Goal: Task Accomplishment & Management: Manage account settings

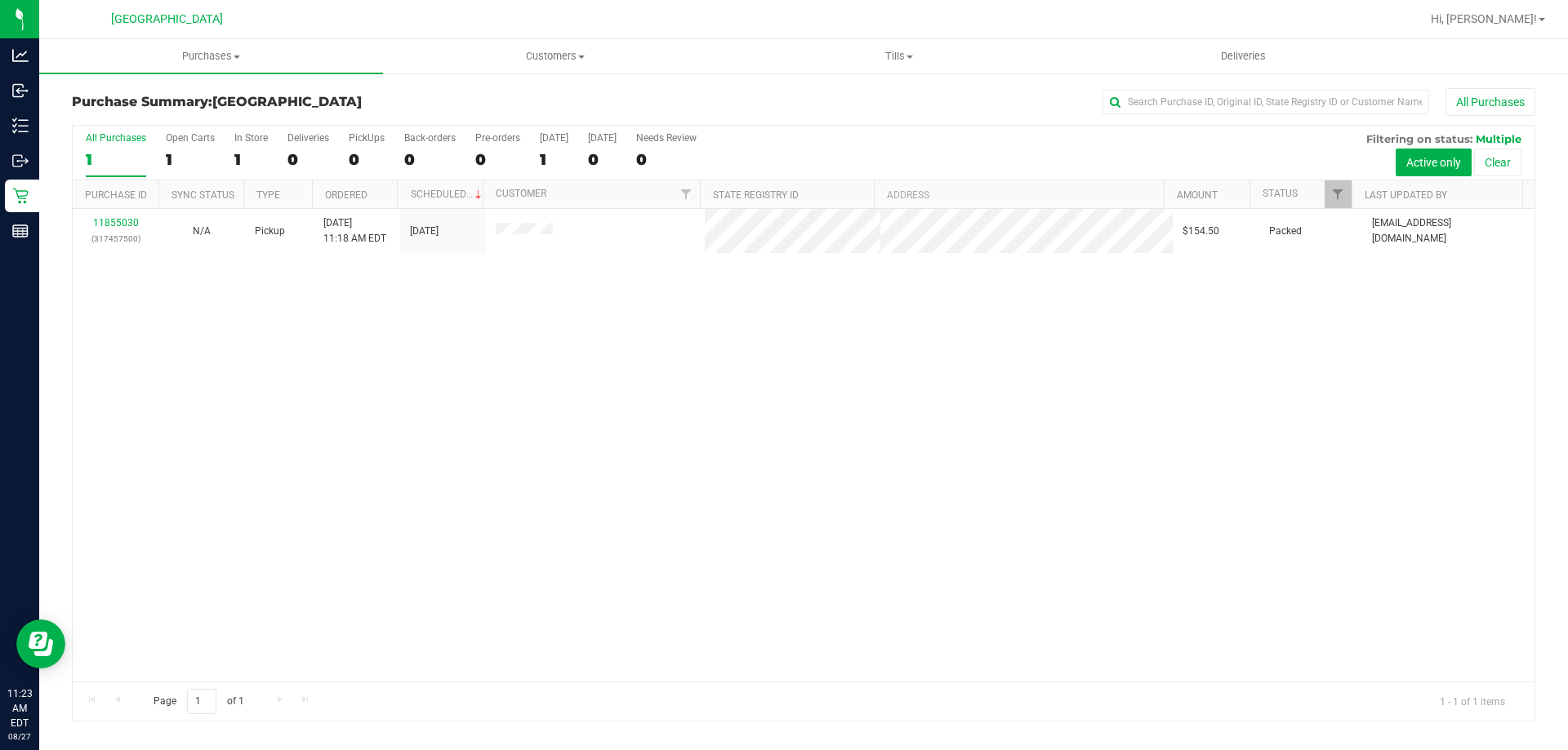
click at [643, 484] on div "11855030 (317457500) N/A Pickup [DATE] 11:18 AM EDT 8/27/2025 $154.50 Packed [E…" at bounding box center [803, 445] width 1462 height 473
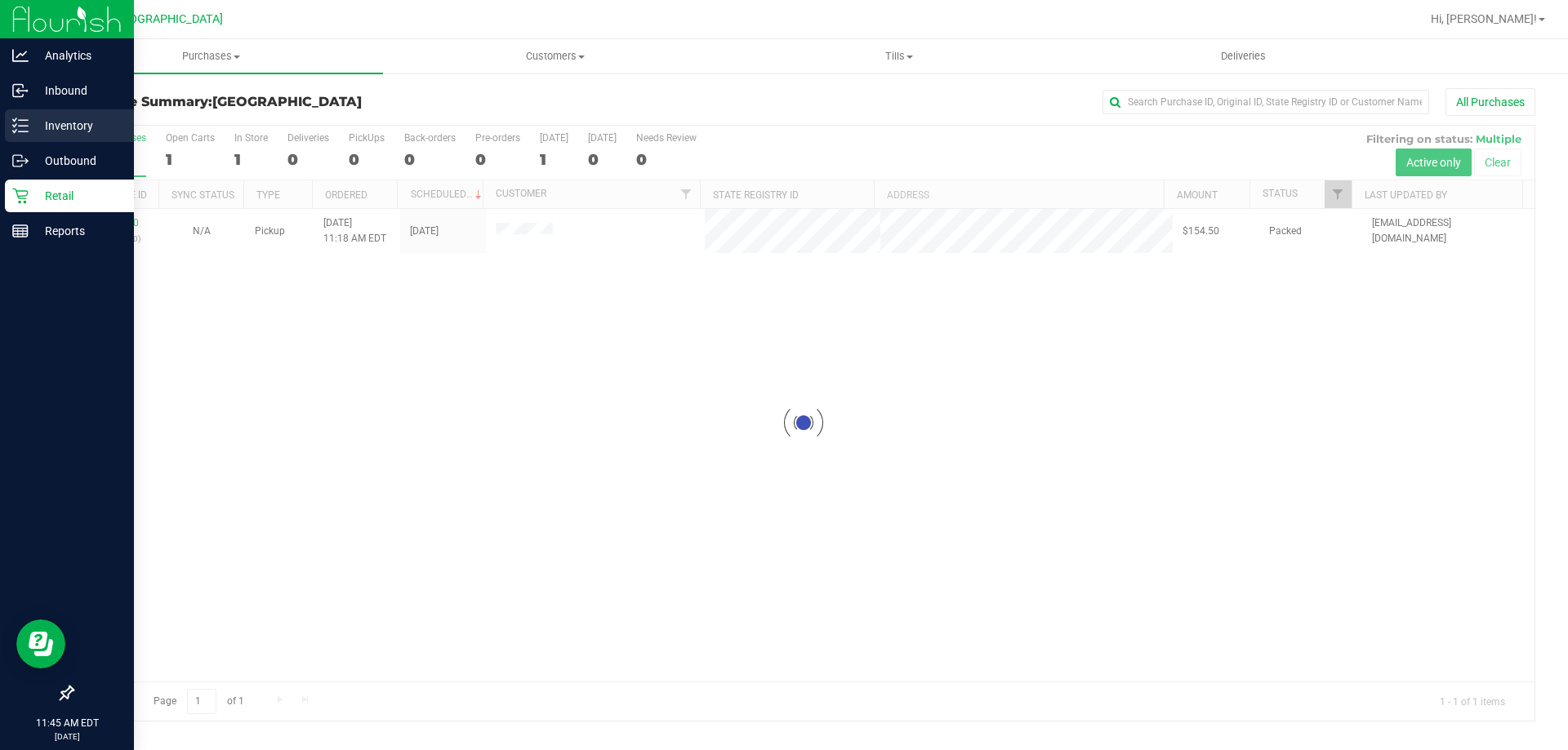
click at [74, 113] on div "Inventory" at bounding box center [70, 125] width 129 height 33
click at [0, 129] on link "Inventory" at bounding box center [66, 127] width 134 height 35
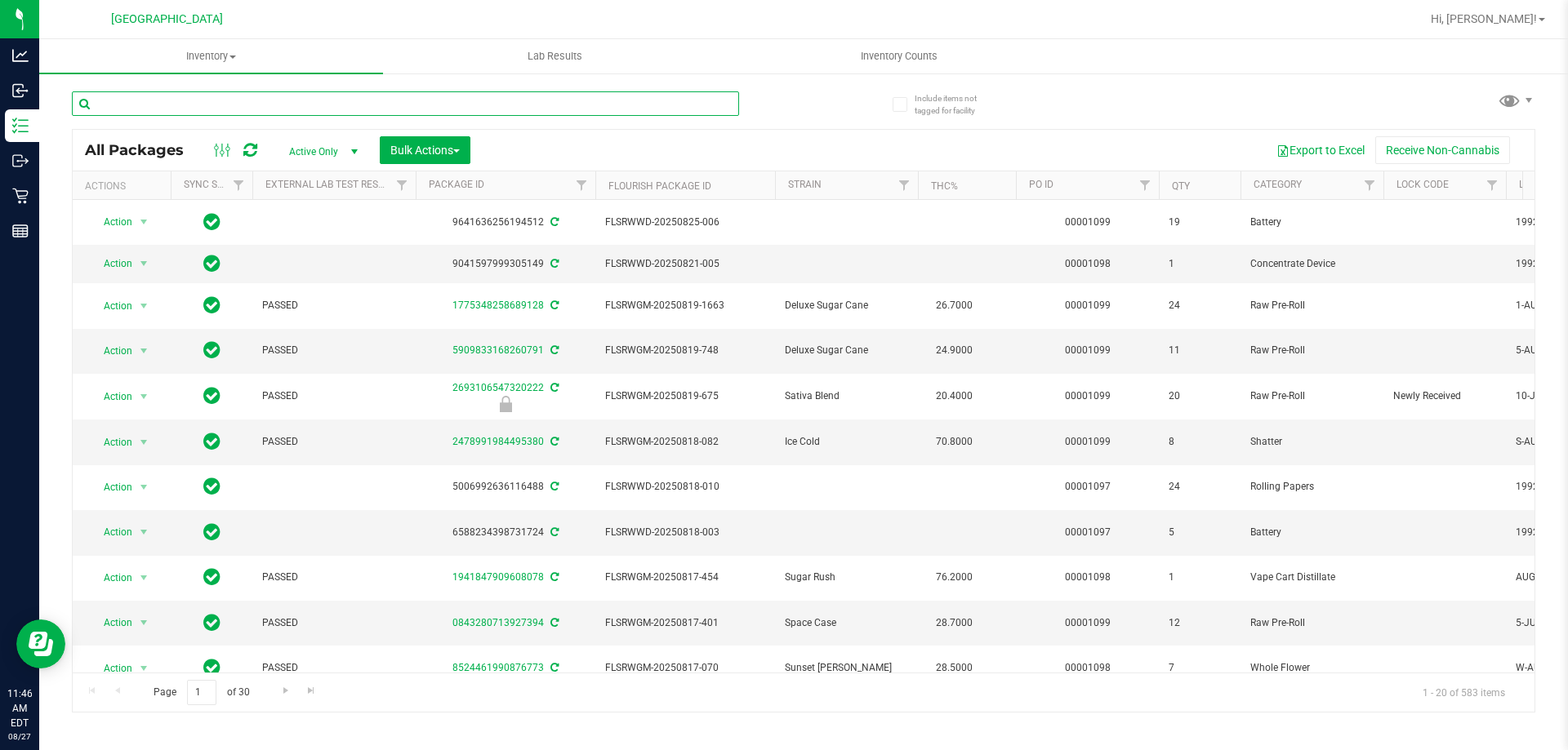
click at [470, 108] on input "text" at bounding box center [405, 104] width 667 height 25
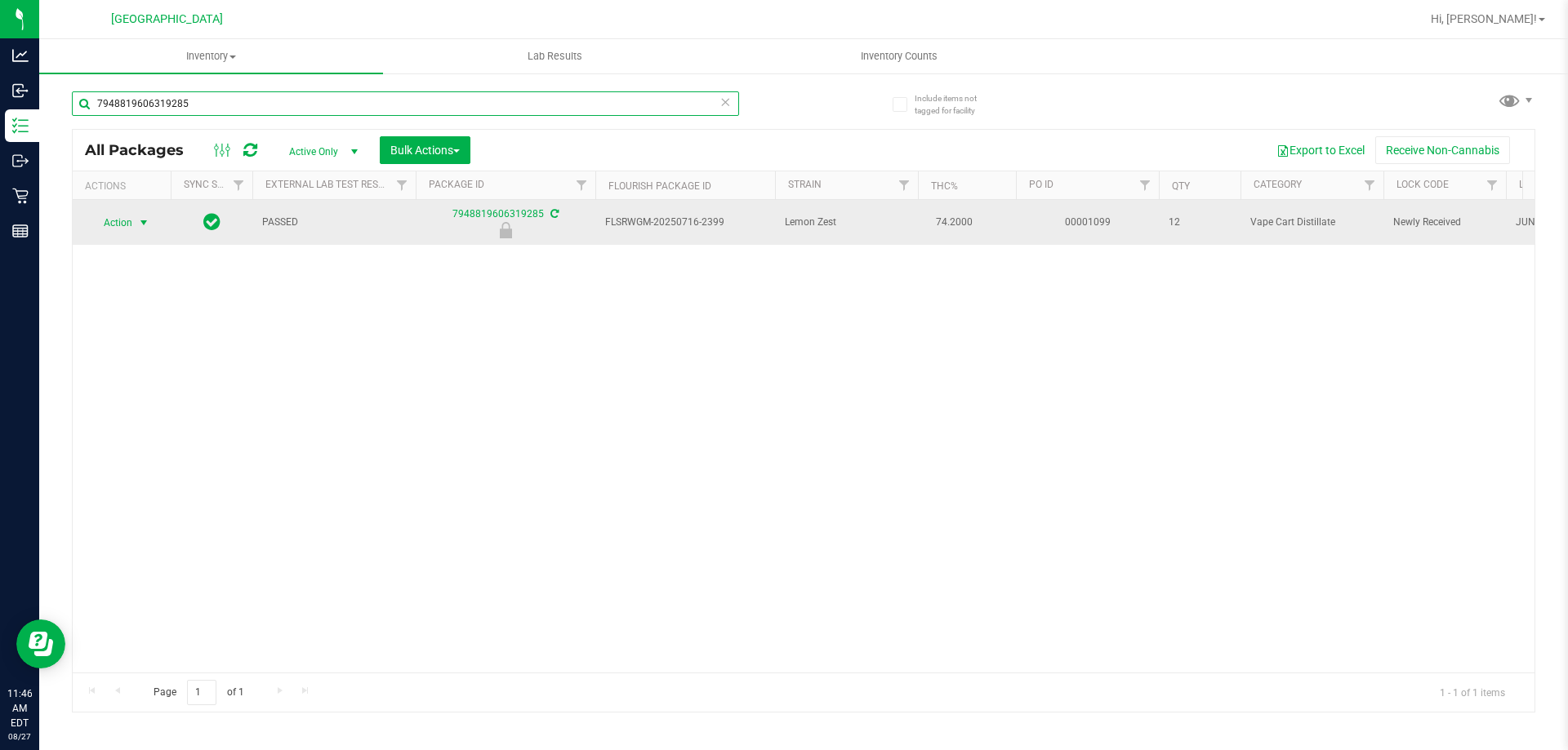
type input "7948819606319285"
click at [144, 228] on span "select" at bounding box center [144, 222] width 13 height 13
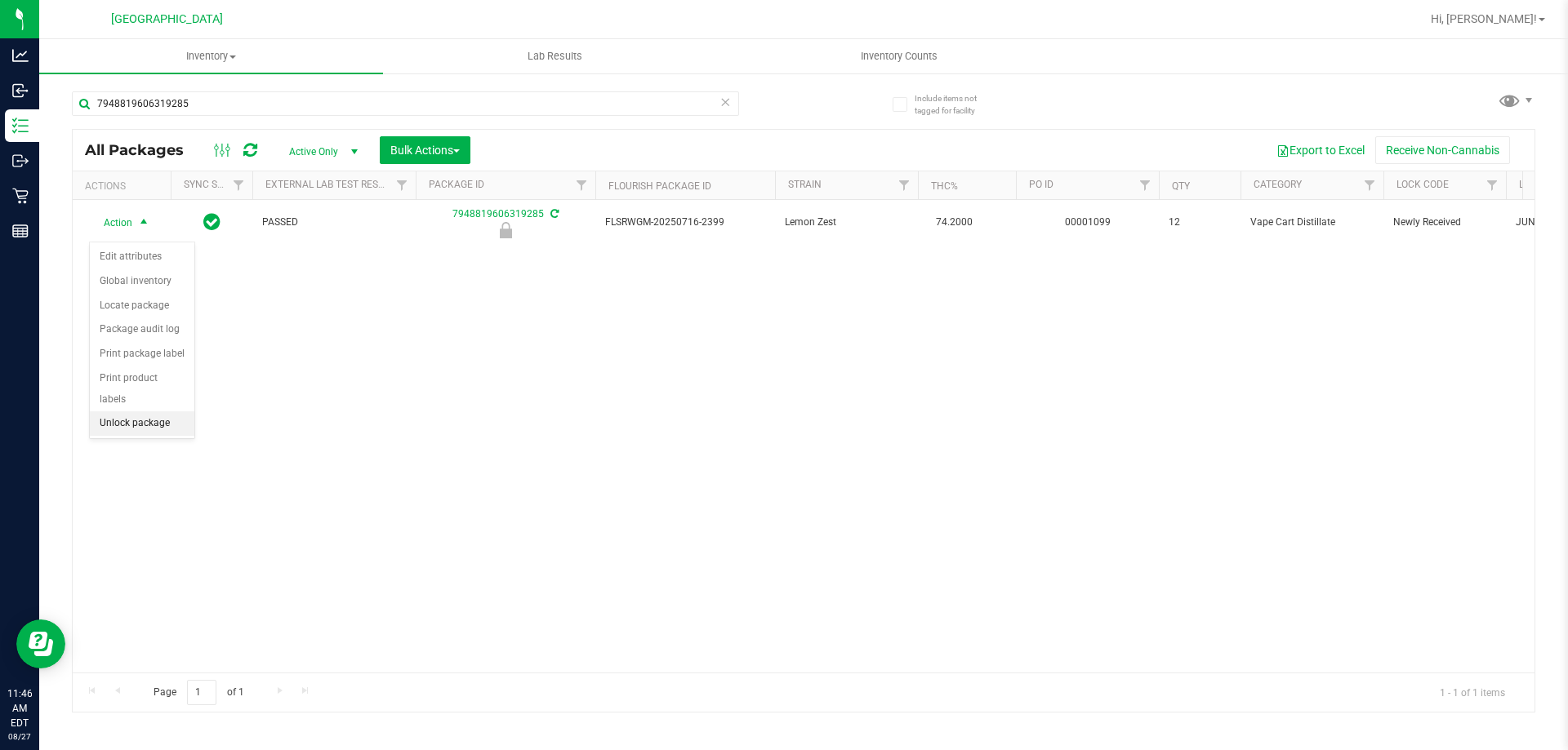
click at [159, 412] on li "Unlock package" at bounding box center [142, 424] width 105 height 25
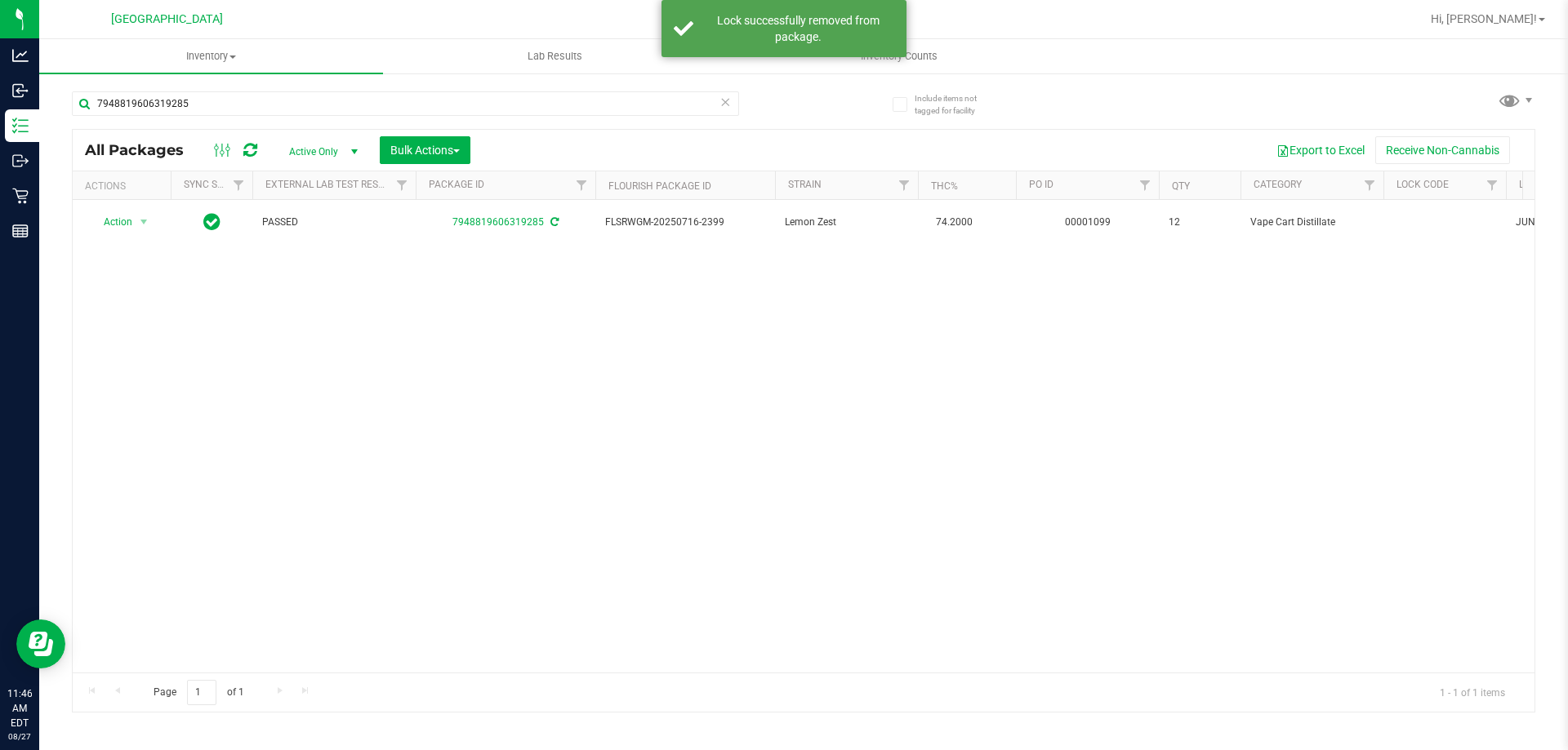
click at [725, 100] on icon at bounding box center [725, 101] width 12 height 19
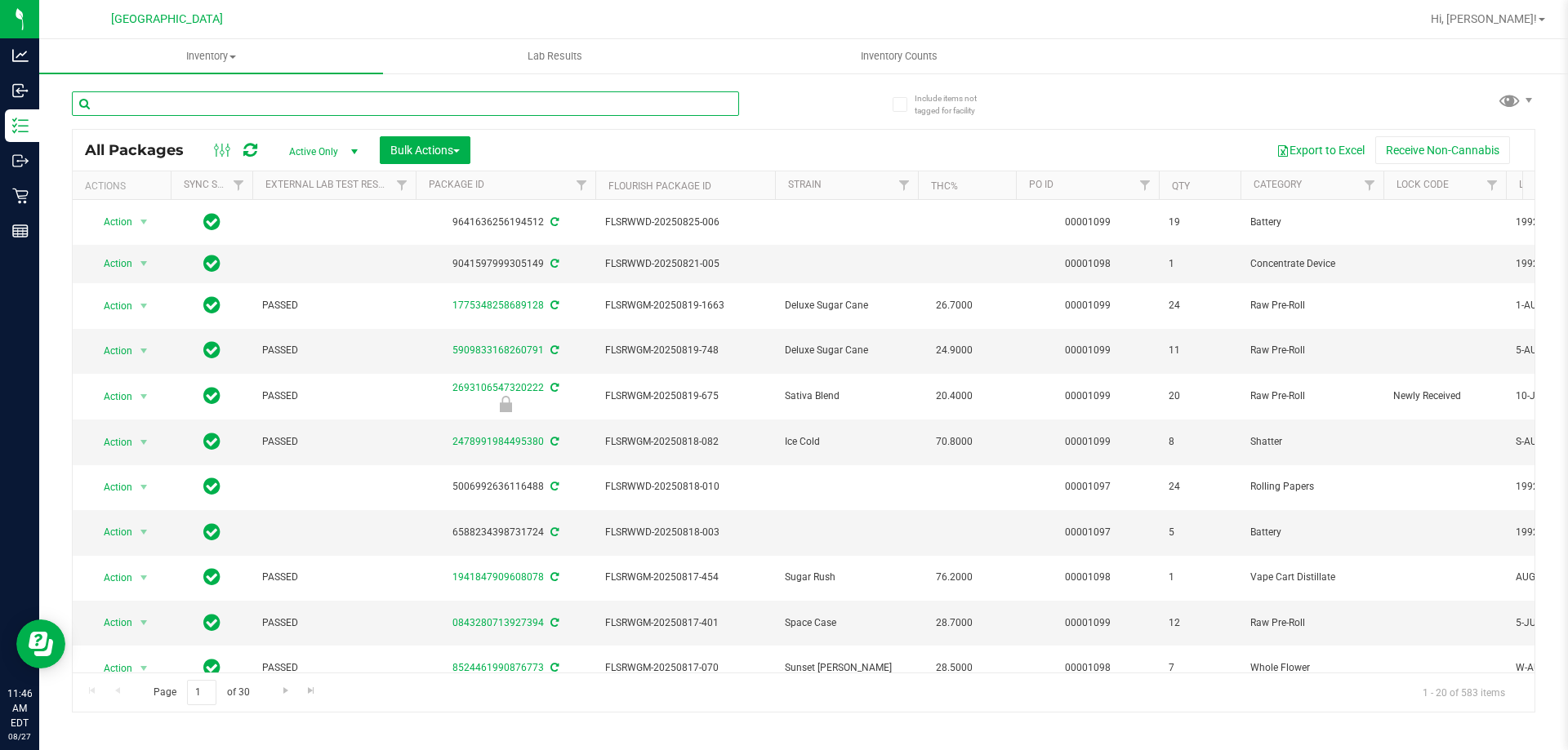
click at [574, 109] on input "text" at bounding box center [405, 104] width 667 height 25
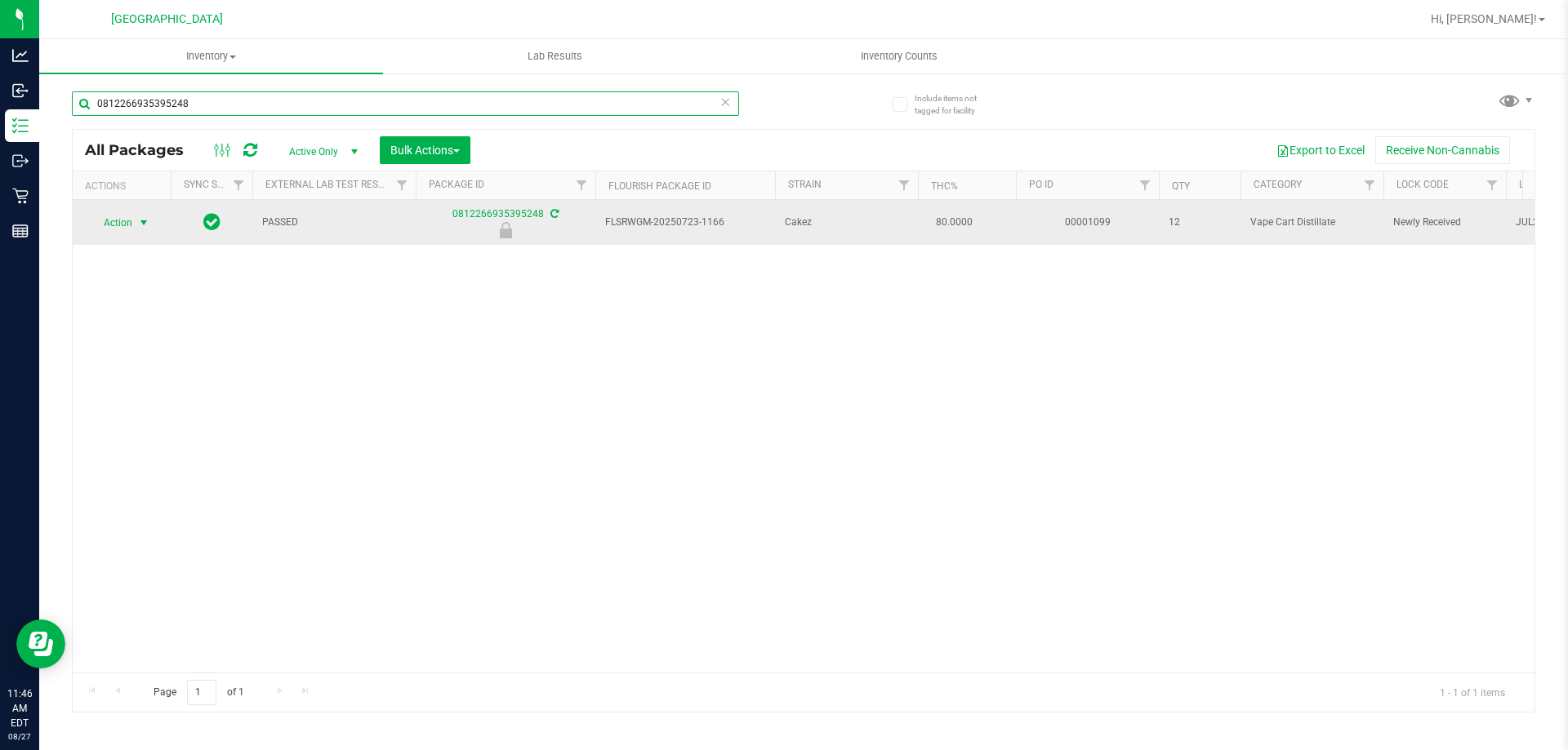
type input "0812266935395248"
click at [140, 229] on span "select" at bounding box center [144, 222] width 13 height 13
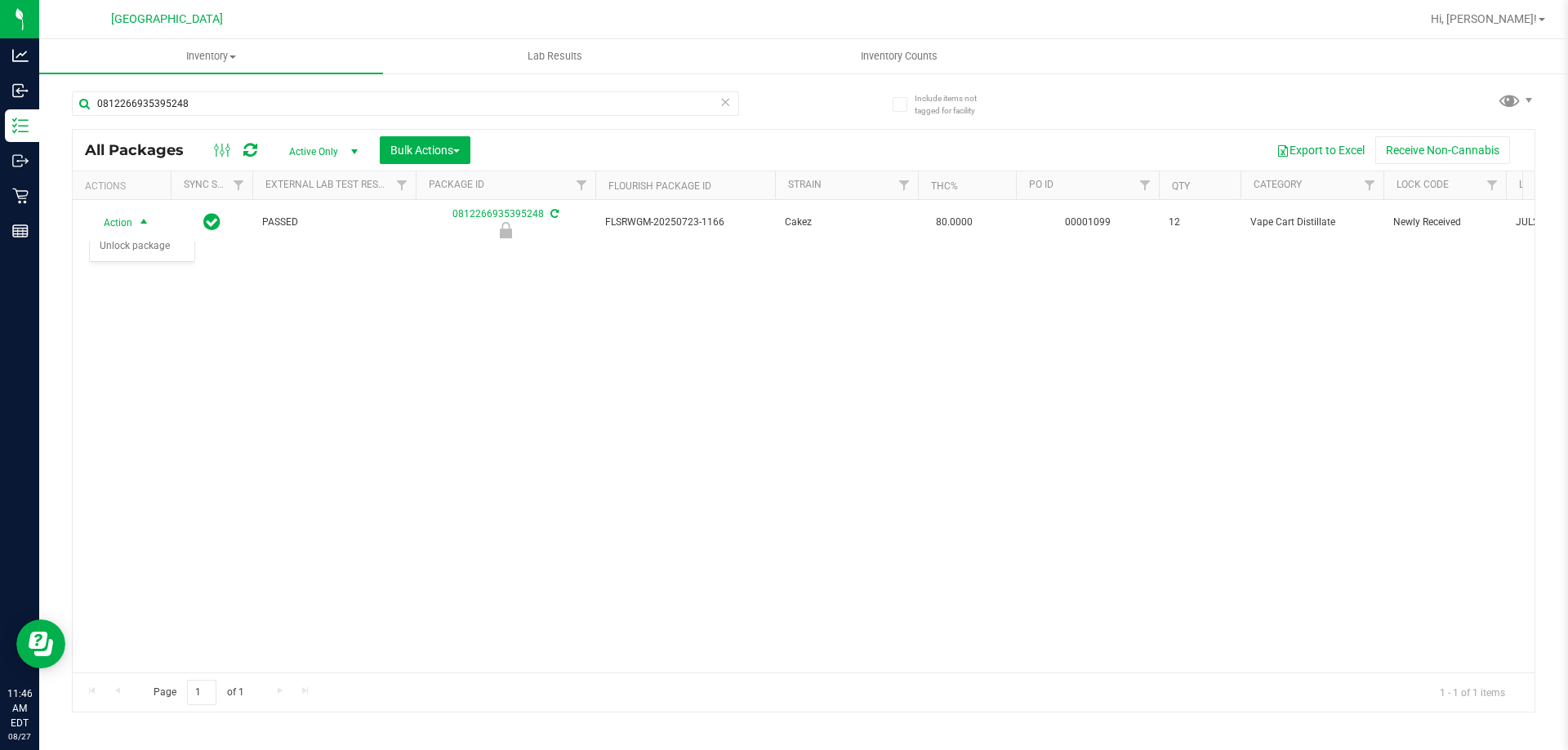
click at [175, 421] on div "Action Action Edit attributes Global inventory Locate package Package audit log…" at bounding box center [803, 437] width 1462 height 473
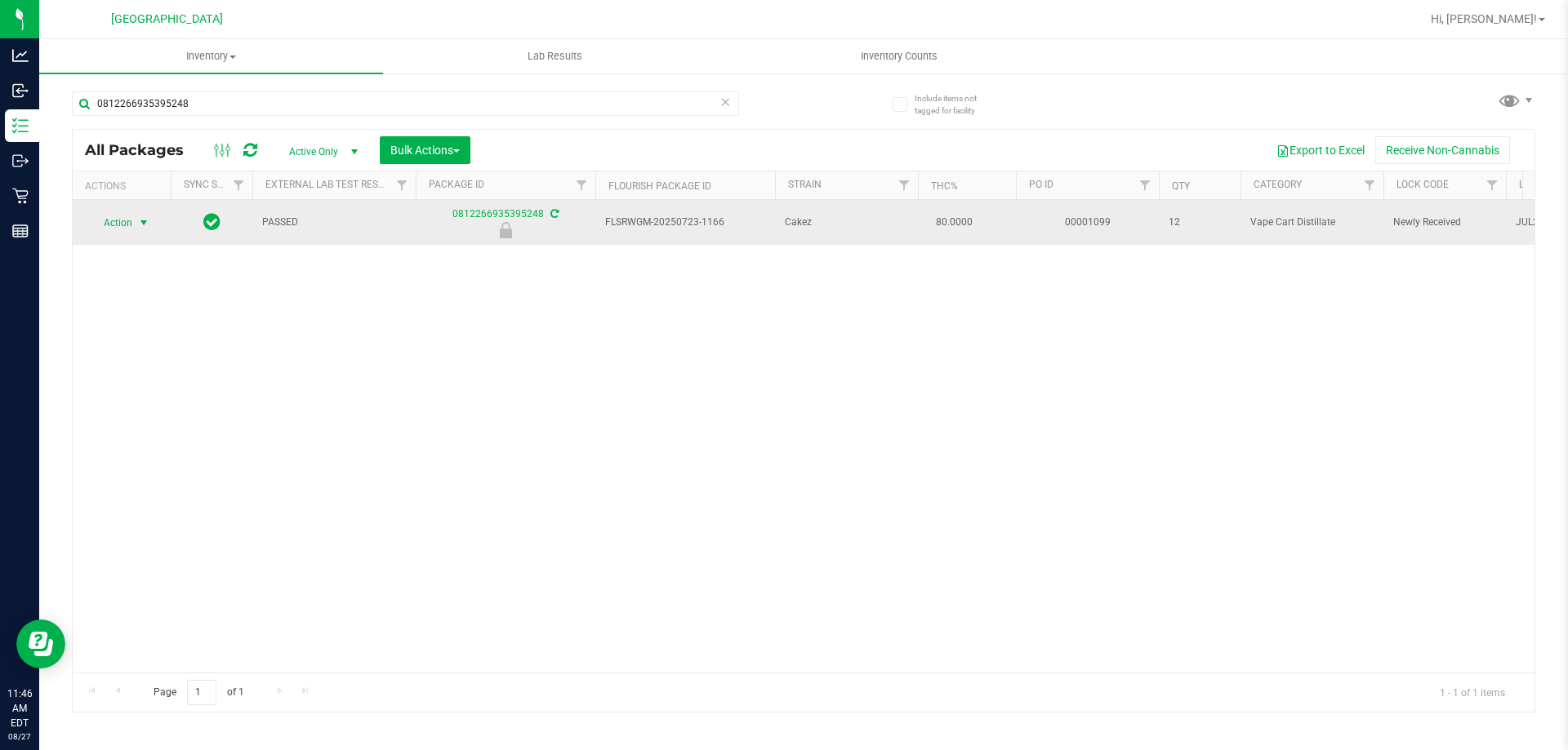
click at [141, 229] on span "select" at bounding box center [144, 222] width 13 height 13
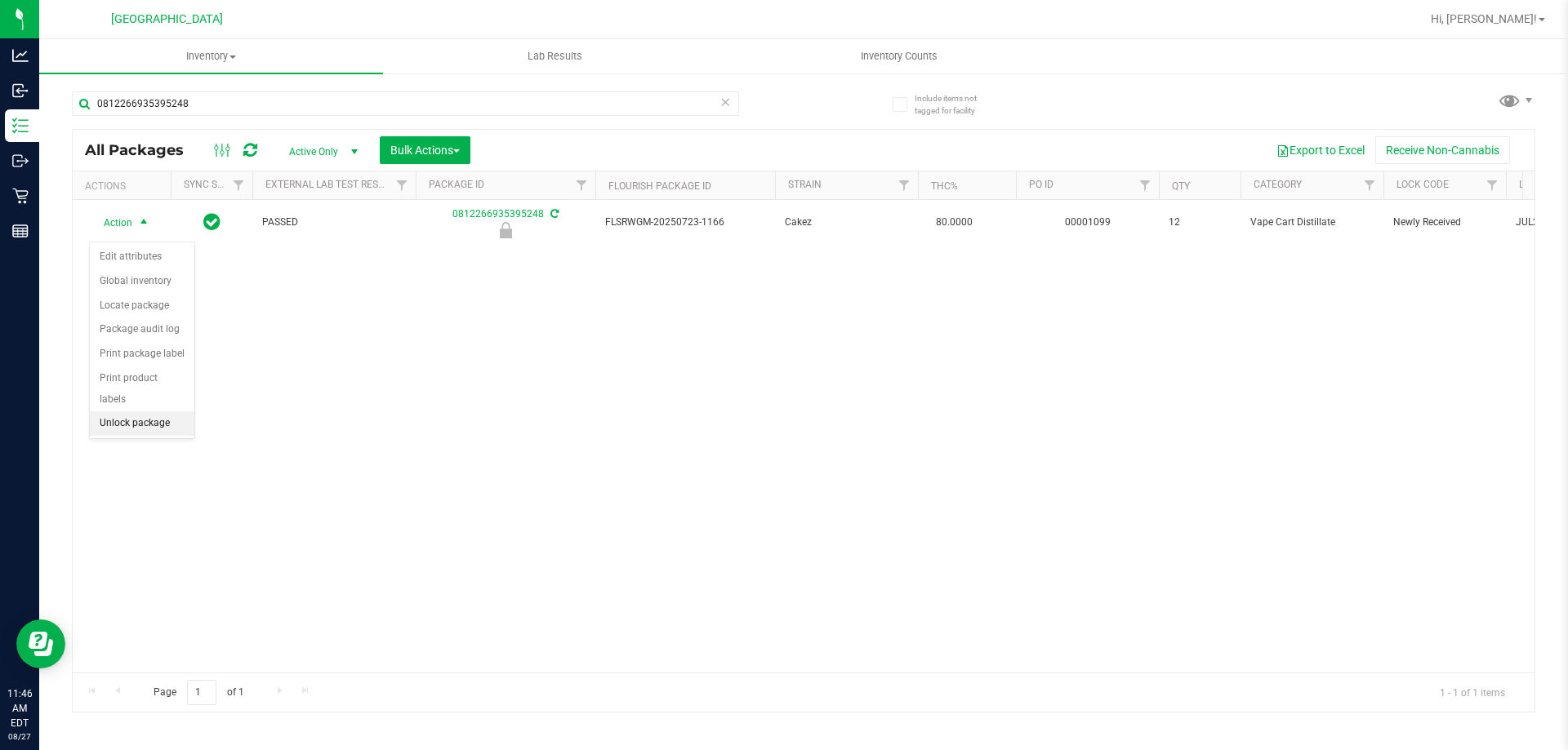
click at [160, 412] on li "Unlock package" at bounding box center [142, 424] width 105 height 25
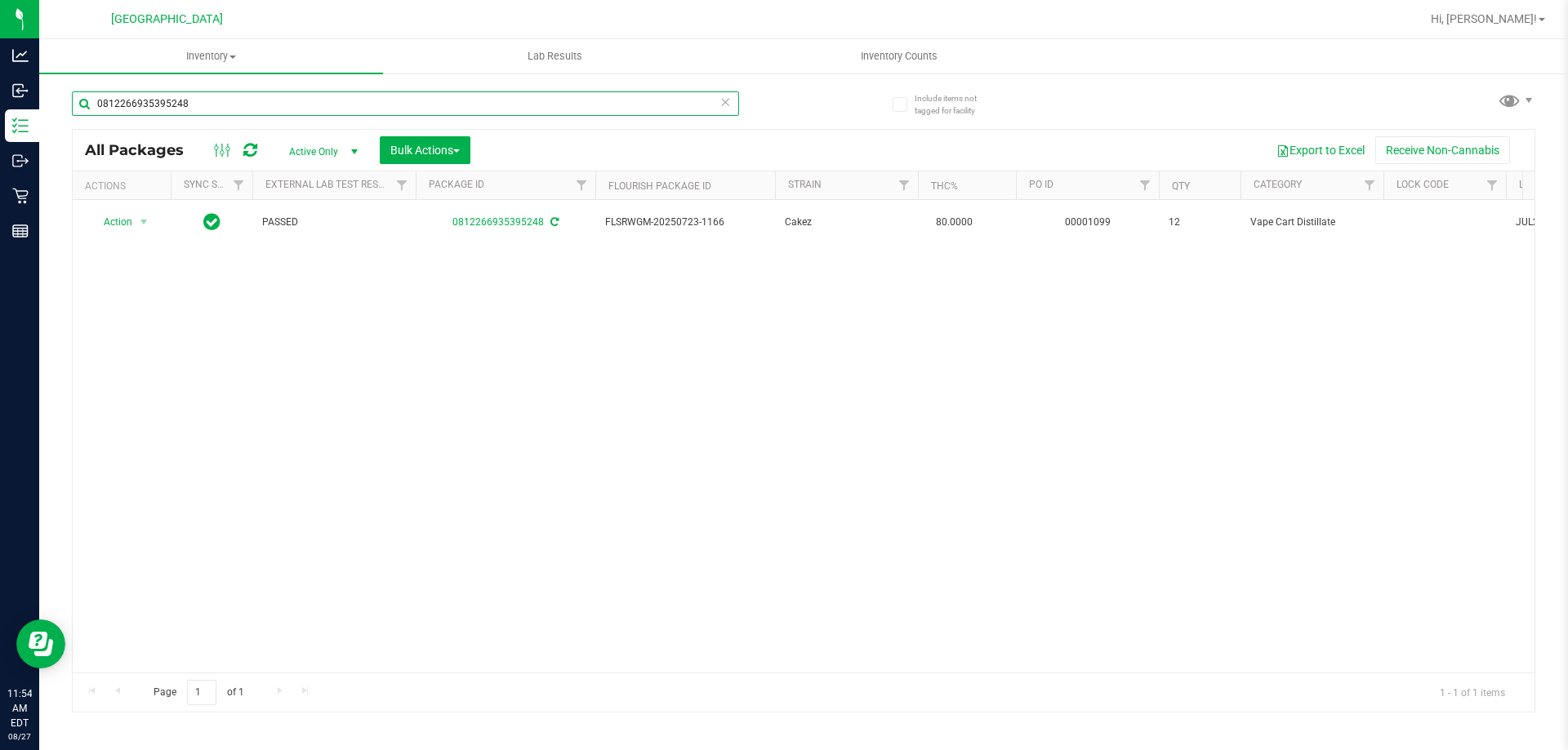
click at [206, 100] on input "0812266935395248" at bounding box center [405, 104] width 667 height 25
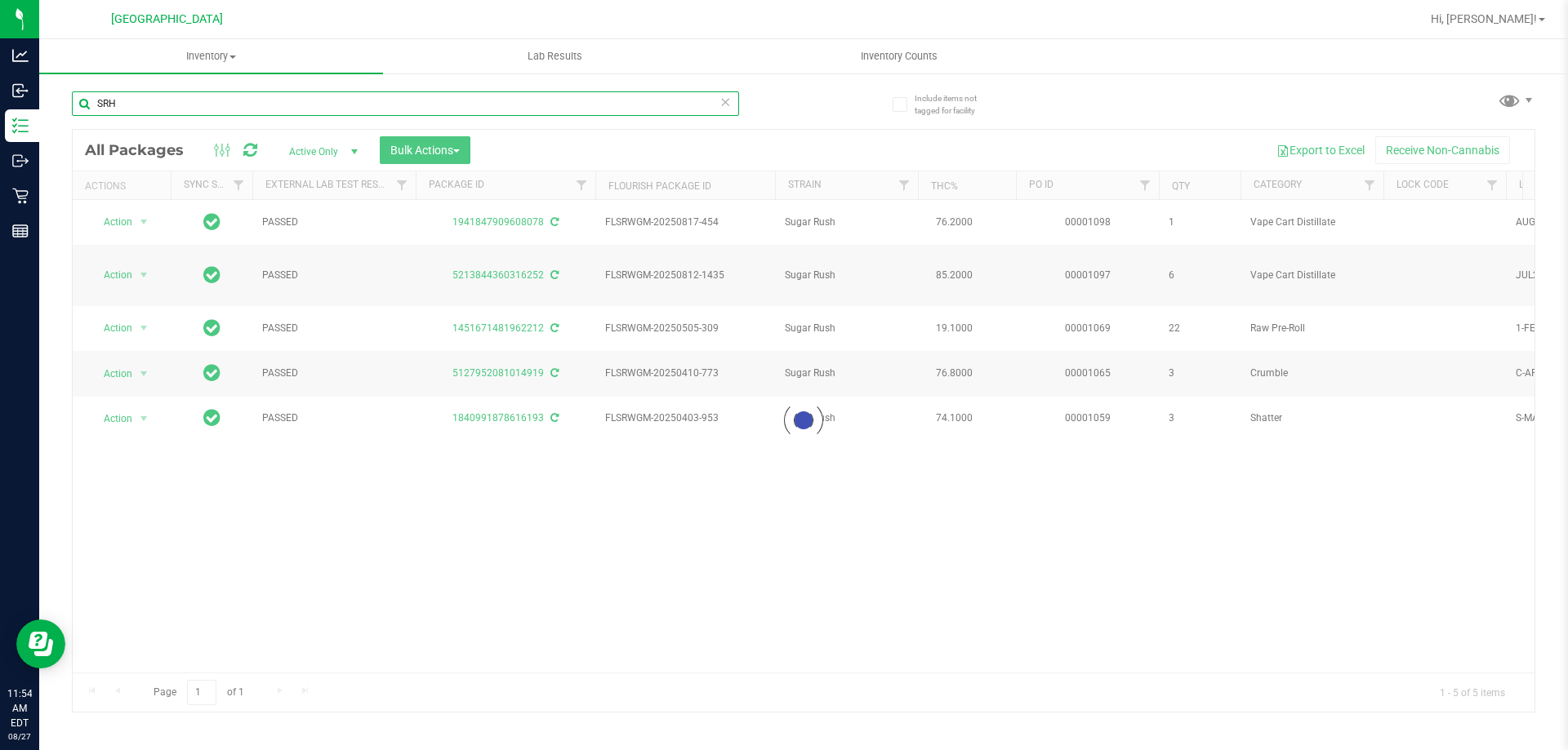
type input "SRH"
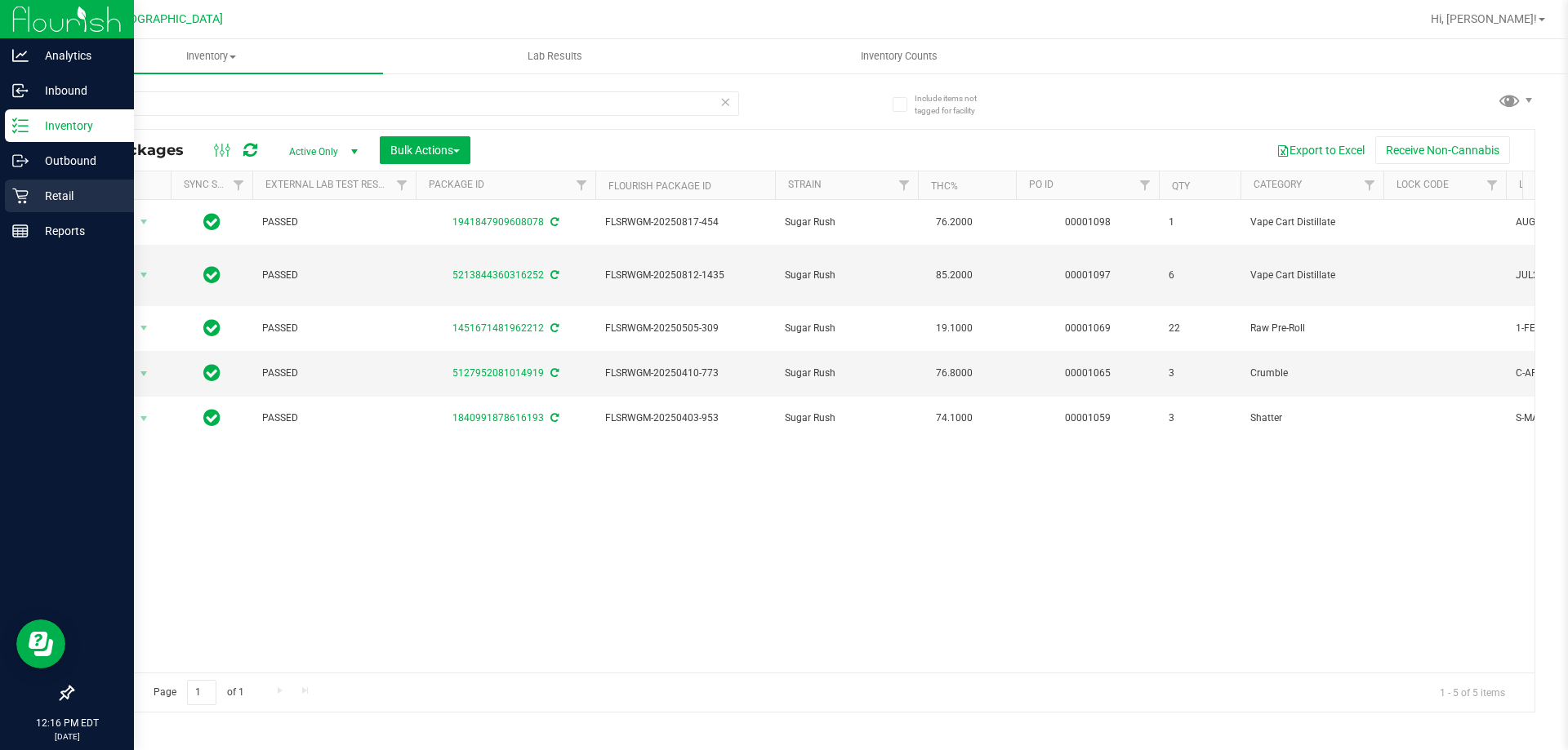
click at [107, 190] on p "Retail" at bounding box center [77, 196] width 98 height 19
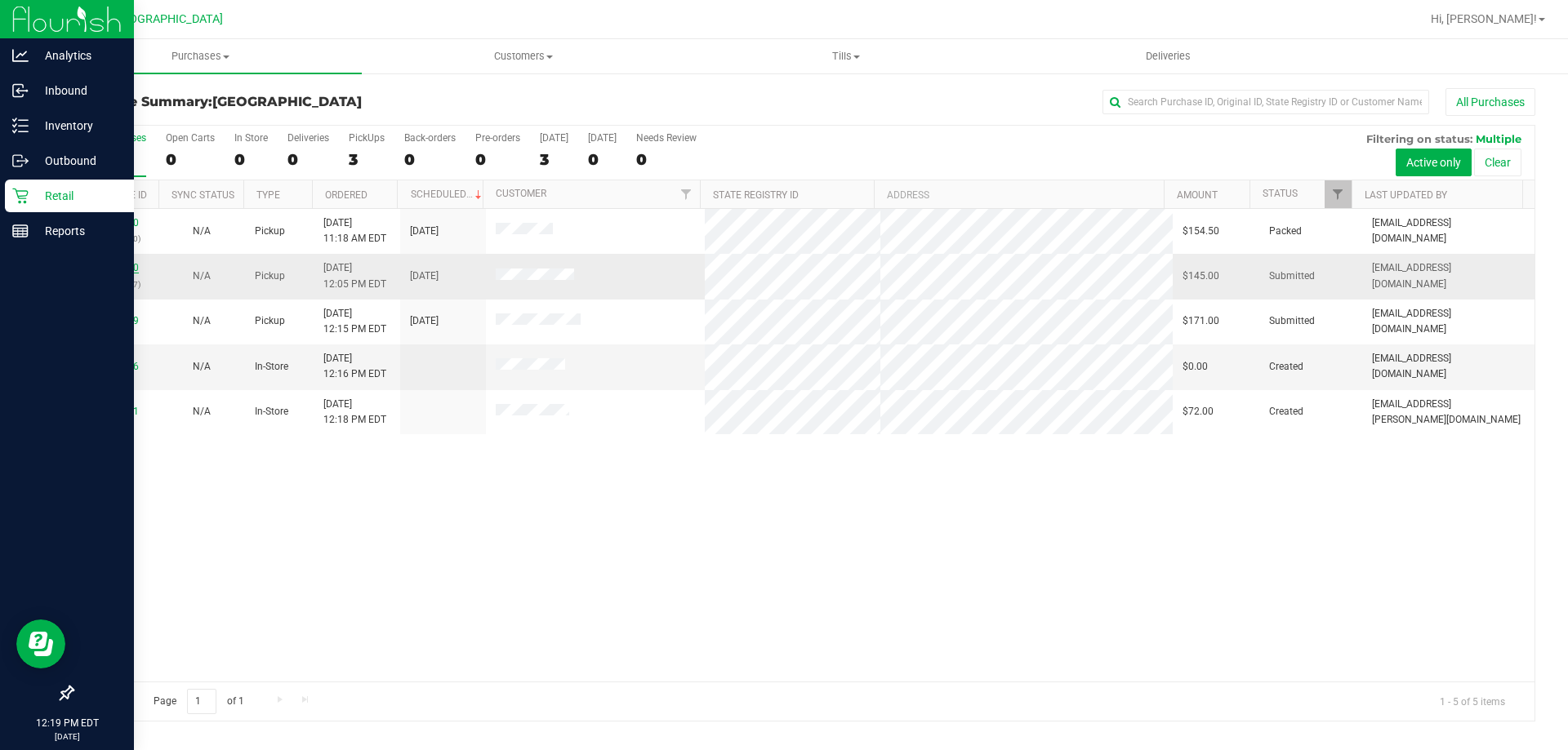
click at [108, 271] on link "11855600" at bounding box center [116, 267] width 46 height 12
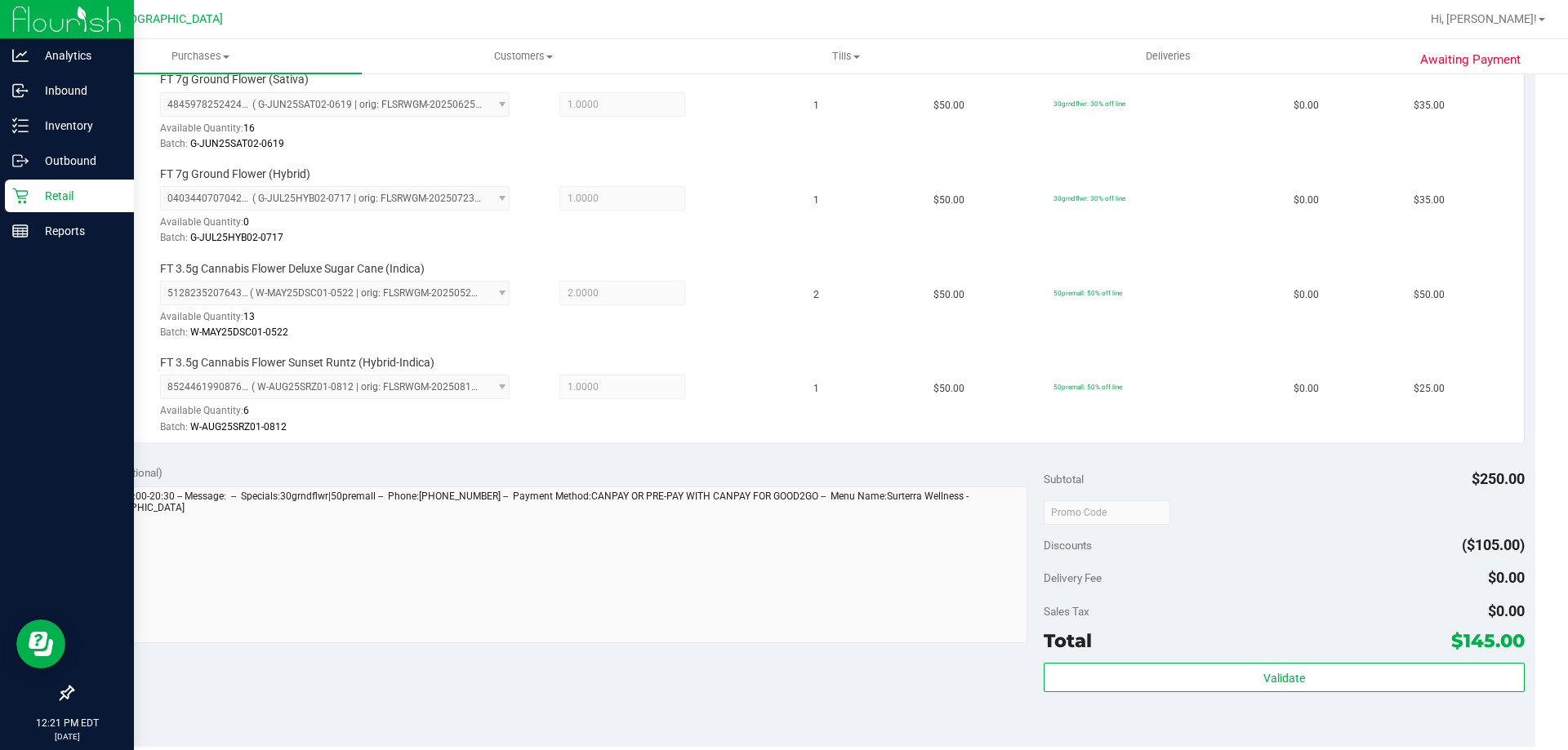
scroll to position [530, 0]
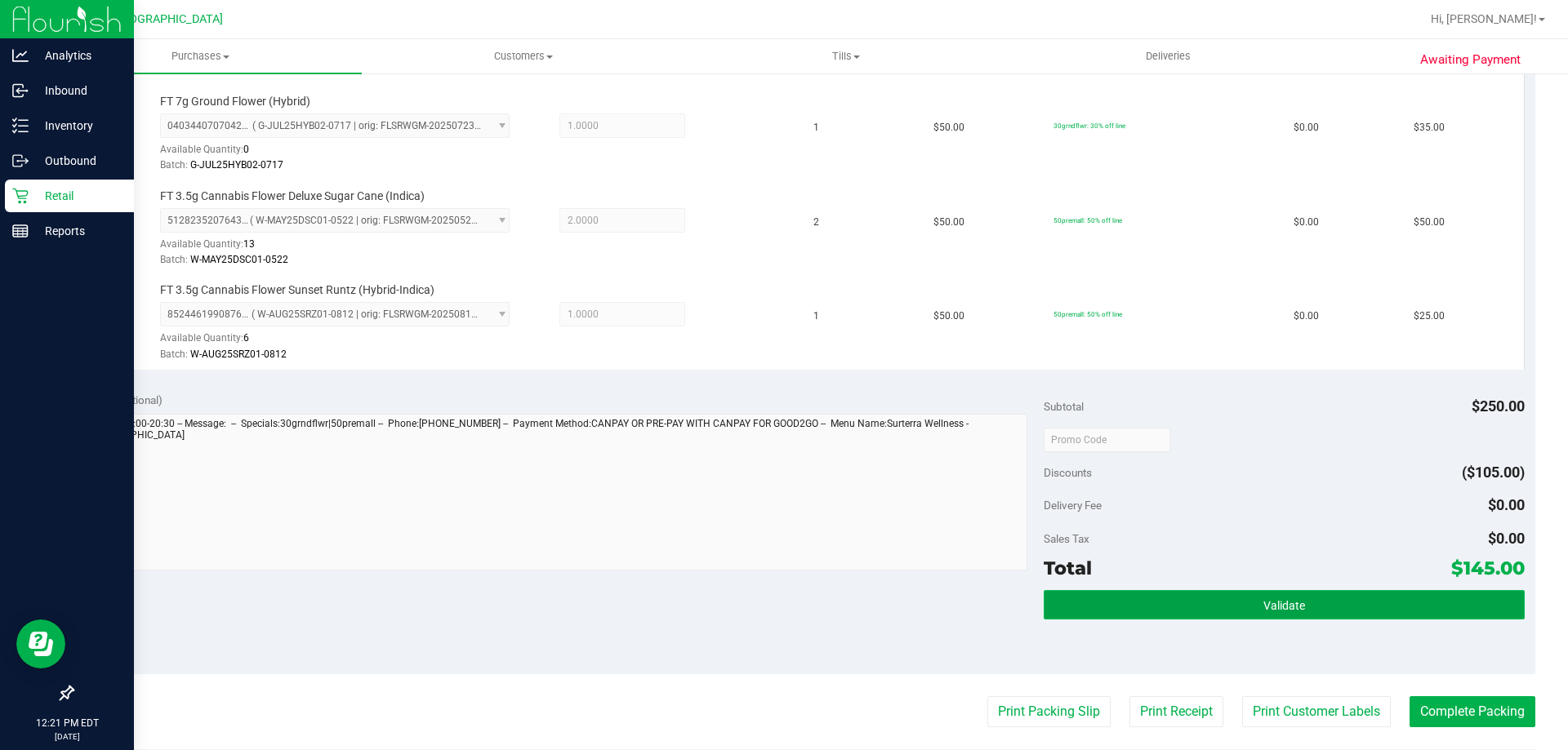
click at [1263, 605] on span "Validate" at bounding box center [1284, 605] width 42 height 13
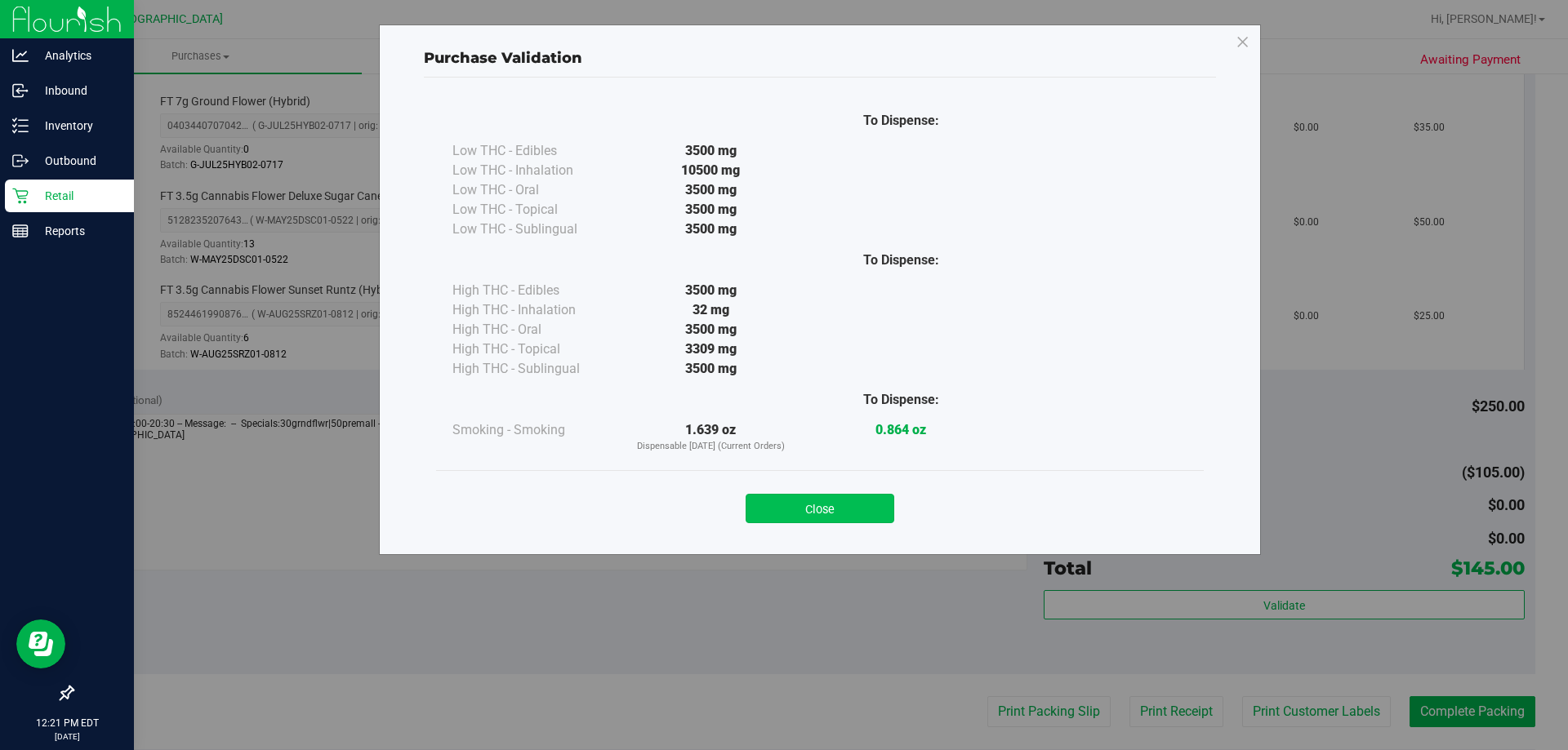
click at [802, 503] on button "Close" at bounding box center [819, 508] width 149 height 29
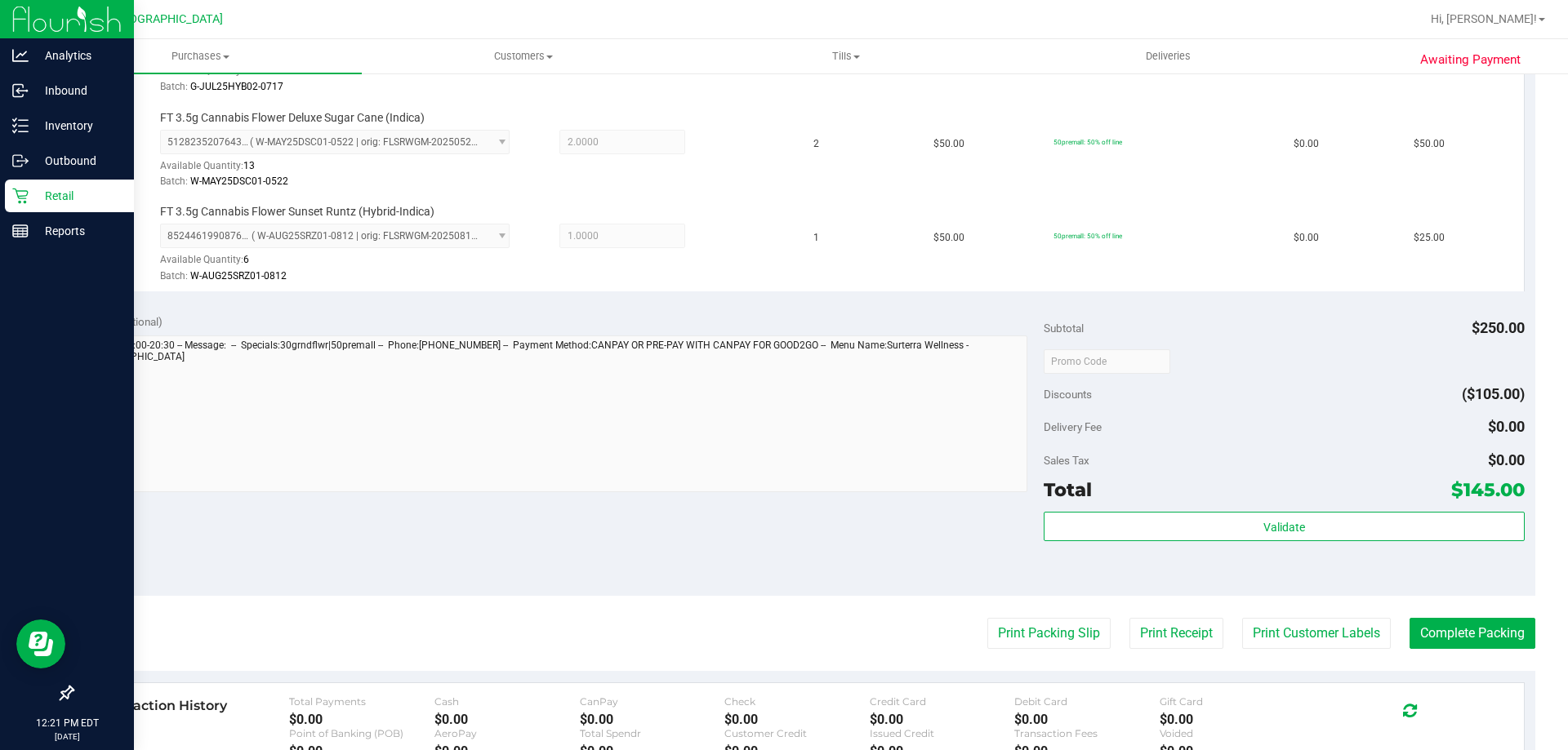
scroll to position [612, 0]
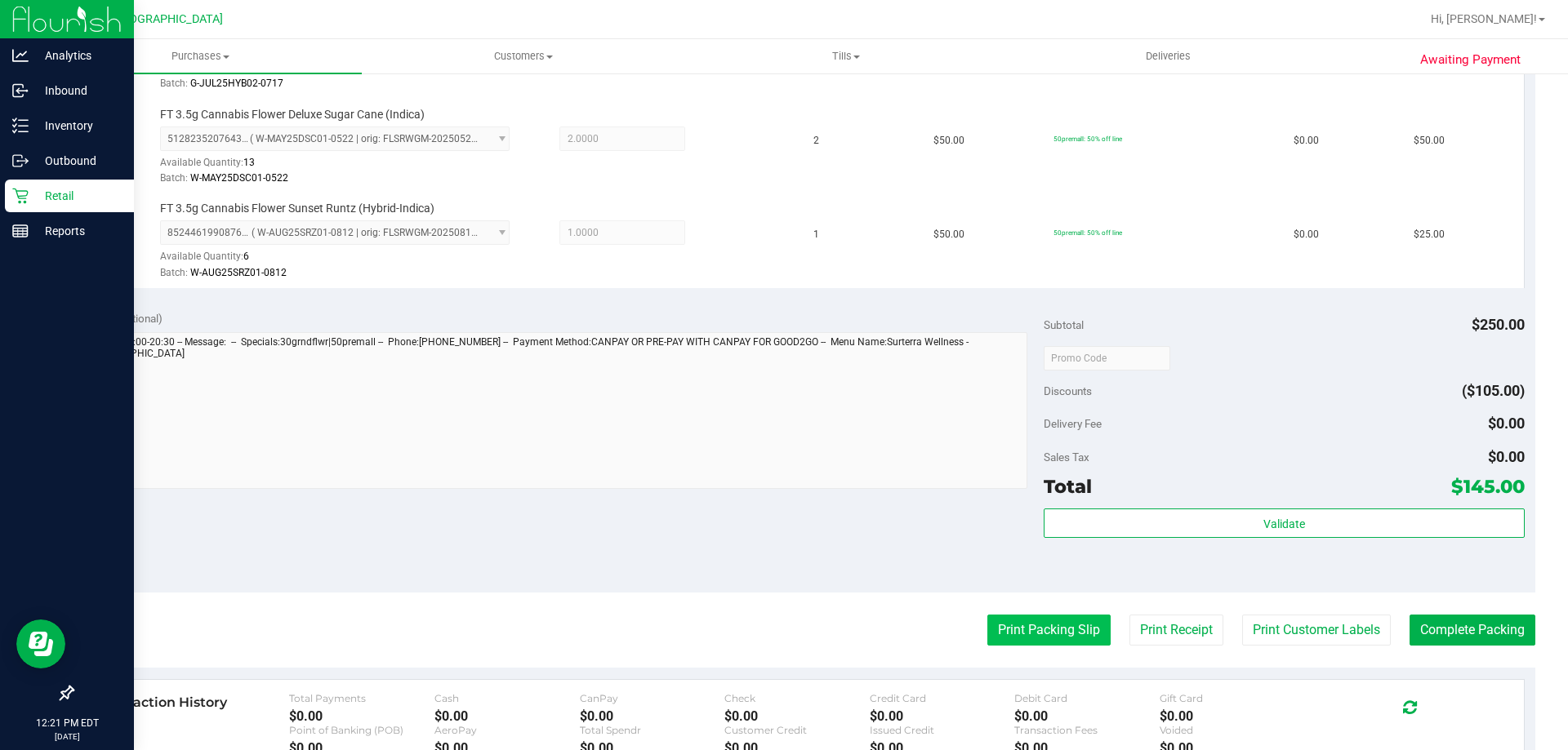
click at [1066, 645] on button "Print Packing Slip" at bounding box center [1048, 630] width 123 height 31
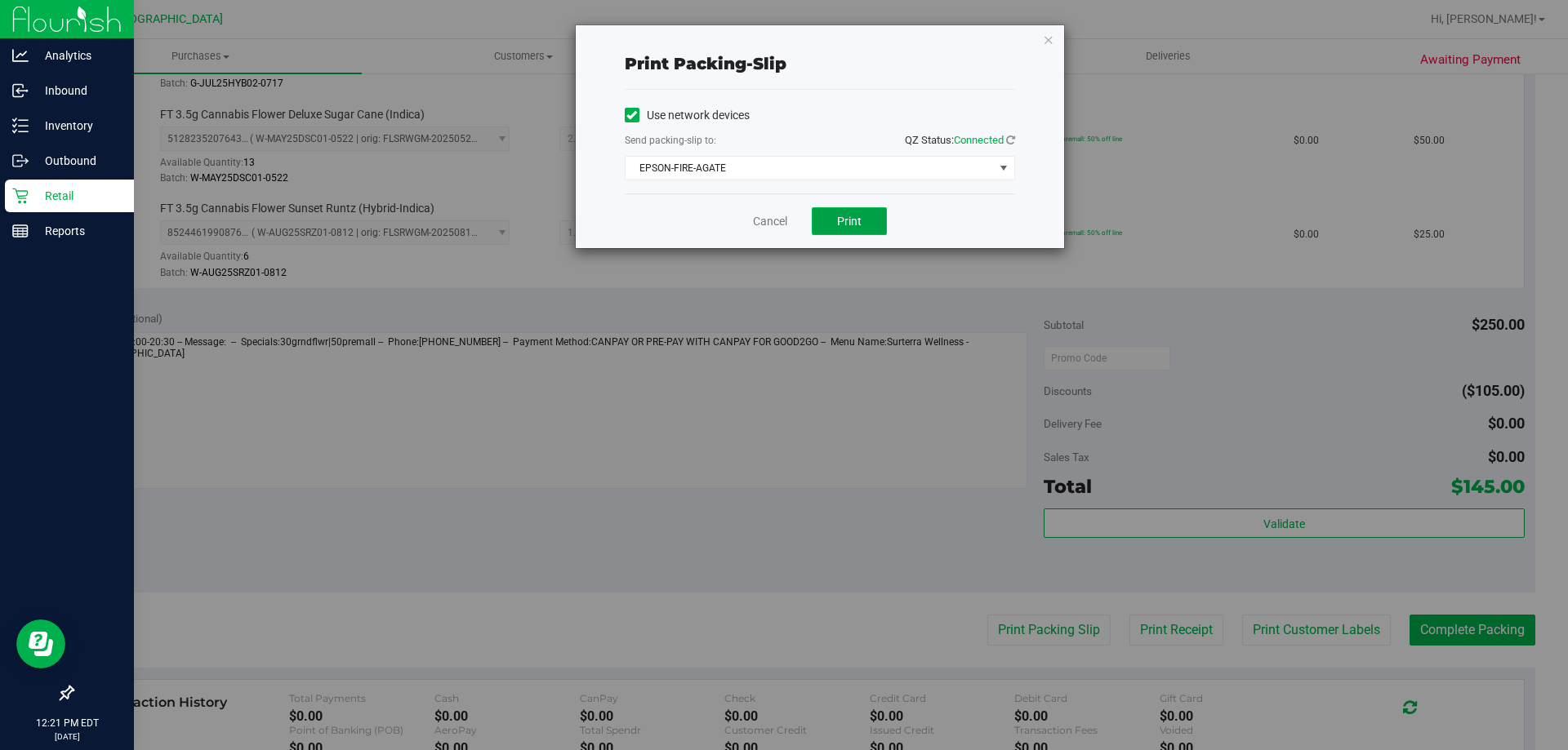
click at [831, 230] on button "Print" at bounding box center [849, 220] width 75 height 27
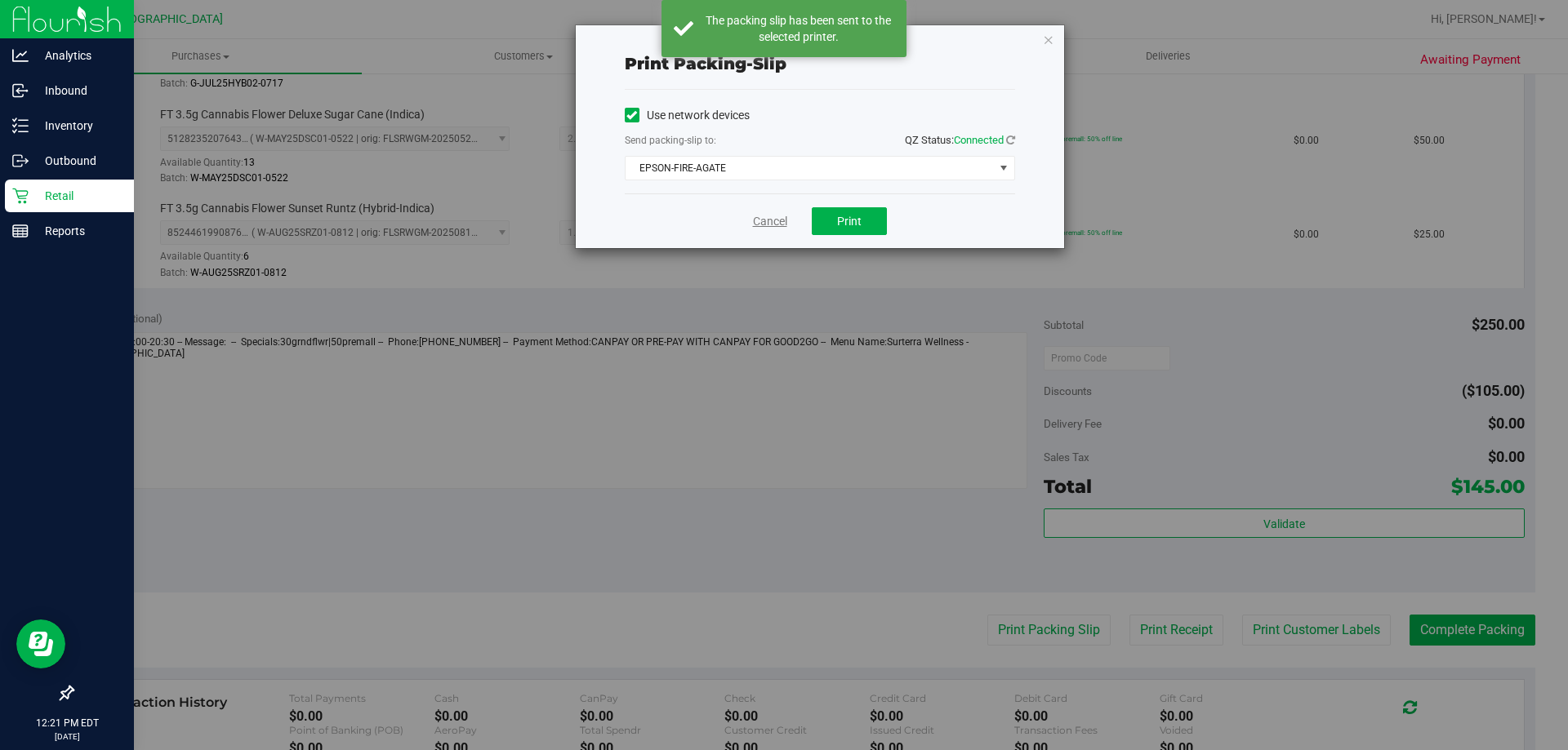
click at [757, 224] on link "Cancel" at bounding box center [770, 221] width 35 height 17
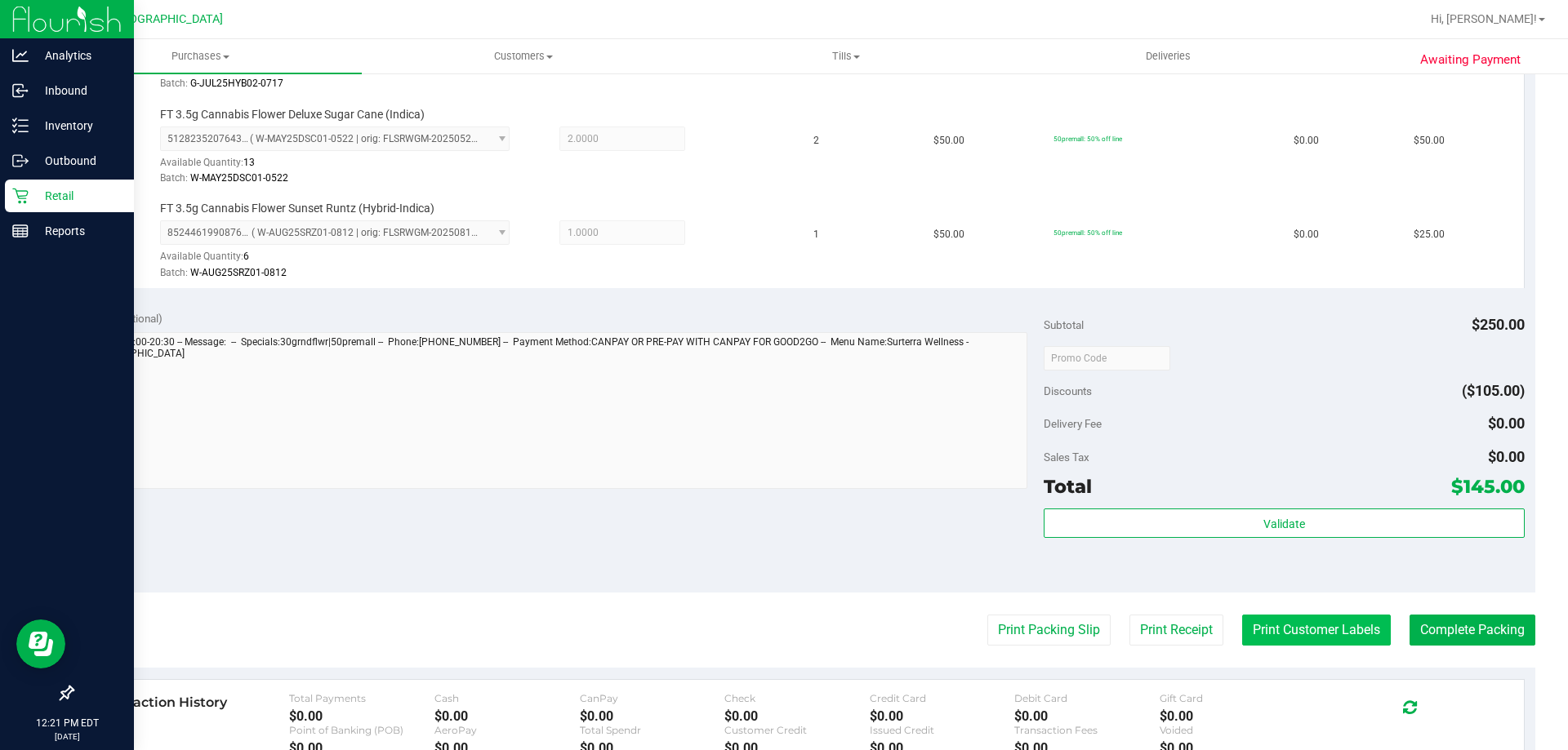
click at [1281, 642] on button "Print Customer Labels" at bounding box center [1316, 630] width 149 height 31
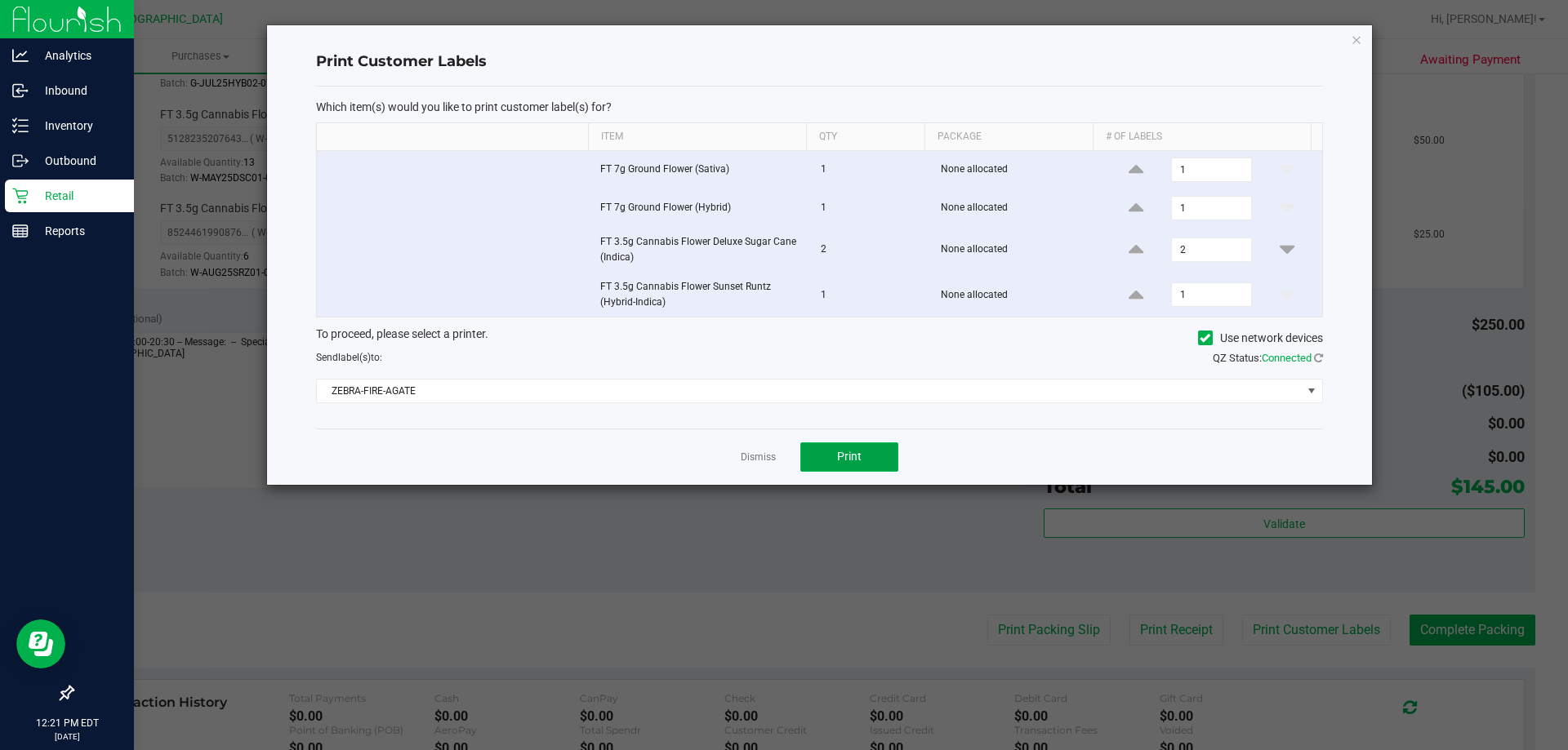
click at [850, 471] on button "Print" at bounding box center [849, 457] width 98 height 29
click at [752, 460] on link "Dismiss" at bounding box center [758, 458] width 35 height 14
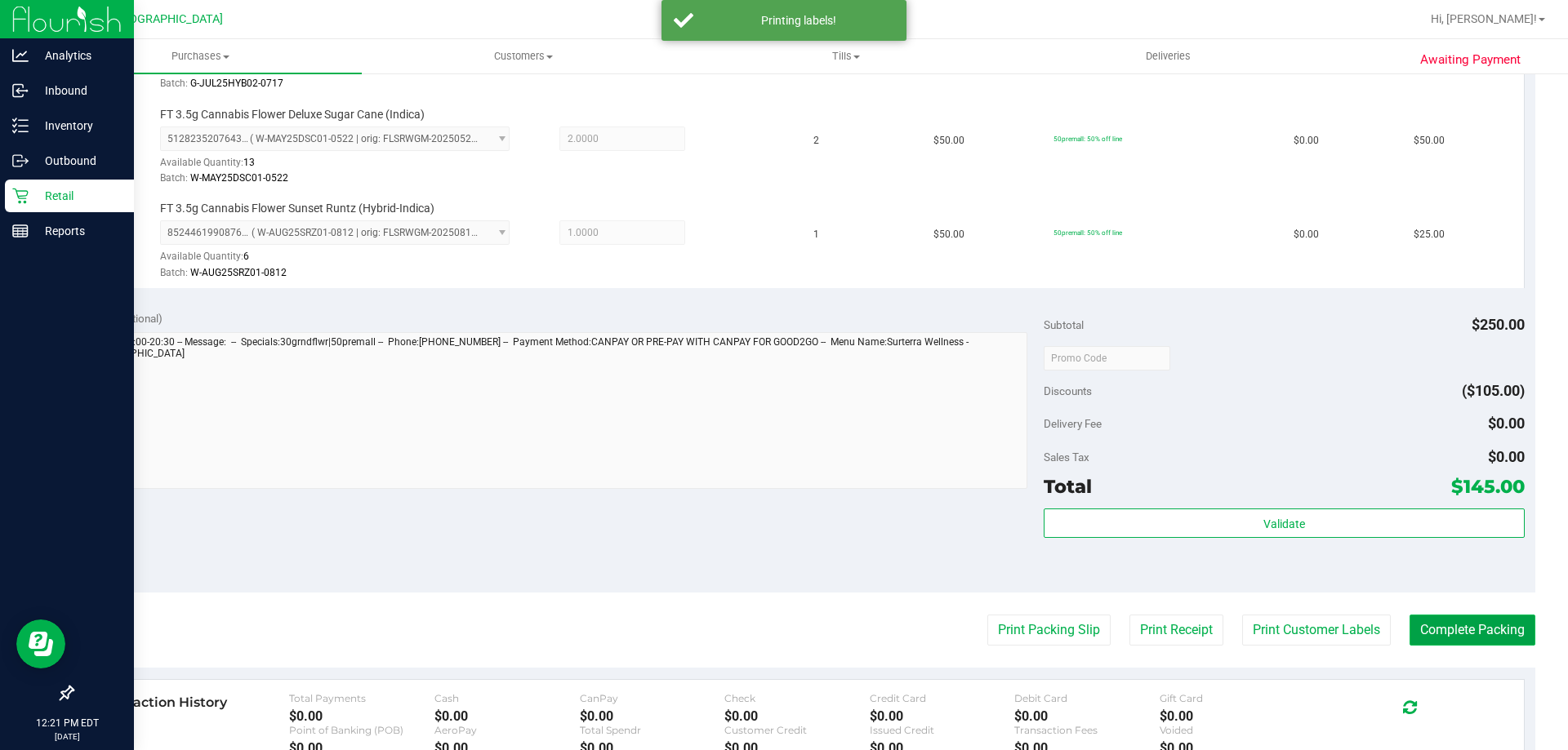
click at [1430, 629] on button "Complete Packing" at bounding box center [1472, 630] width 126 height 31
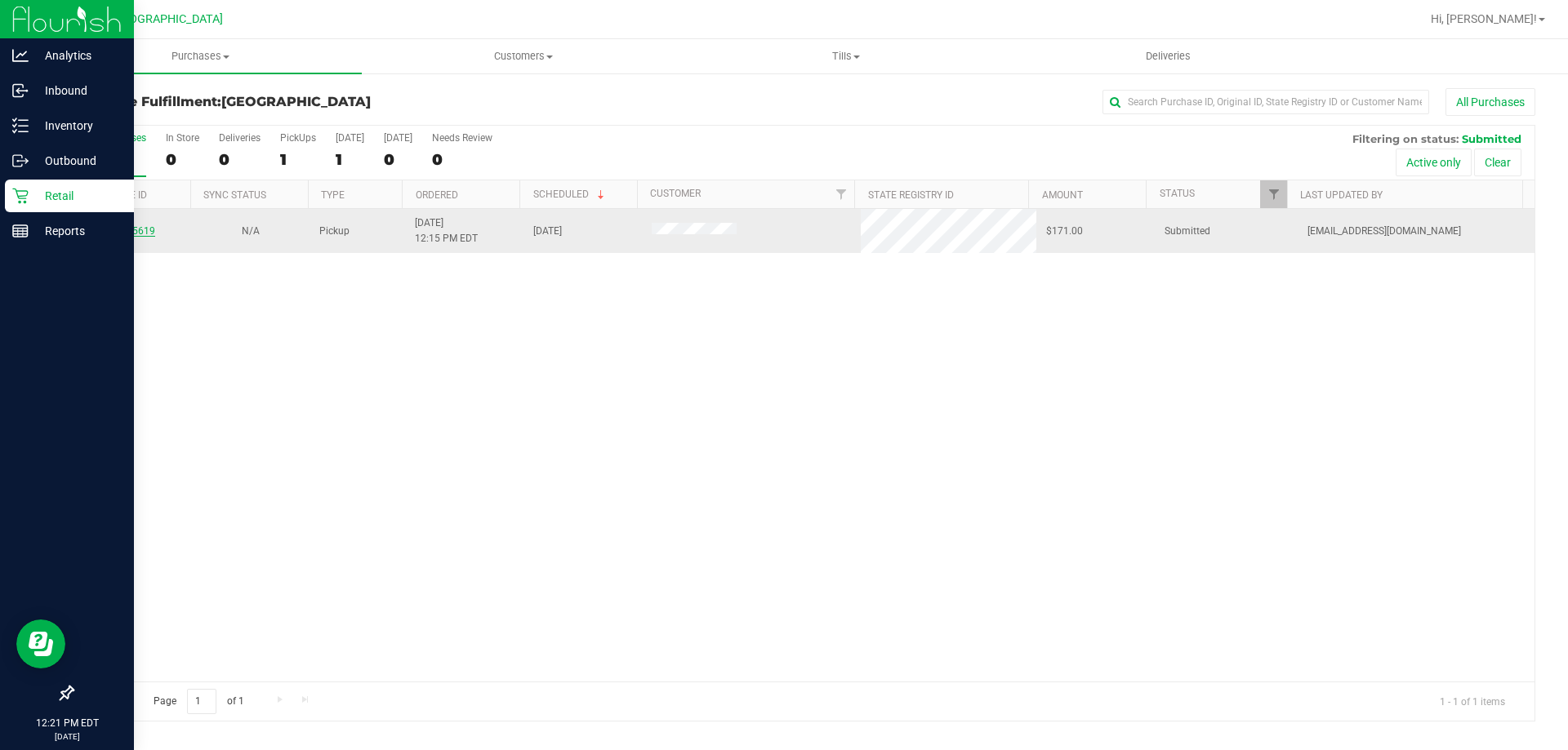
click at [149, 228] on link "11855619" at bounding box center [132, 230] width 46 height 12
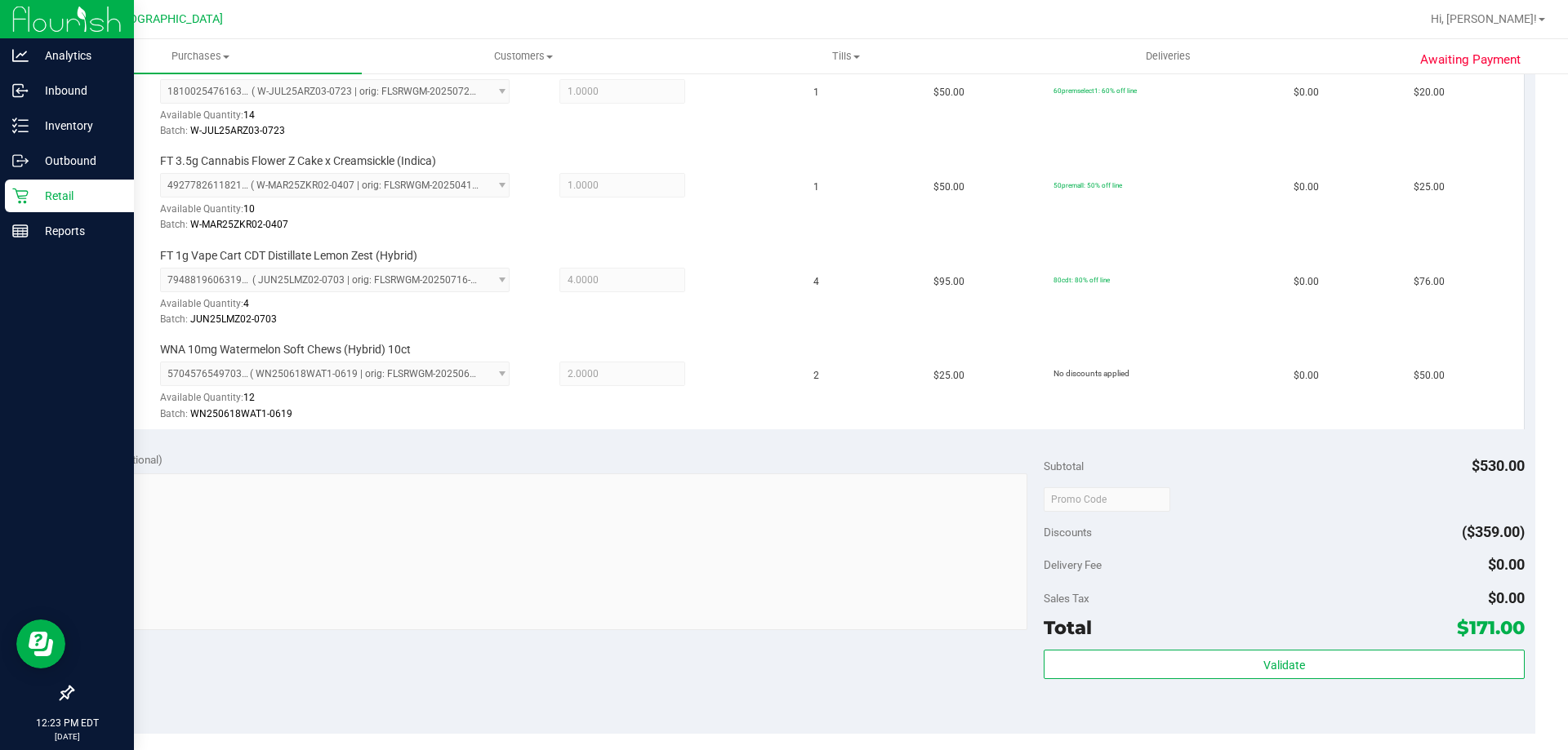
scroll to position [571, 0]
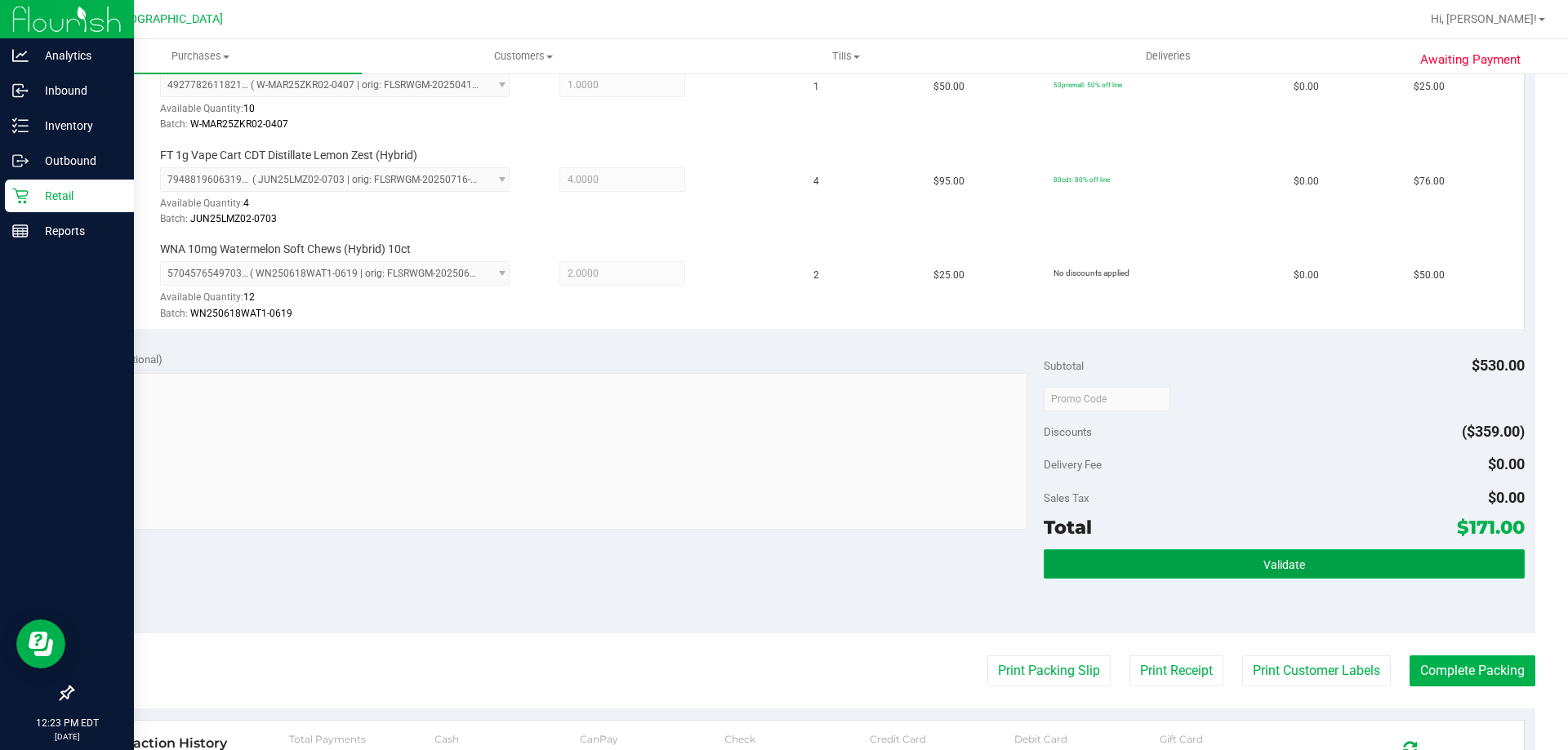
click at [1200, 577] on button "Validate" at bounding box center [1284, 563] width 480 height 29
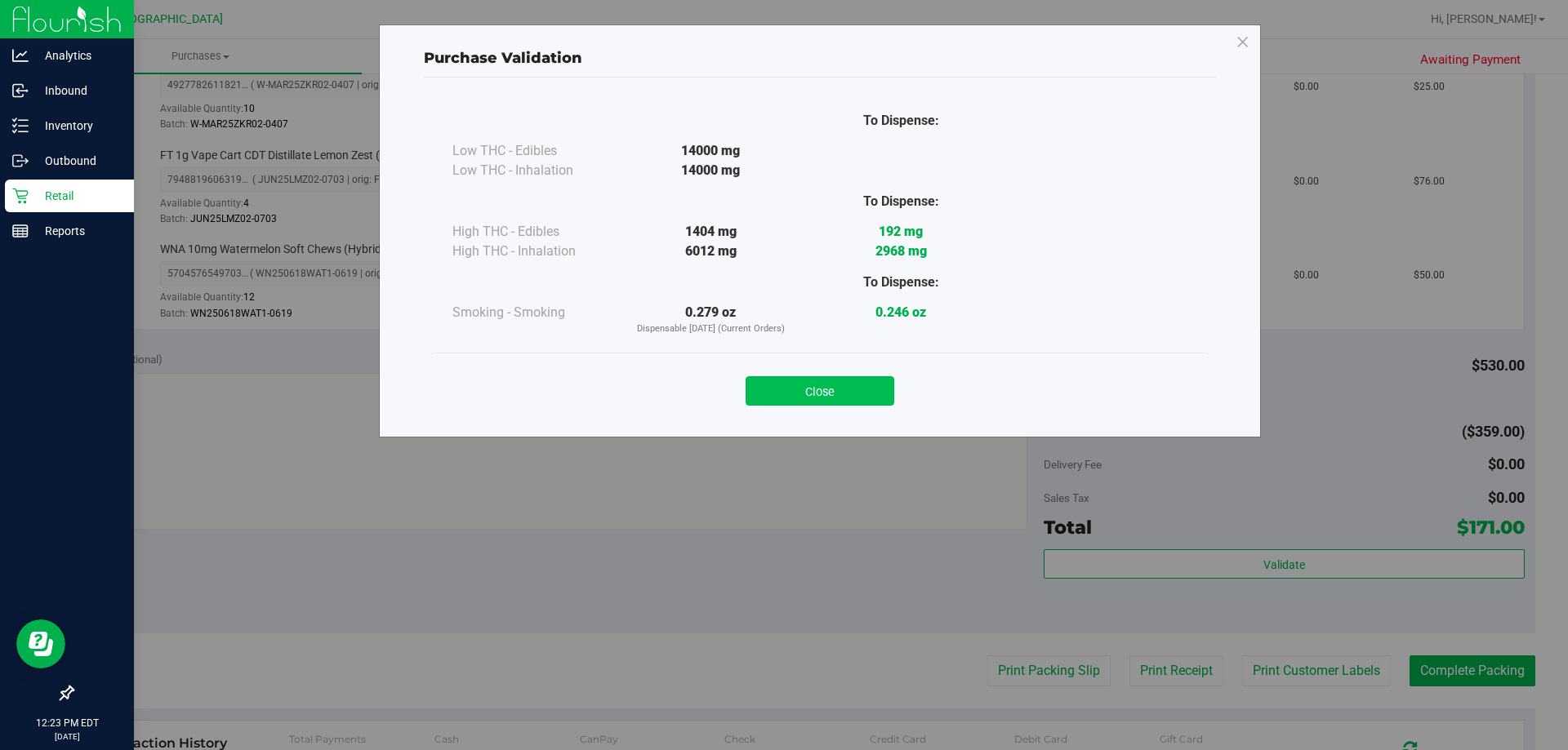
click at [841, 380] on button "Close" at bounding box center [819, 390] width 149 height 29
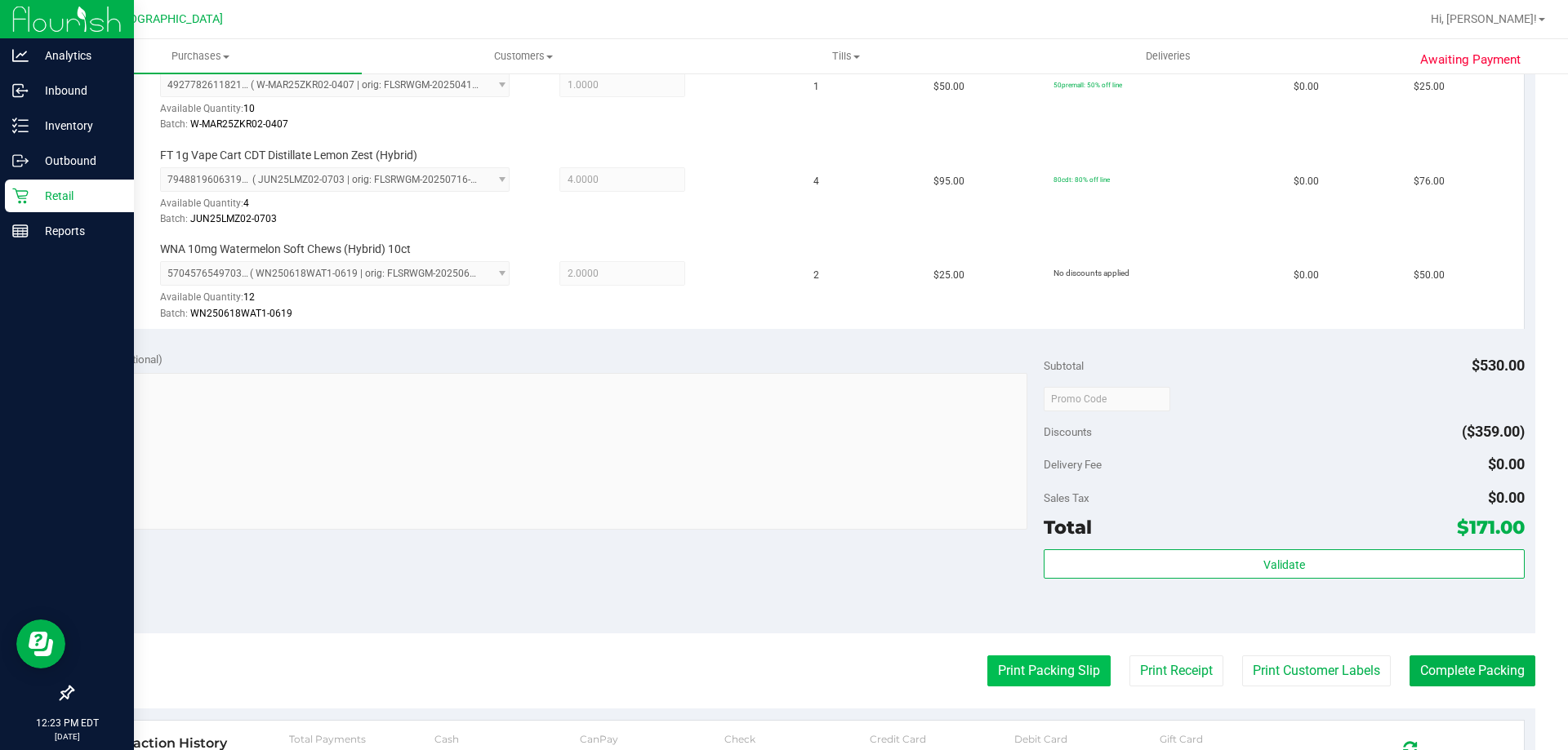
click at [1060, 656] on button "Print Packing Slip" at bounding box center [1048, 670] width 123 height 31
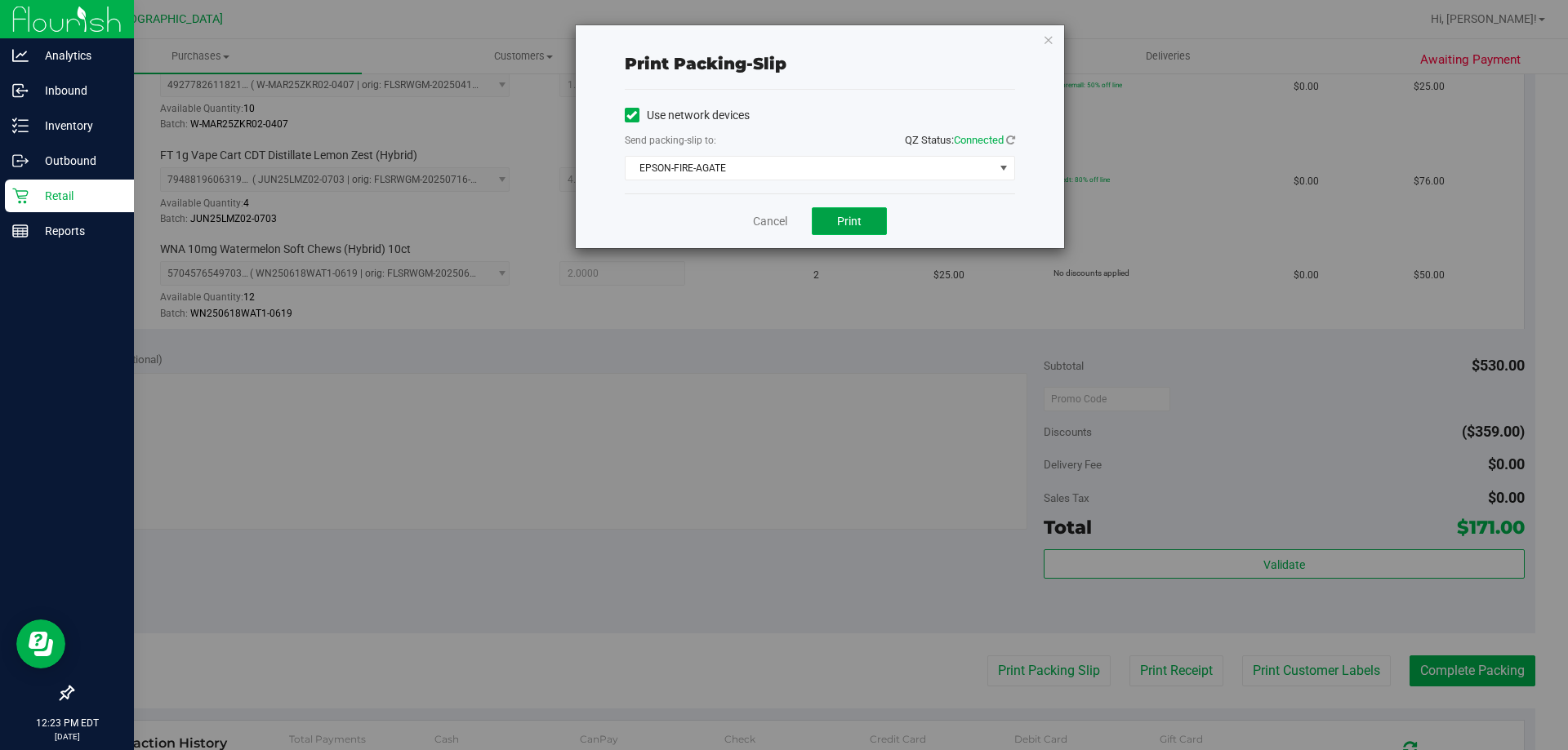
click at [858, 213] on button "Print" at bounding box center [849, 220] width 75 height 27
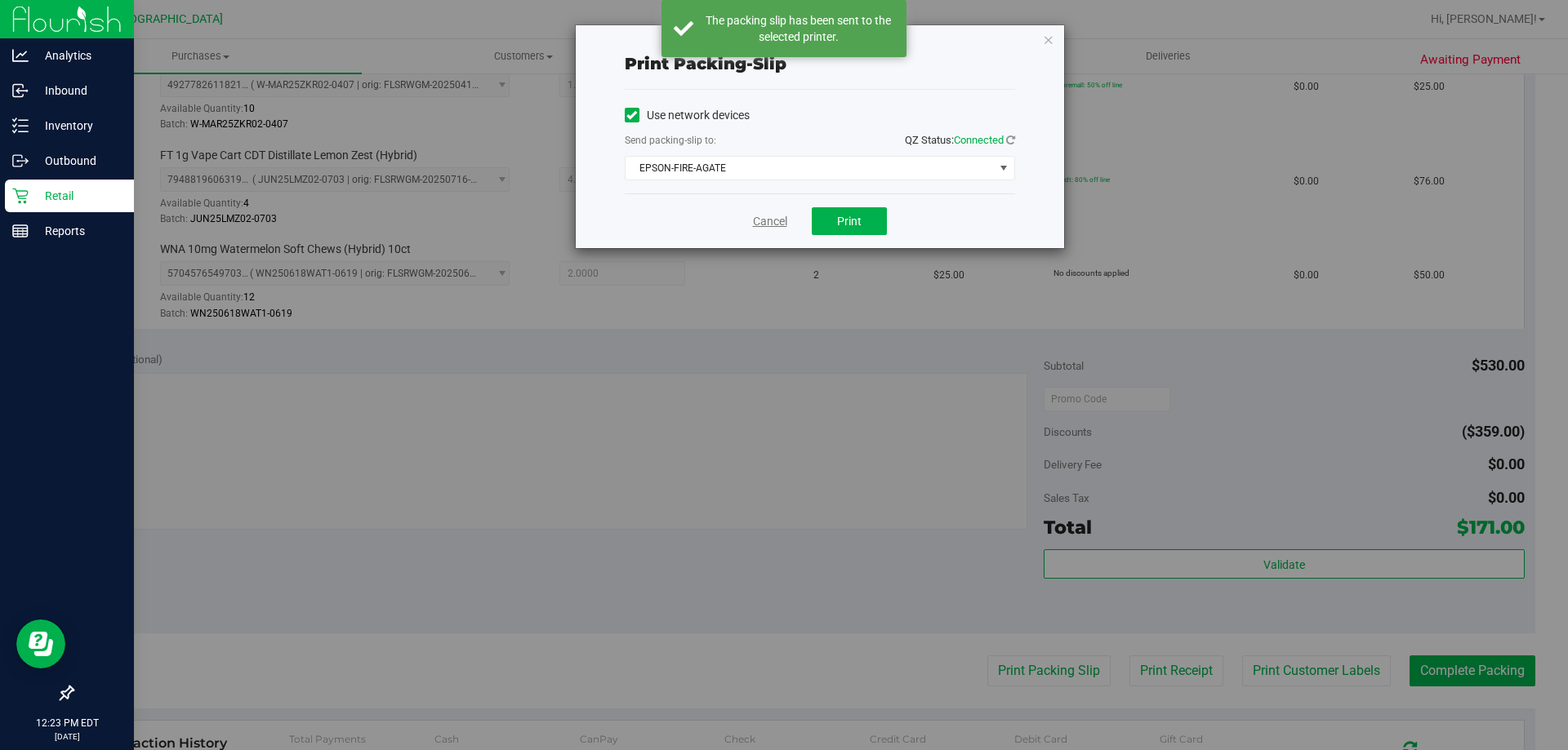
click at [765, 222] on link "Cancel" at bounding box center [770, 221] width 35 height 17
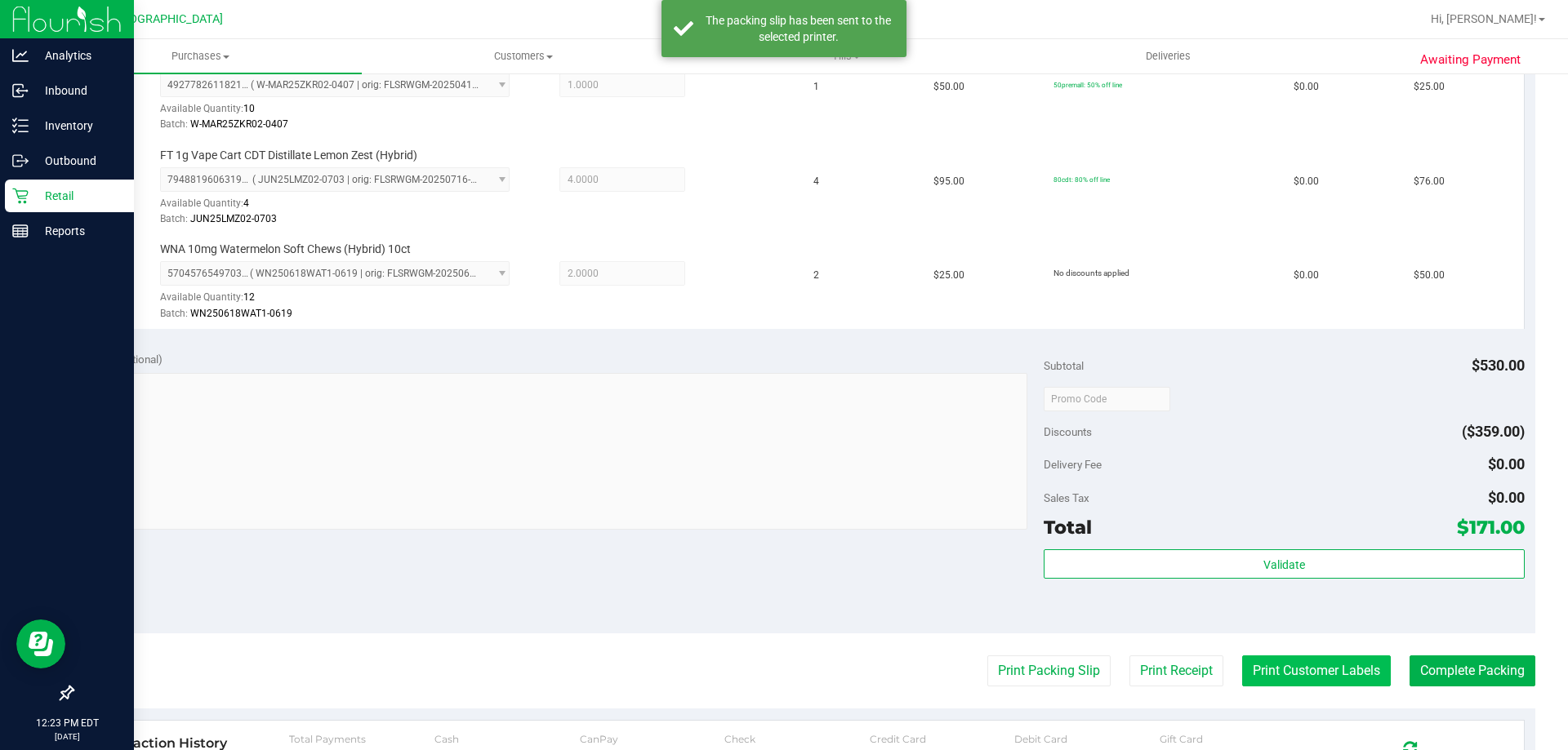
click at [1247, 659] on button "Print Customer Labels" at bounding box center [1316, 670] width 149 height 31
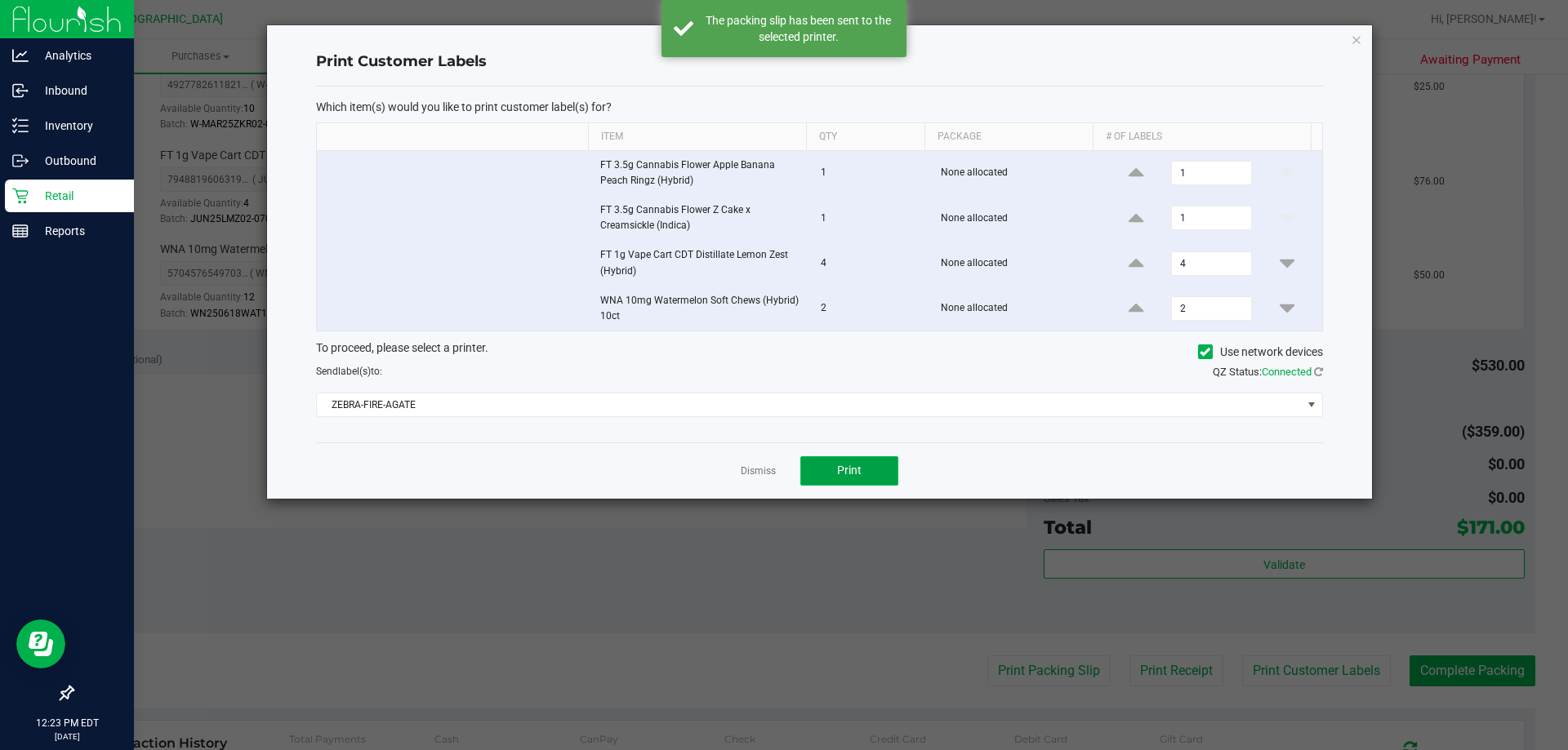
click at [841, 484] on button "Print" at bounding box center [849, 470] width 98 height 29
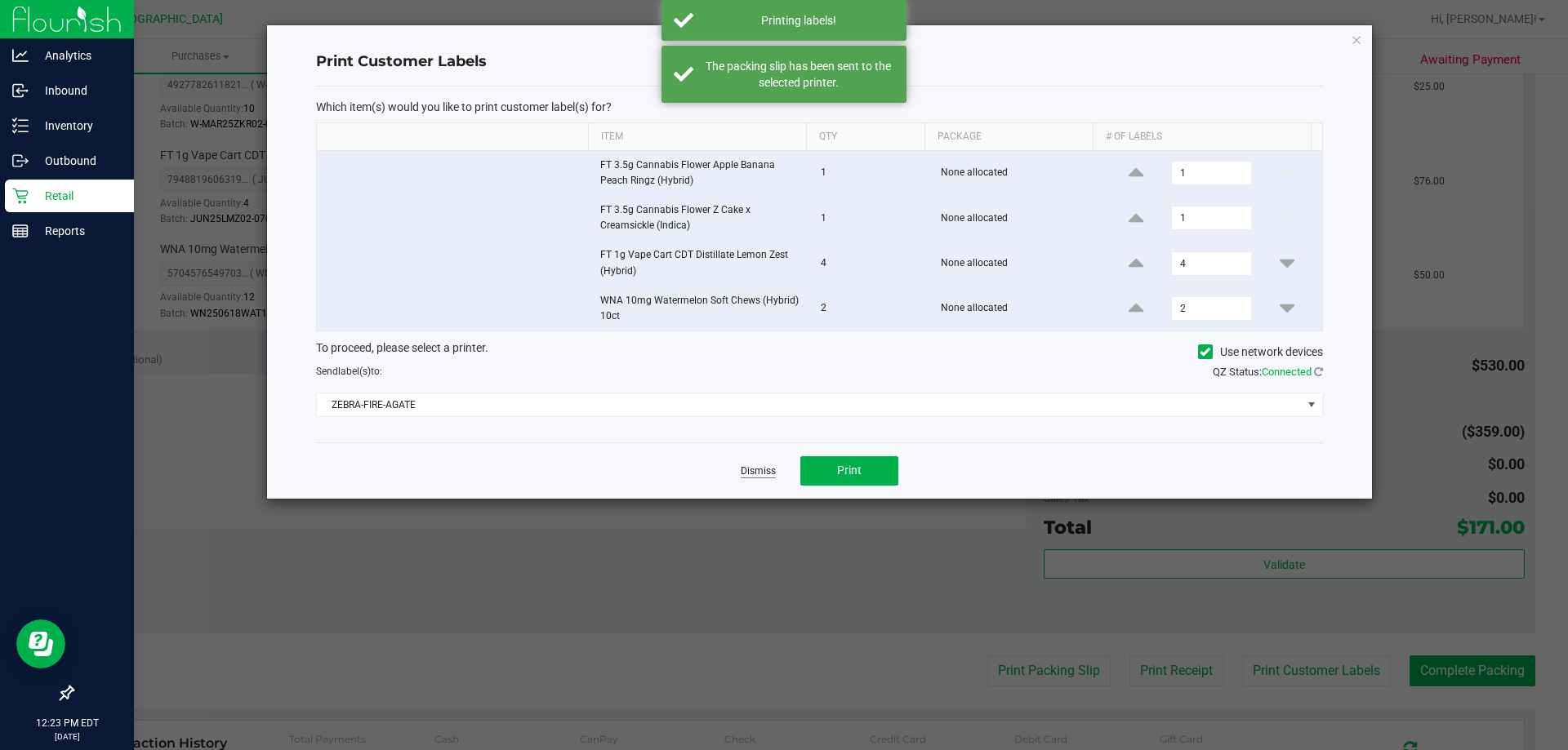
click at [768, 469] on link "Dismiss" at bounding box center [758, 471] width 35 height 14
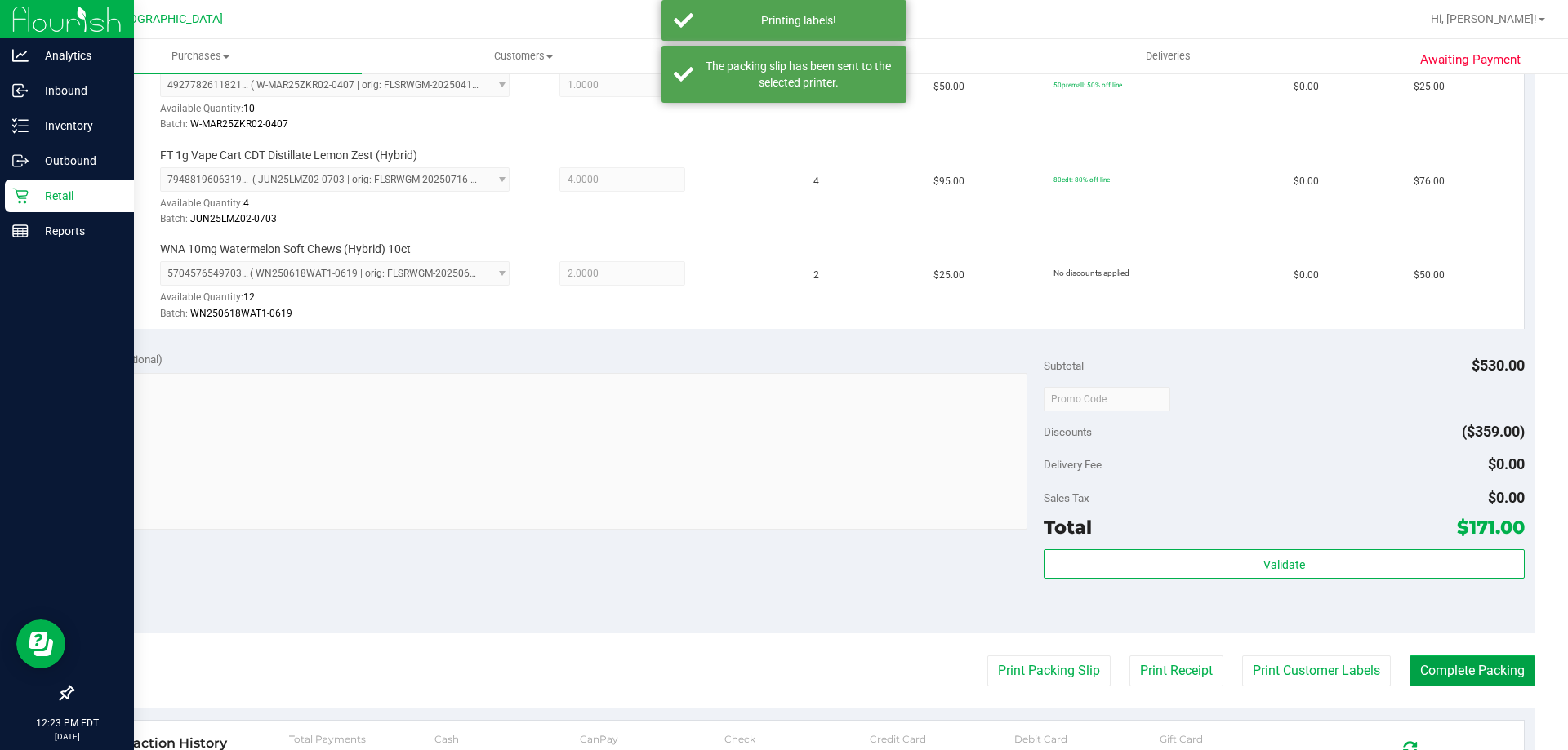
click at [1471, 661] on button "Complete Packing" at bounding box center [1472, 670] width 126 height 31
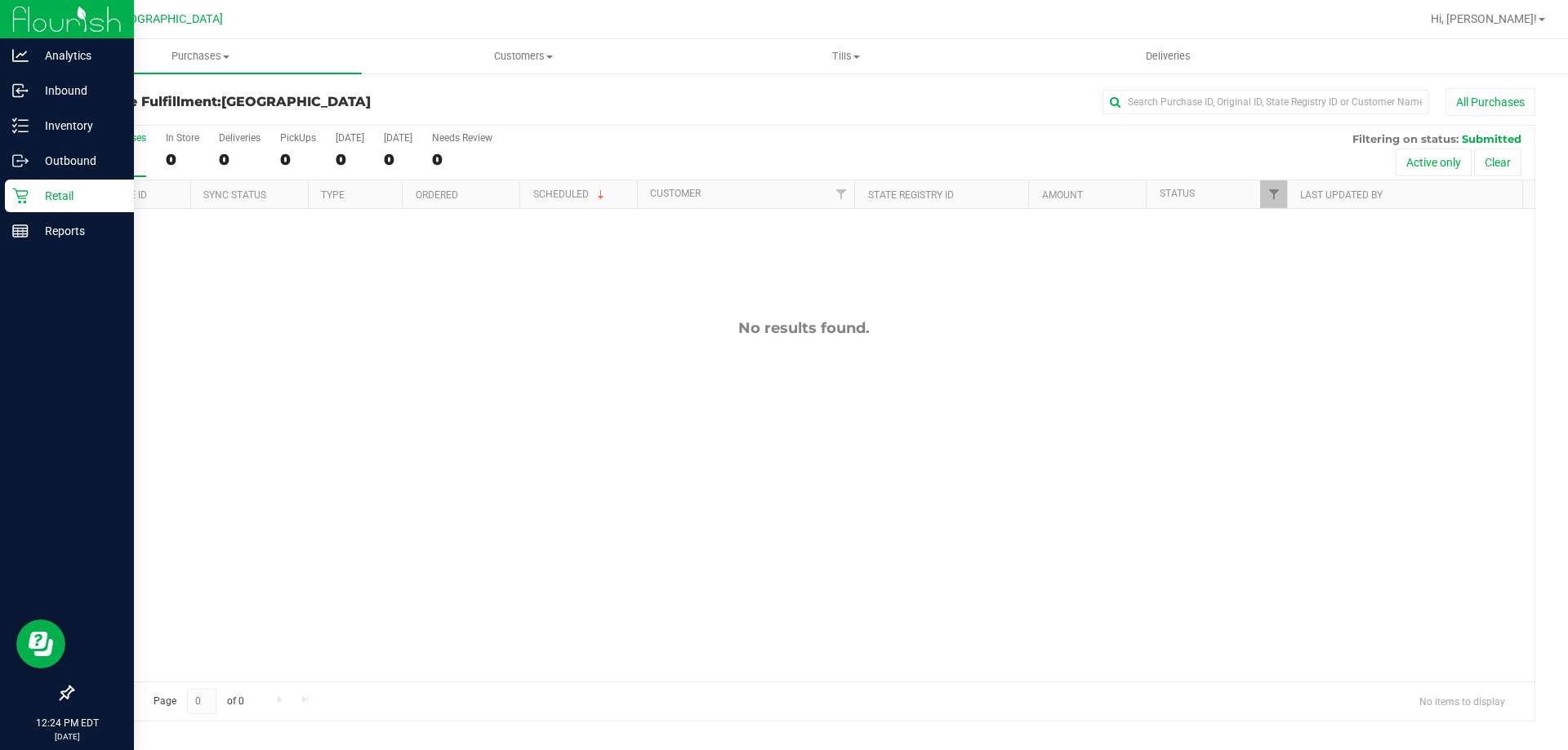
click at [31, 207] on div "Retail" at bounding box center [70, 196] width 129 height 33
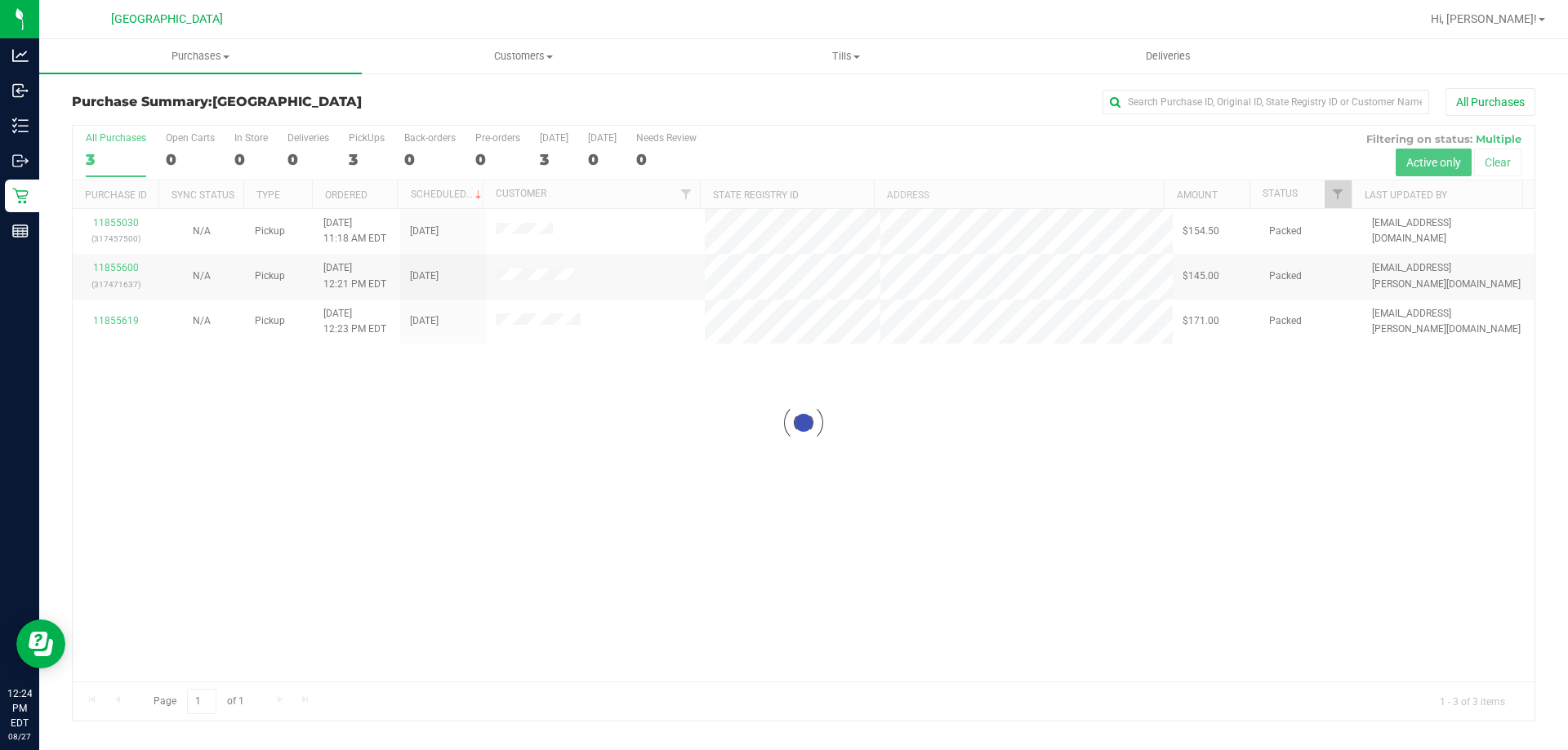
click at [567, 530] on div at bounding box center [803, 423] width 1462 height 595
click at [1075, 443] on div "11855030 (317457500) N/A Pickup [DATE] 11:18 AM EDT 8/27/2025 $154.50 Packed [E…" at bounding box center [803, 445] width 1462 height 473
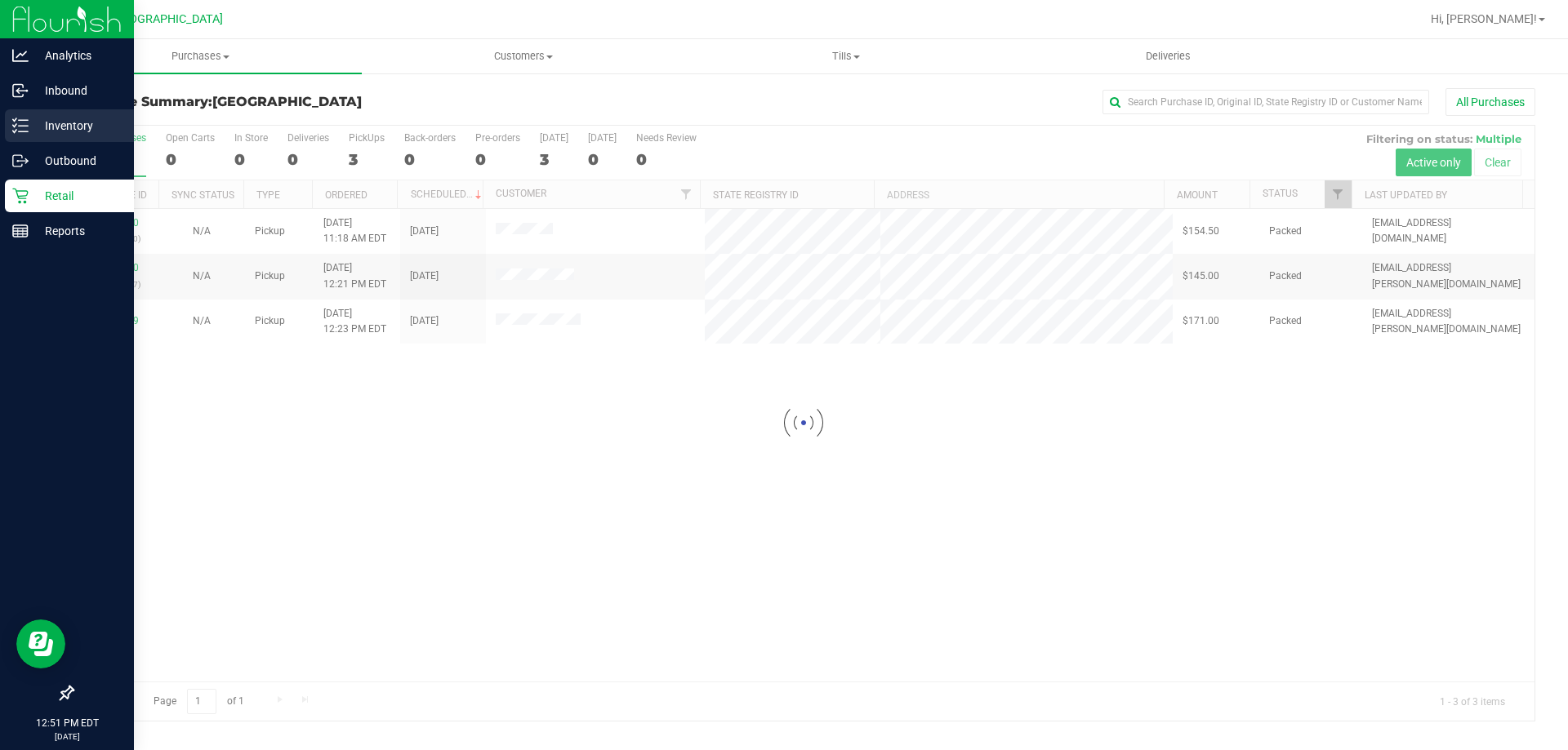
click at [70, 120] on p "Inventory" at bounding box center [77, 126] width 98 height 19
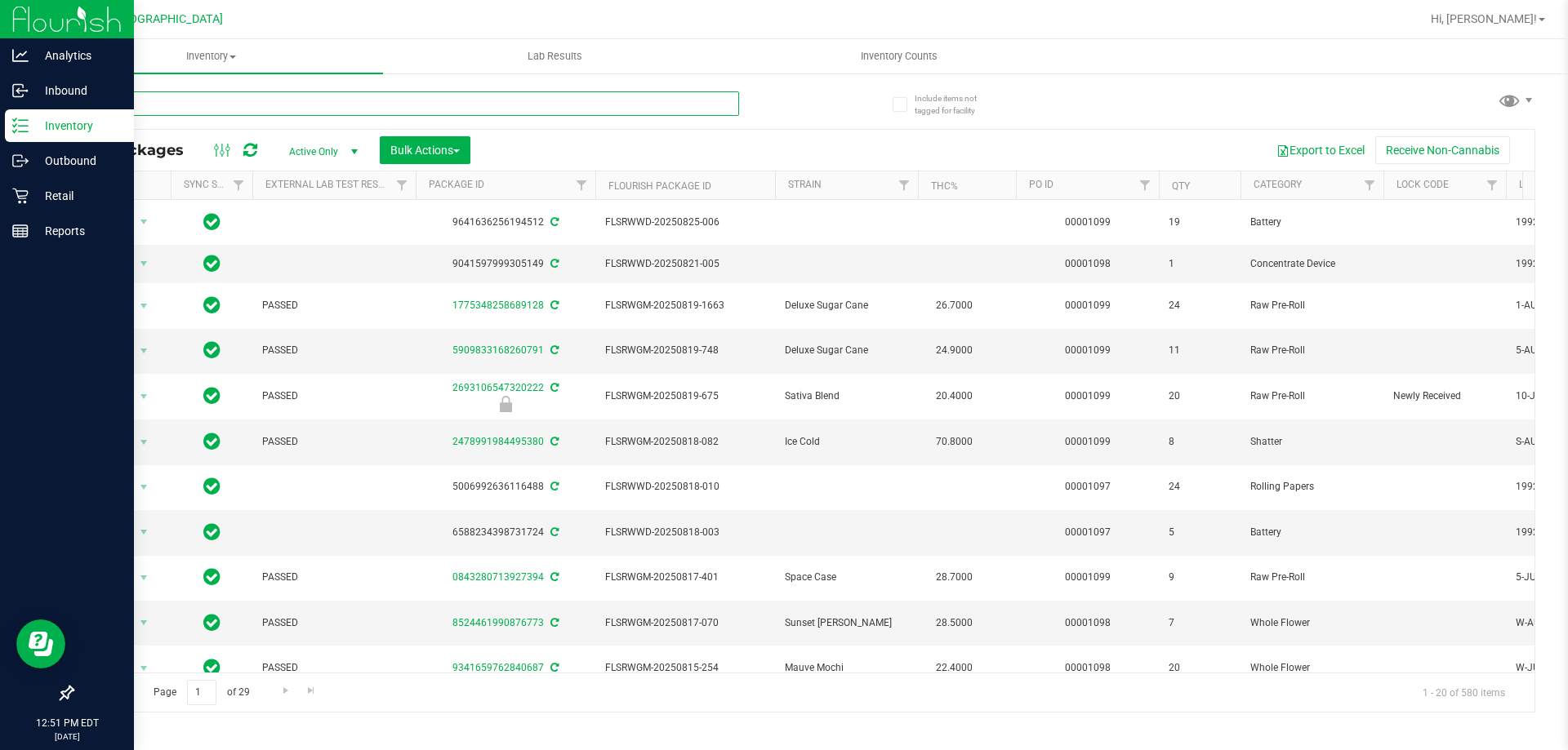
click at [675, 105] on input "text" at bounding box center [405, 104] width 667 height 25
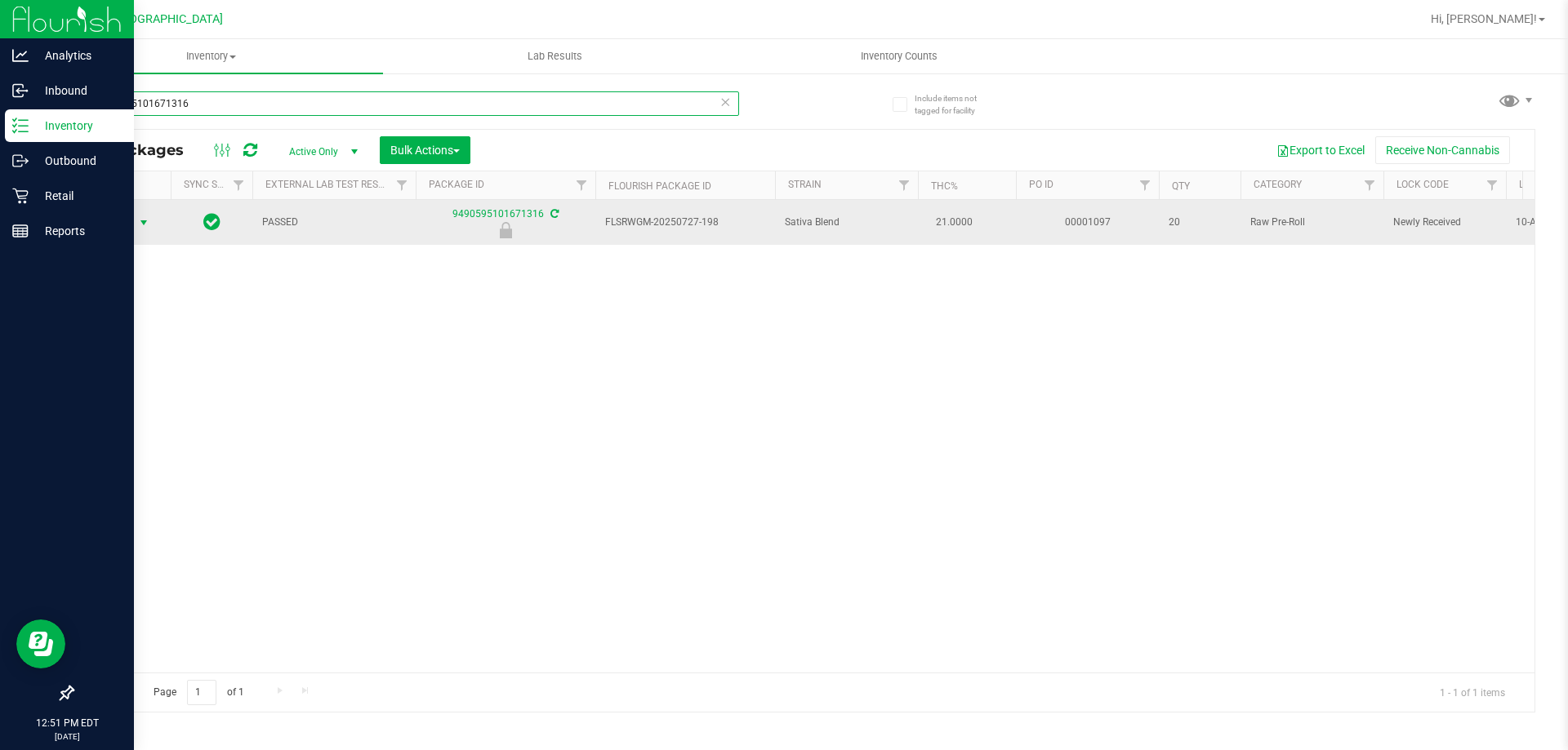
type input "9490595101671316"
click at [124, 222] on span "Action" at bounding box center [111, 223] width 44 height 23
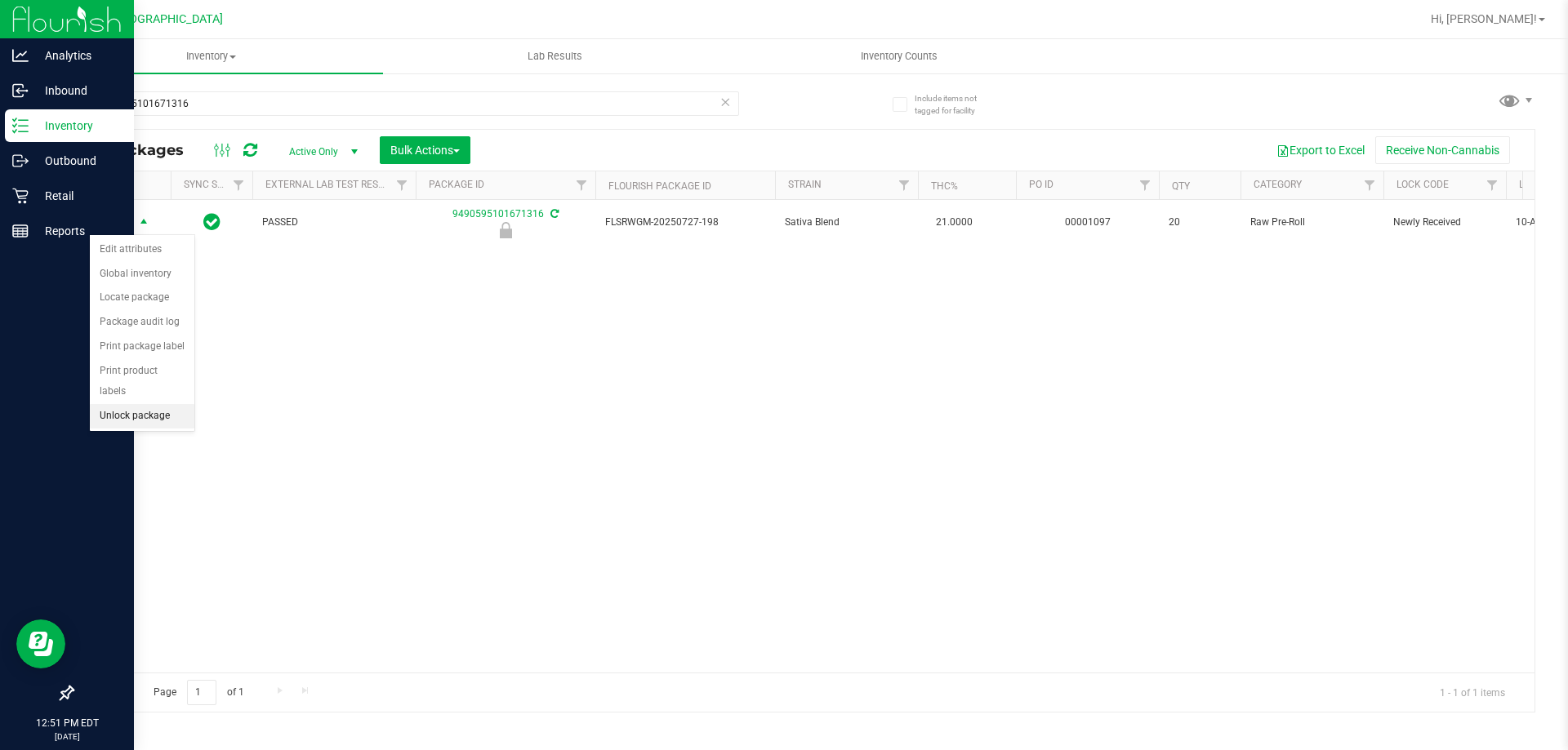
click at [130, 404] on li "Unlock package" at bounding box center [142, 416] width 105 height 25
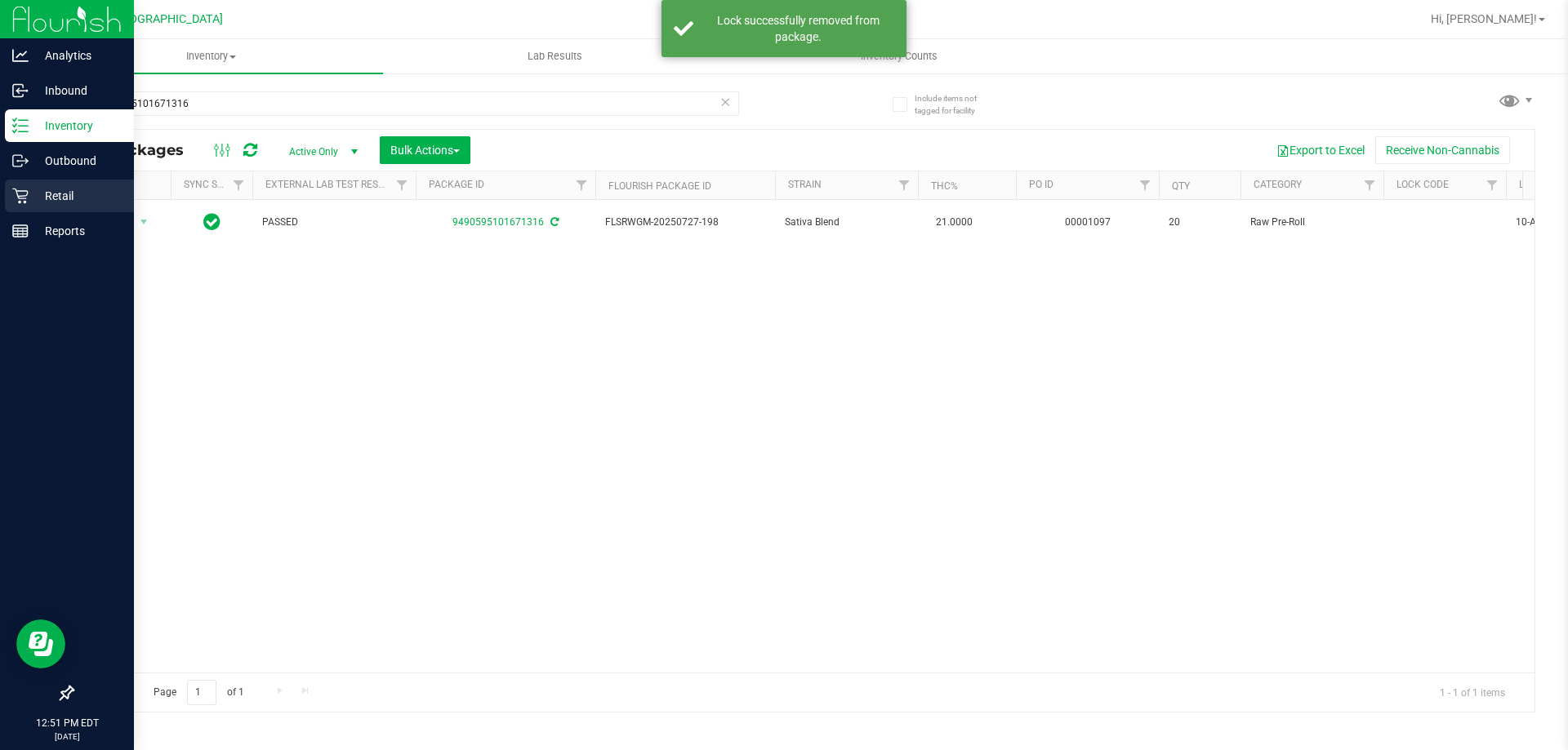
click at [27, 196] on icon at bounding box center [20, 196] width 16 height 16
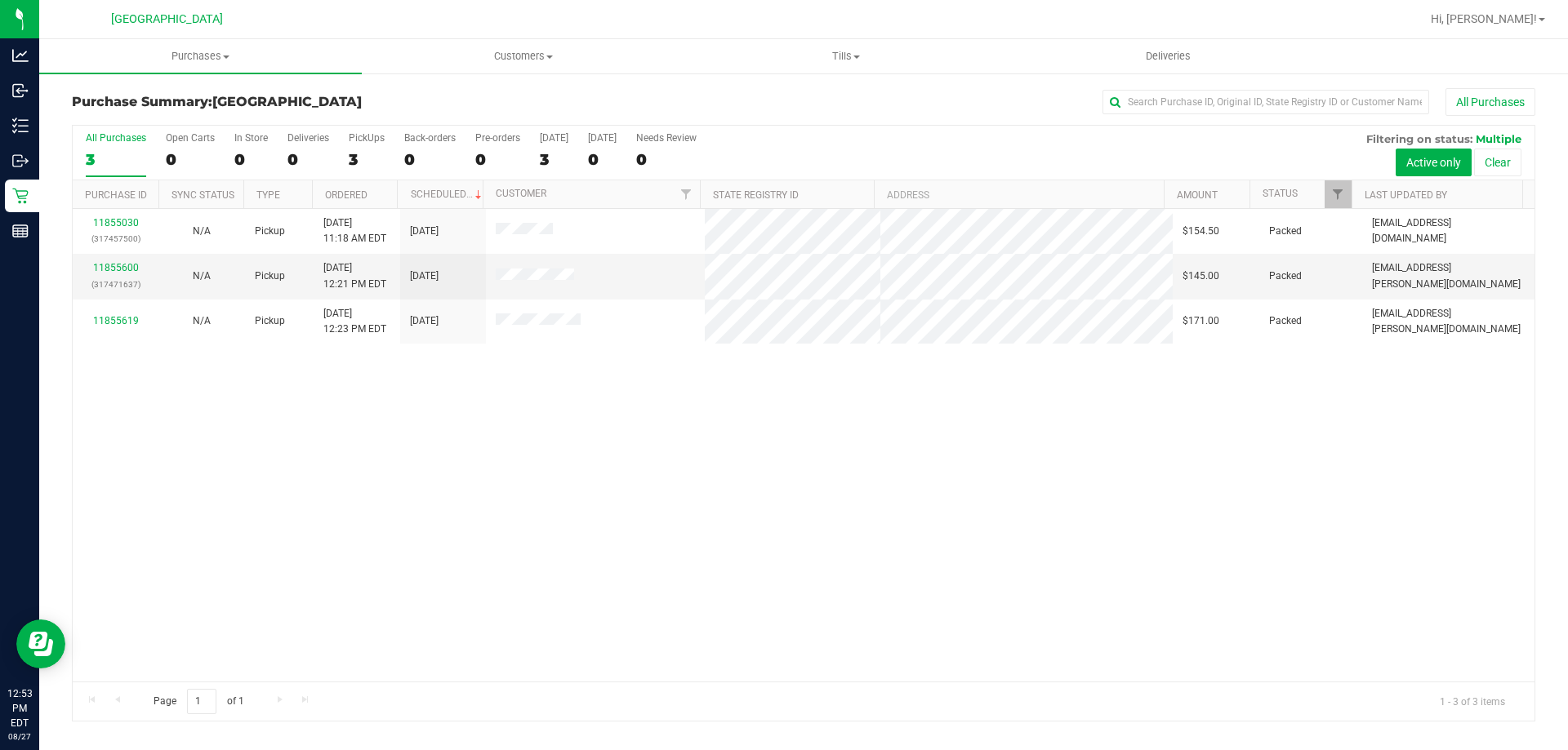
click at [670, 603] on div "11855030 (317457500) N/A Pickup [DATE] 11:18 AM EDT 8/27/2025 $154.50 Packed [E…" at bounding box center [803, 445] width 1462 height 473
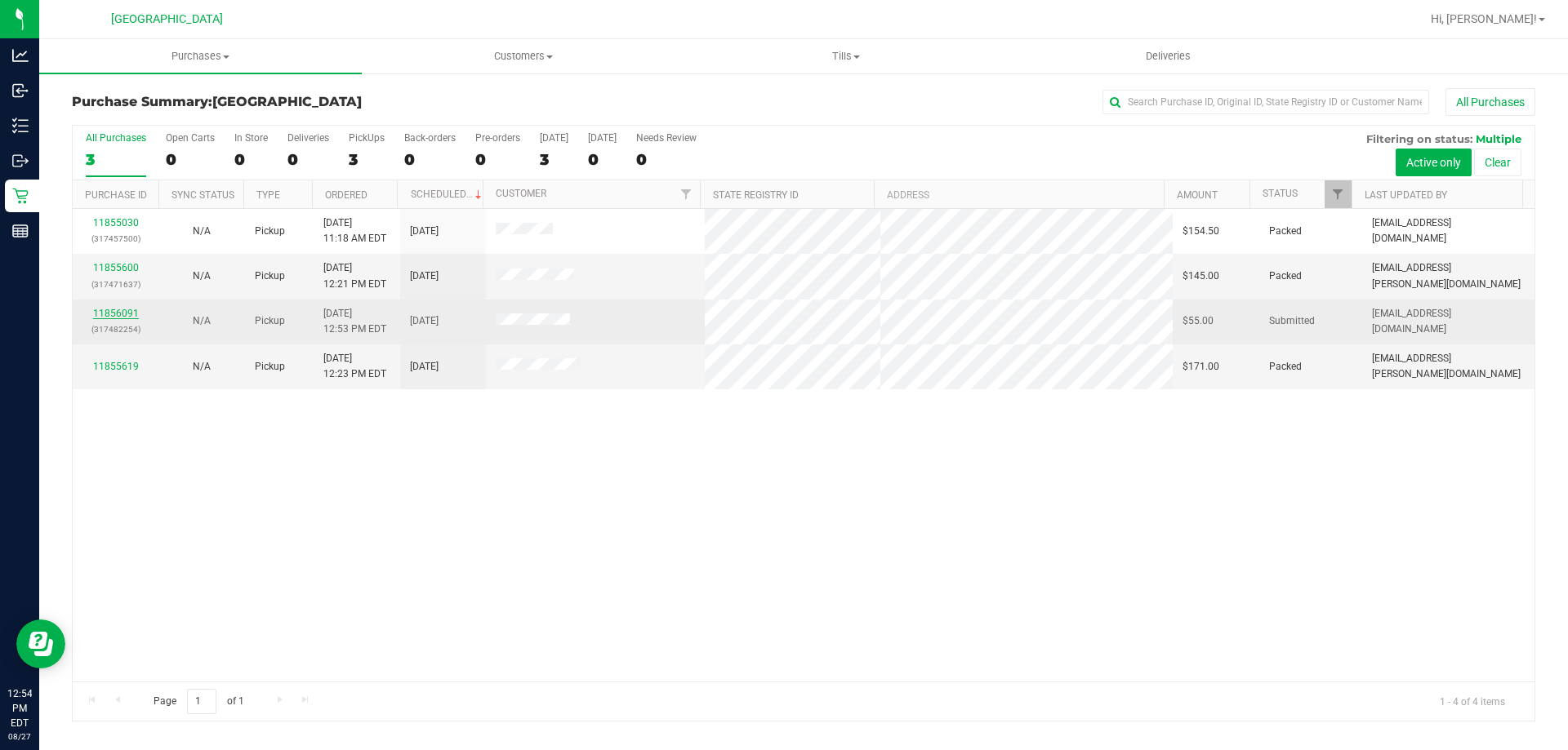
click at [113, 313] on link "11856091" at bounding box center [116, 313] width 46 height 12
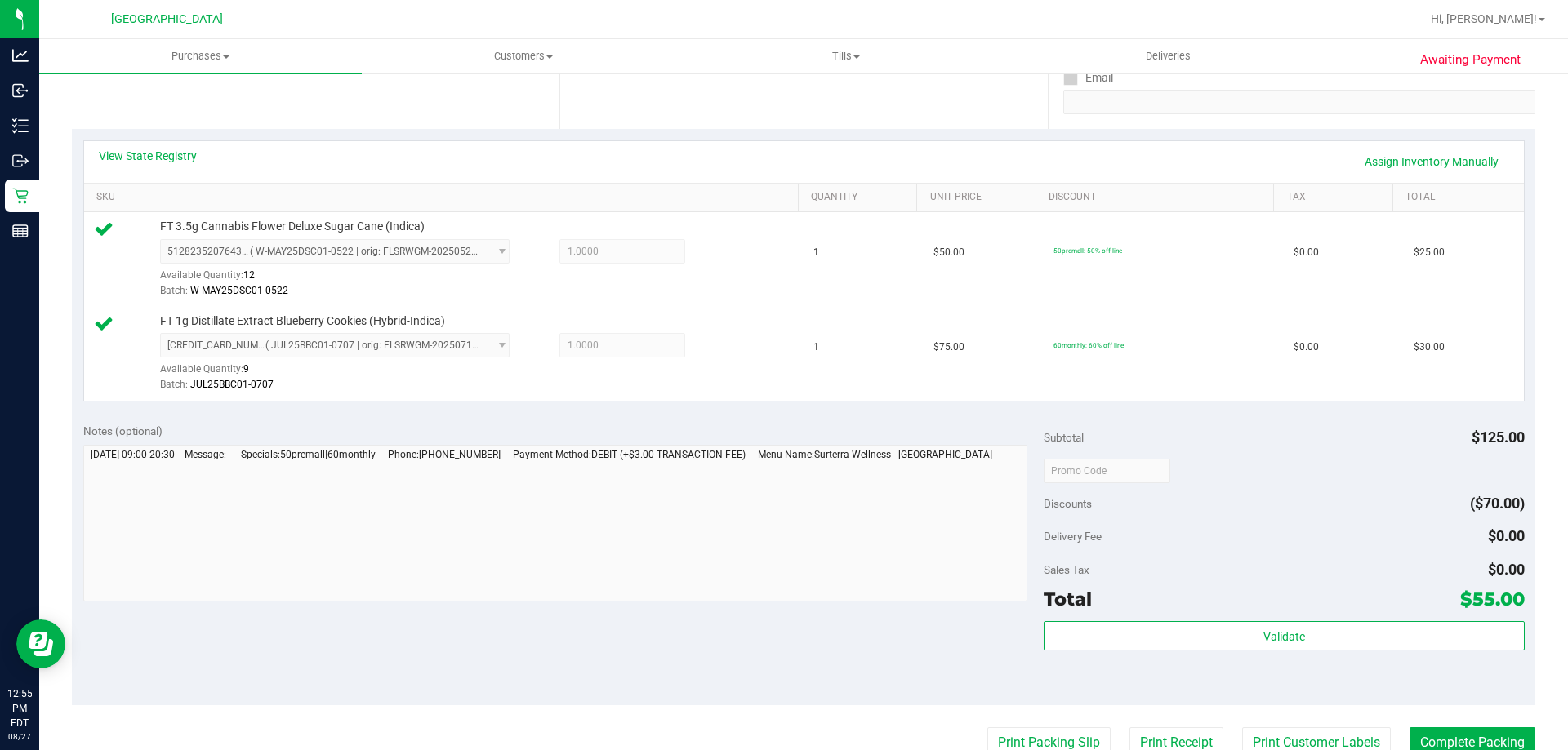
scroll to position [412, 0]
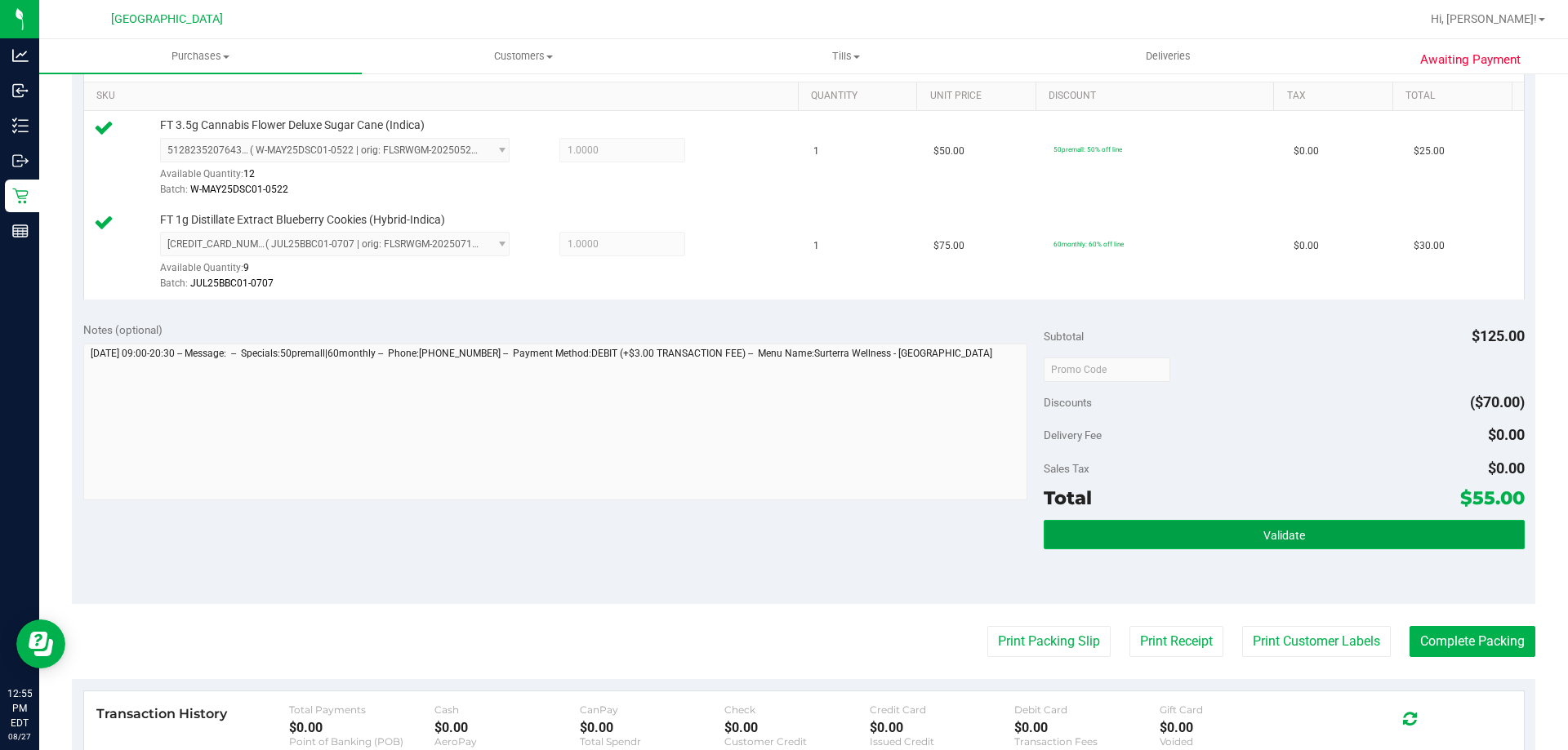
click at [1230, 535] on button "Validate" at bounding box center [1284, 534] width 480 height 29
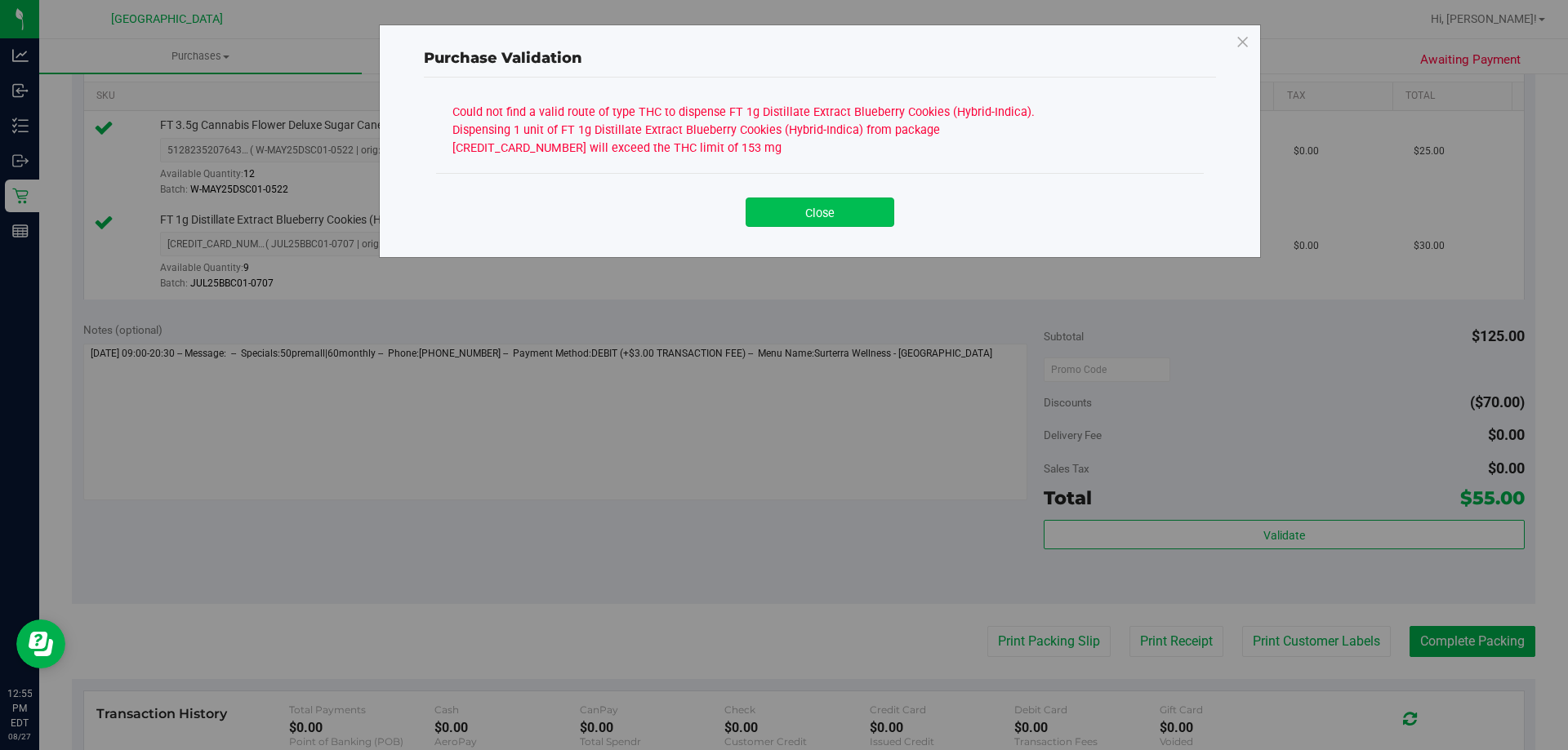
click at [775, 210] on button "Close" at bounding box center [819, 212] width 149 height 29
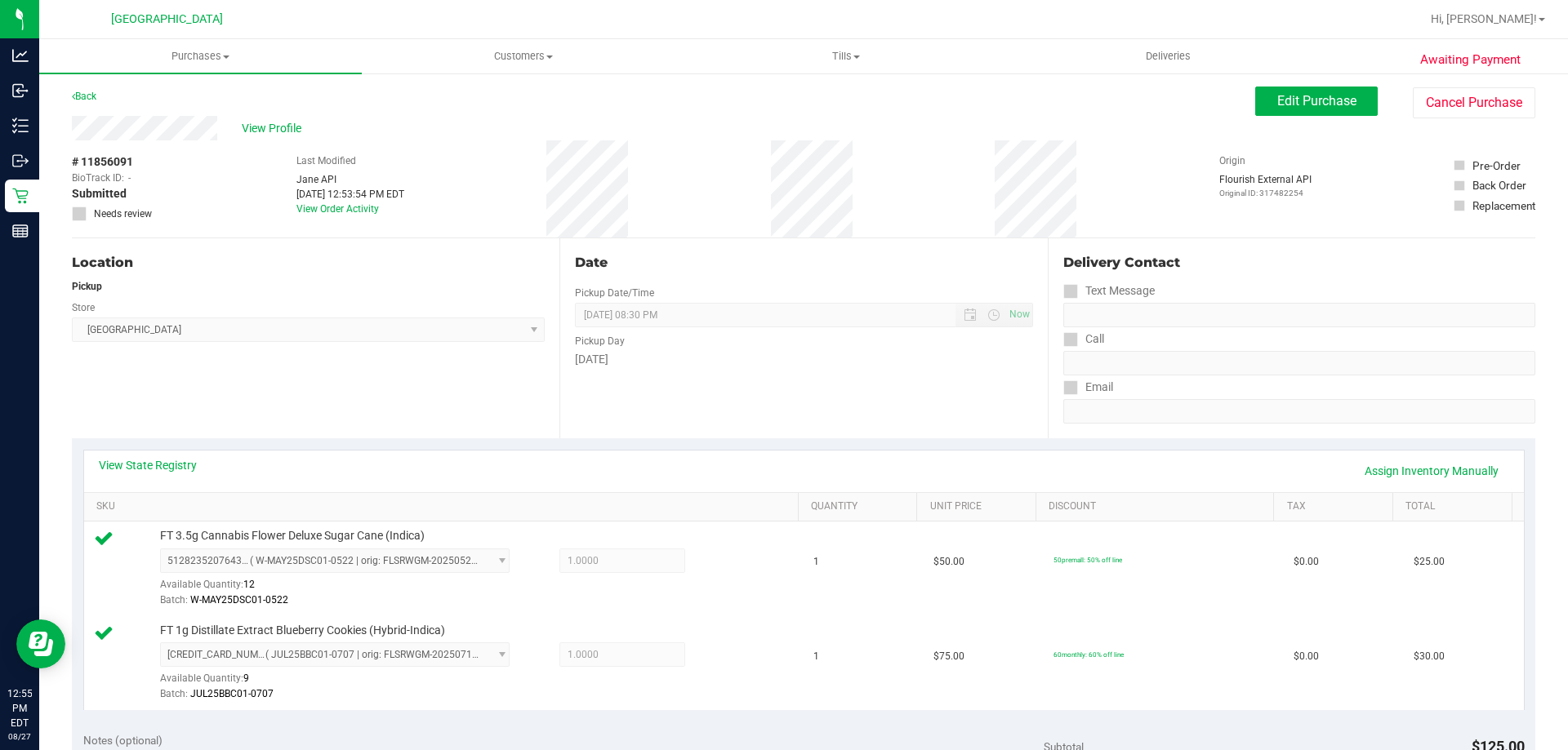
scroll to position [0, 0]
click at [1327, 107] on span "Edit Purchase" at bounding box center [1316, 103] width 79 height 16
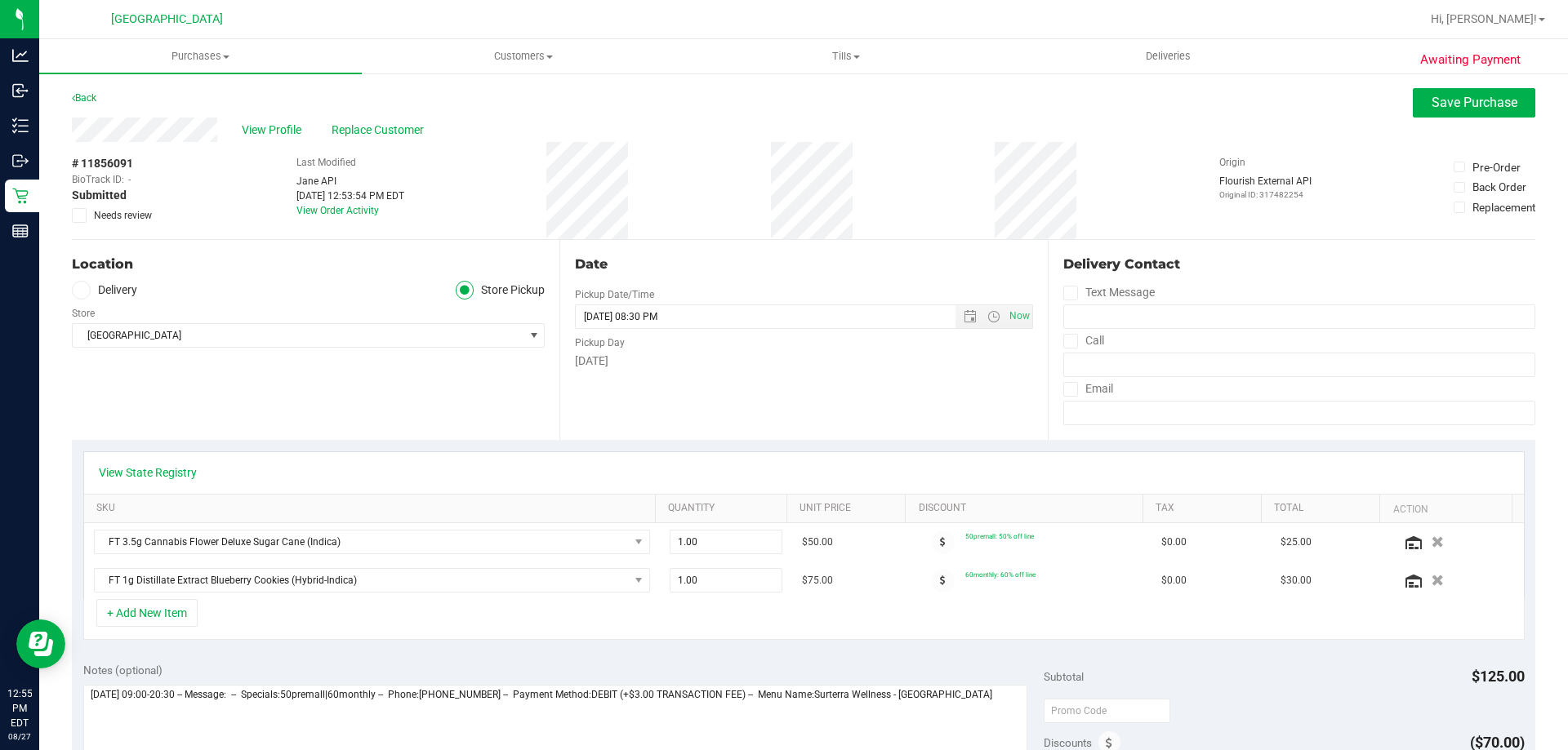
scroll to position [163, 0]
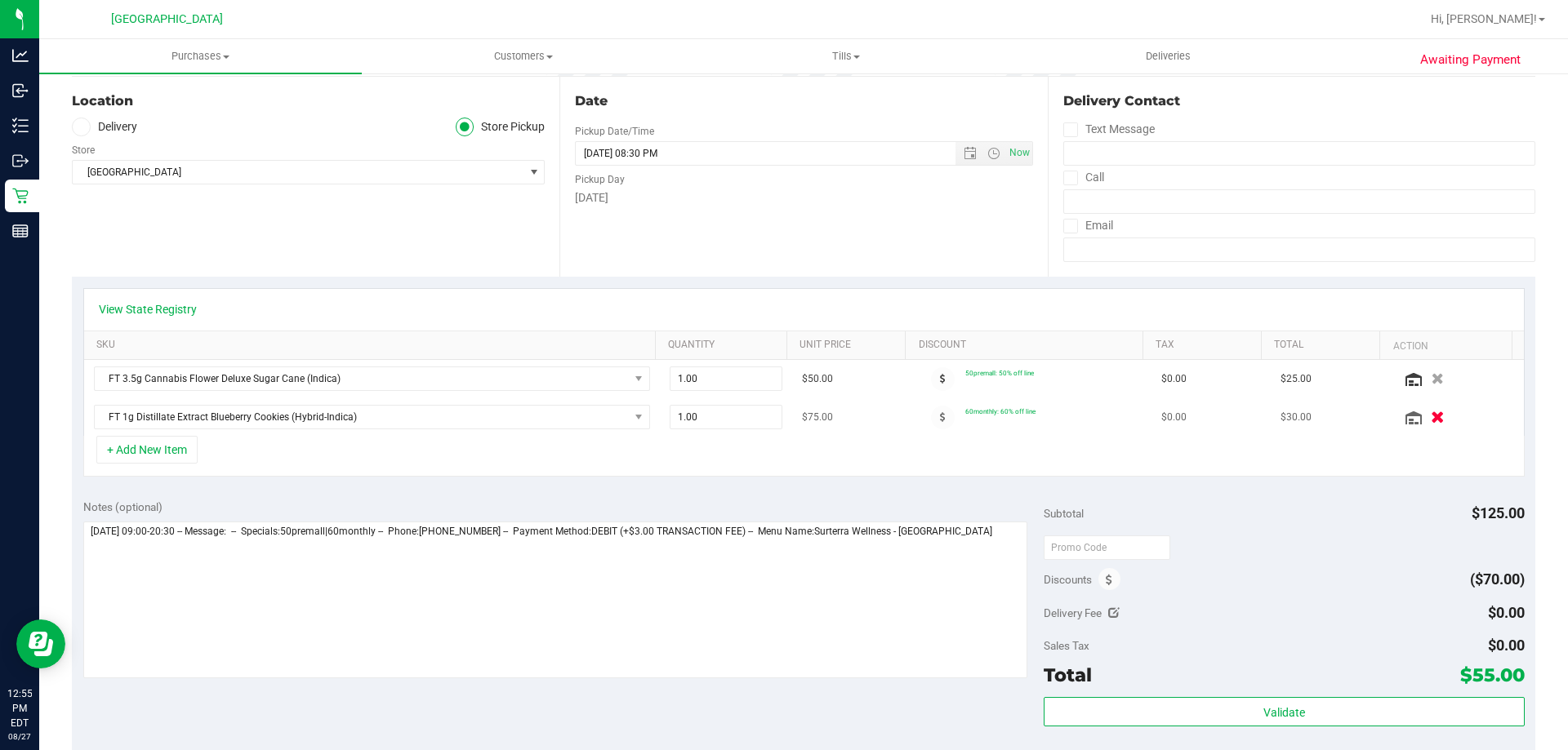
click at [1431, 416] on icon "button" at bounding box center [1438, 418] width 14 height 12
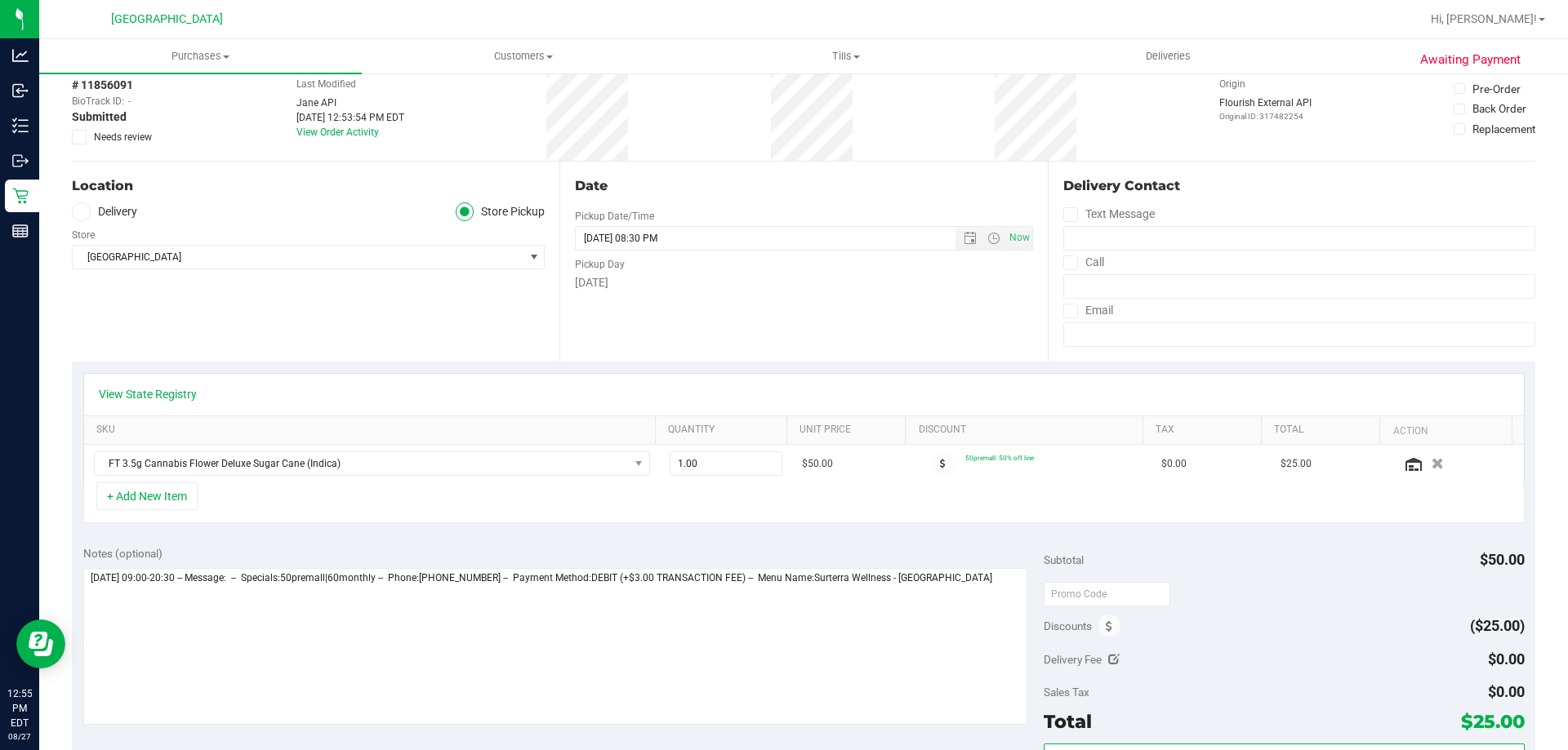
scroll to position [0, 0]
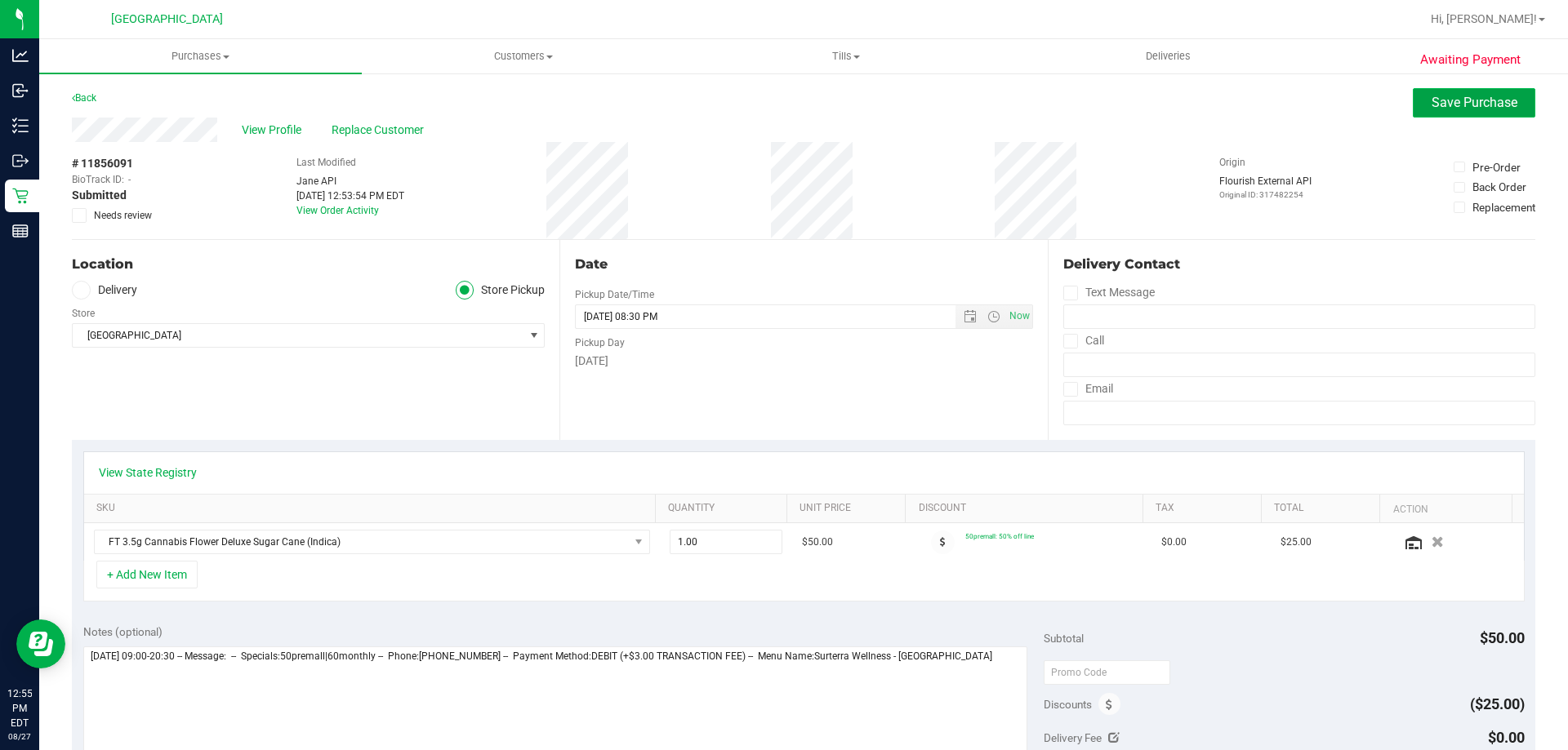
click at [1425, 110] on button "Save Purchase" at bounding box center [1473, 103] width 122 height 29
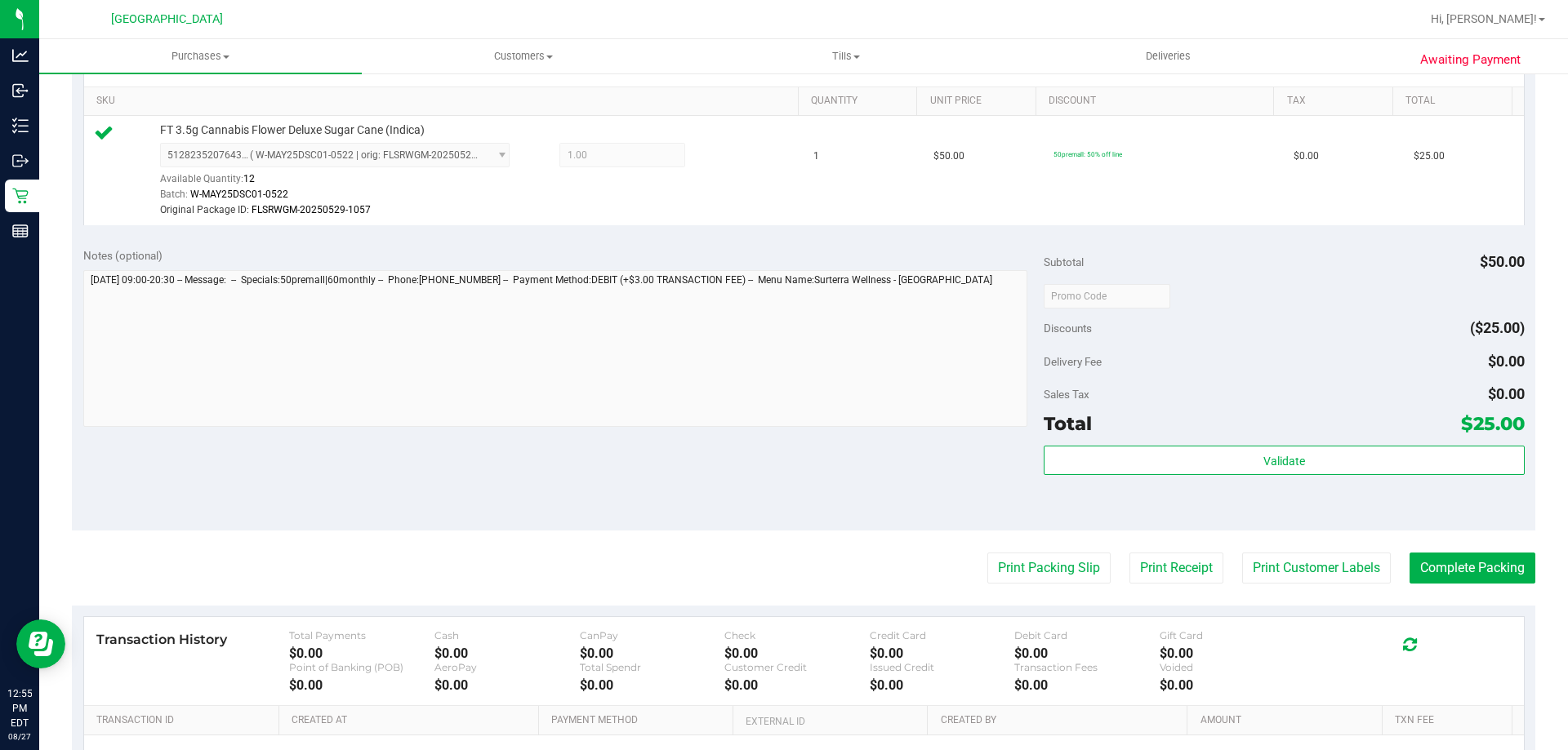
scroll to position [408, 0]
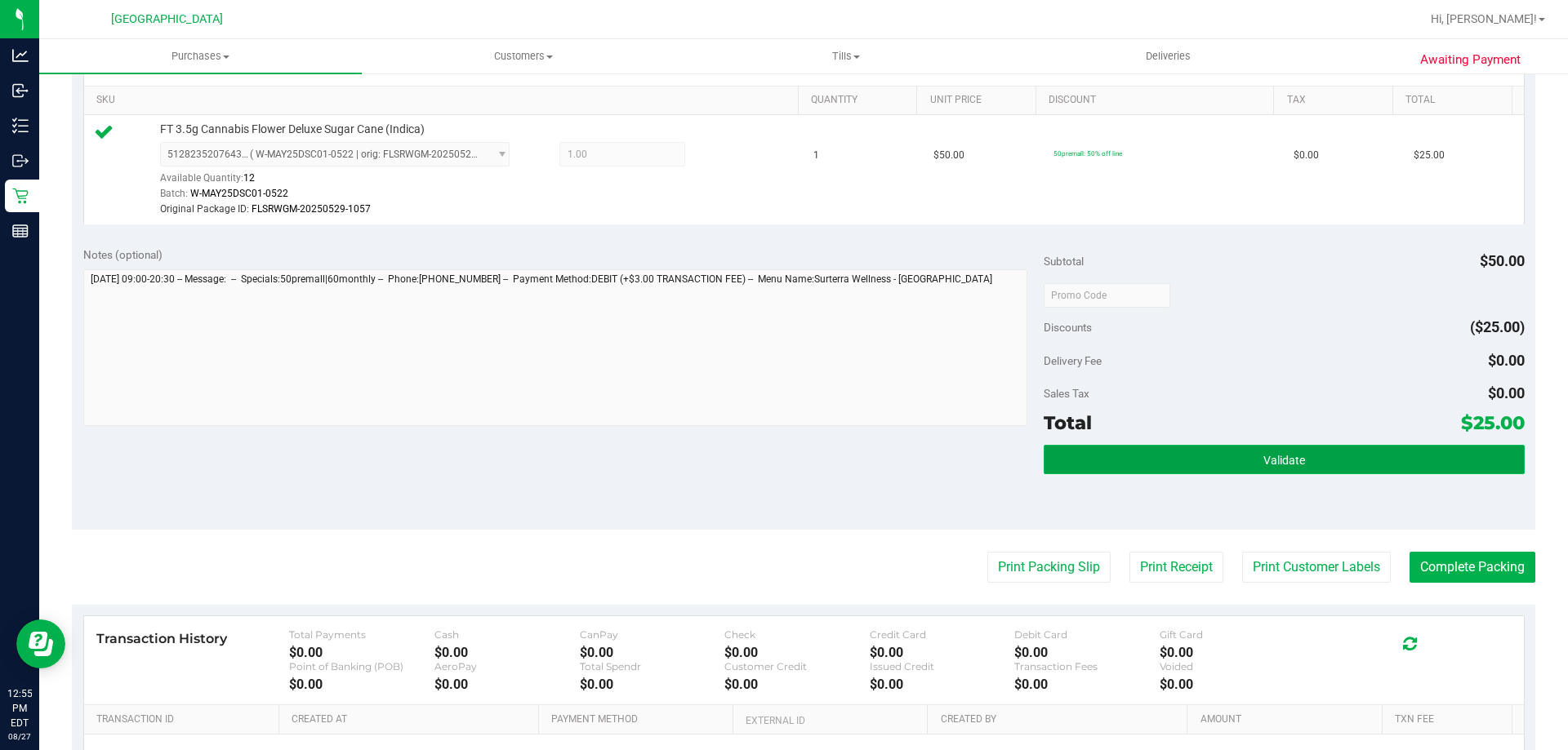
click at [1422, 466] on button "Validate" at bounding box center [1284, 459] width 480 height 29
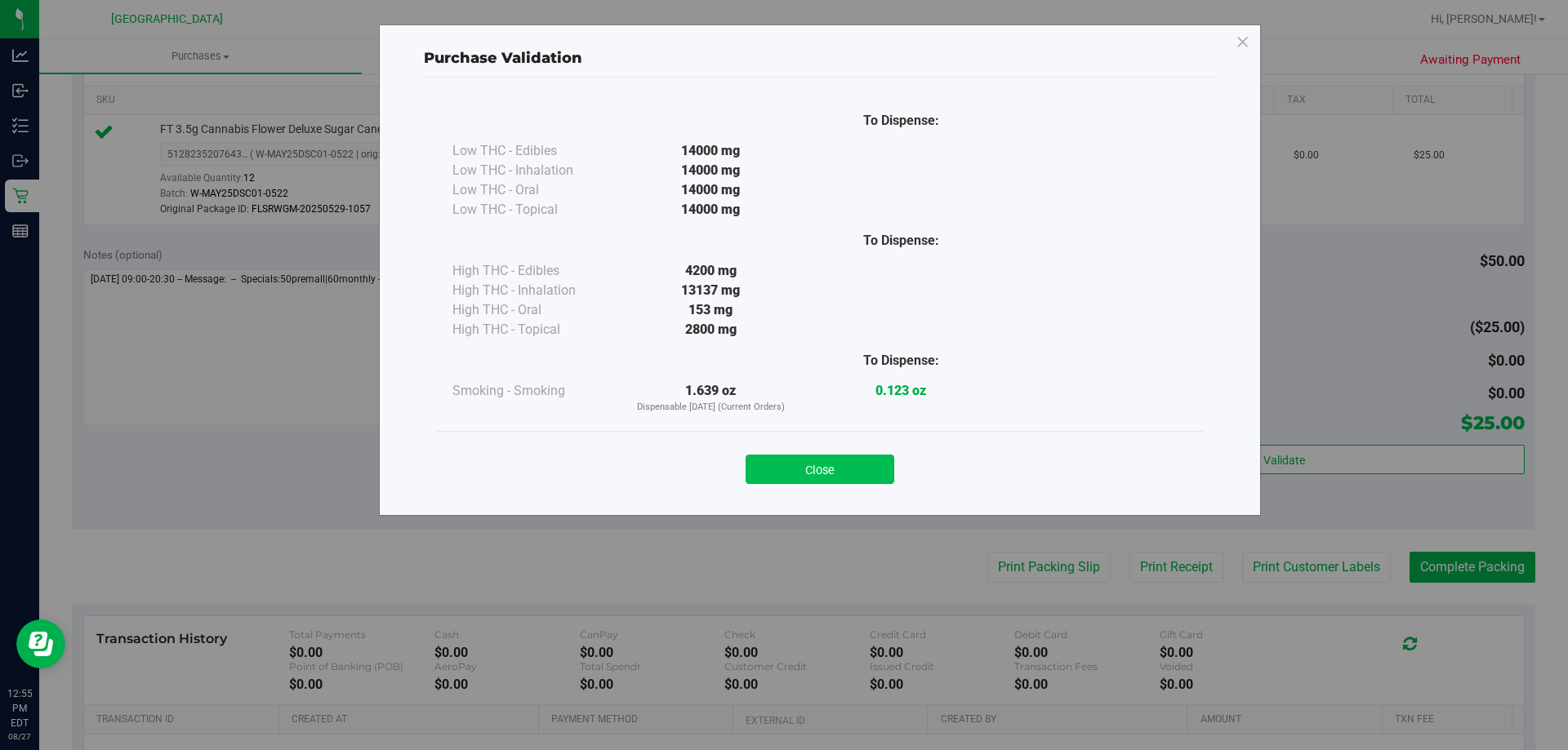
click at [866, 476] on button "Close" at bounding box center [819, 468] width 149 height 29
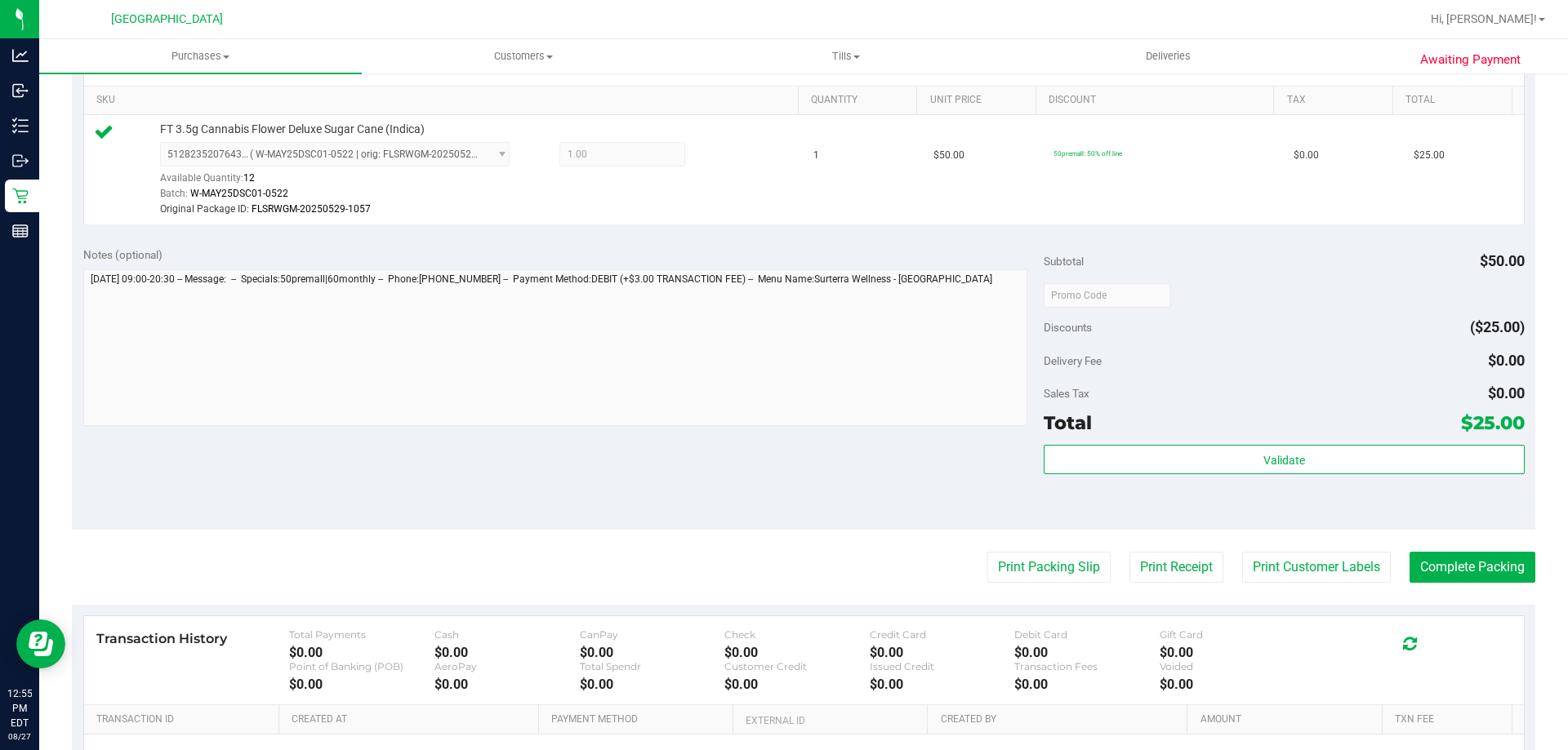
click at [975, 549] on purchase-details "Back Edit Purchase Cancel Purchase View Profile # 11856091 BioTrack ID: - Submi…" at bounding box center [803, 295] width 1463 height 1230
click at [992, 554] on button "Print Packing Slip" at bounding box center [1048, 567] width 123 height 31
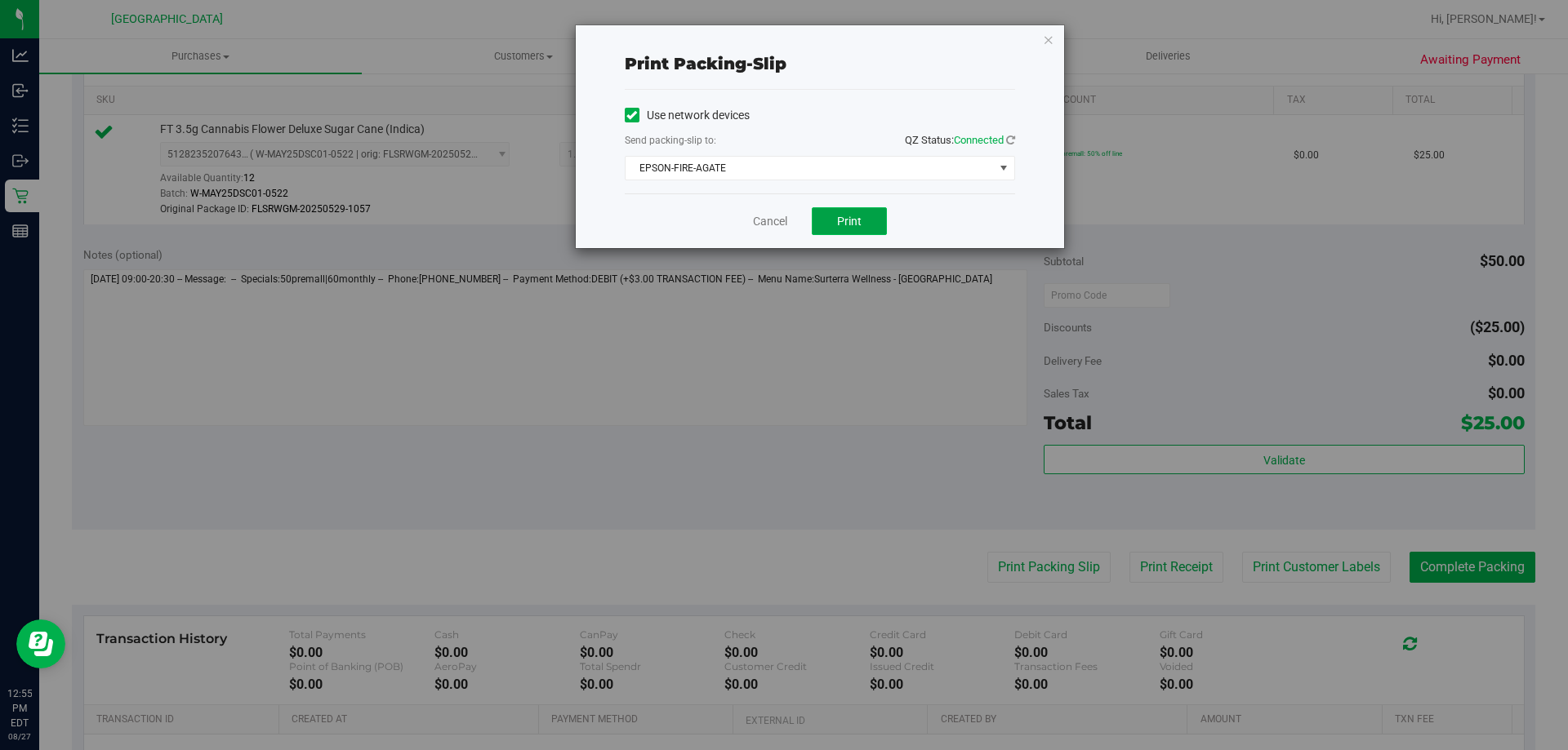
click at [837, 232] on button "Print" at bounding box center [849, 220] width 75 height 27
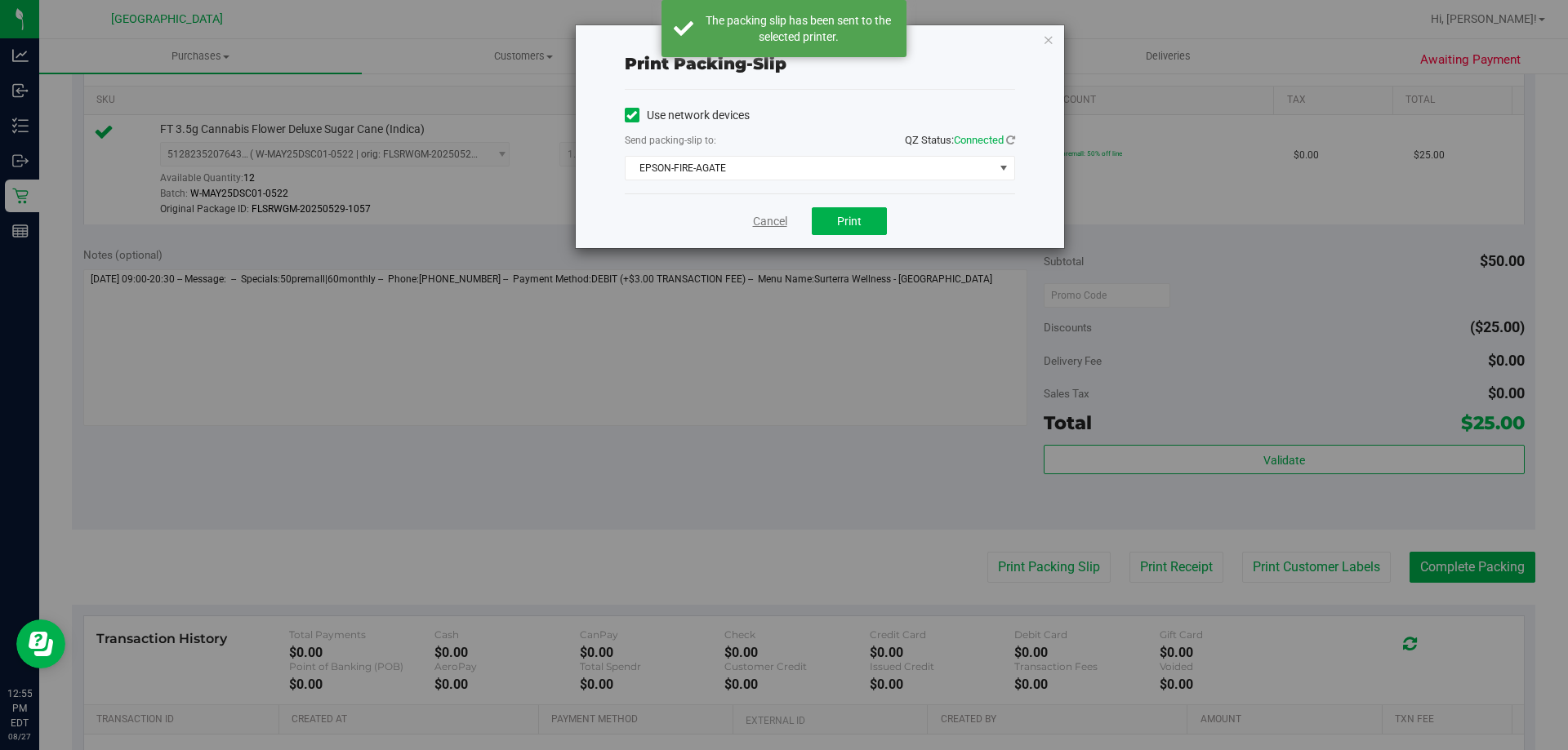
click at [771, 215] on link "Cancel" at bounding box center [770, 221] width 35 height 17
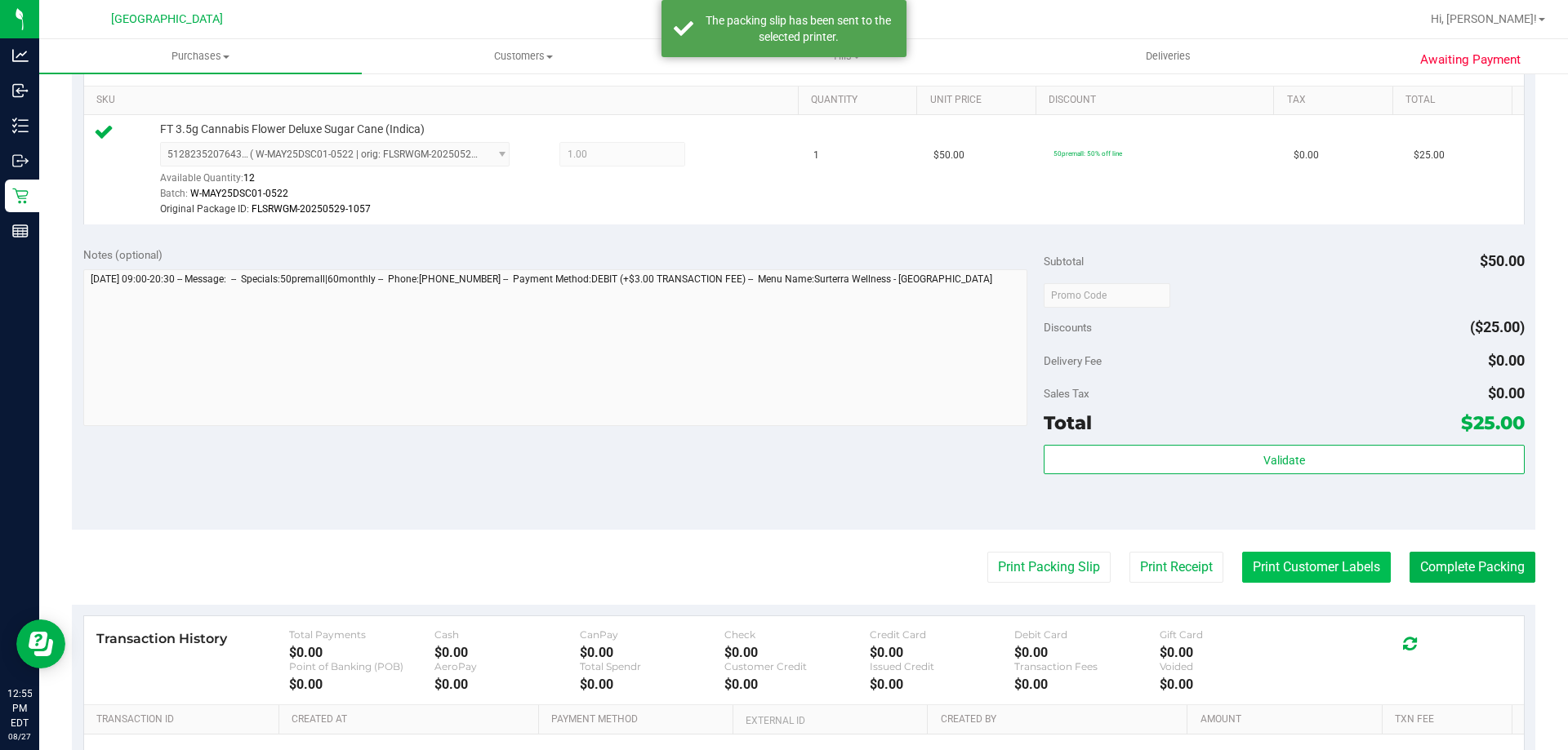
click at [1363, 578] on button "Print Customer Labels" at bounding box center [1316, 567] width 149 height 31
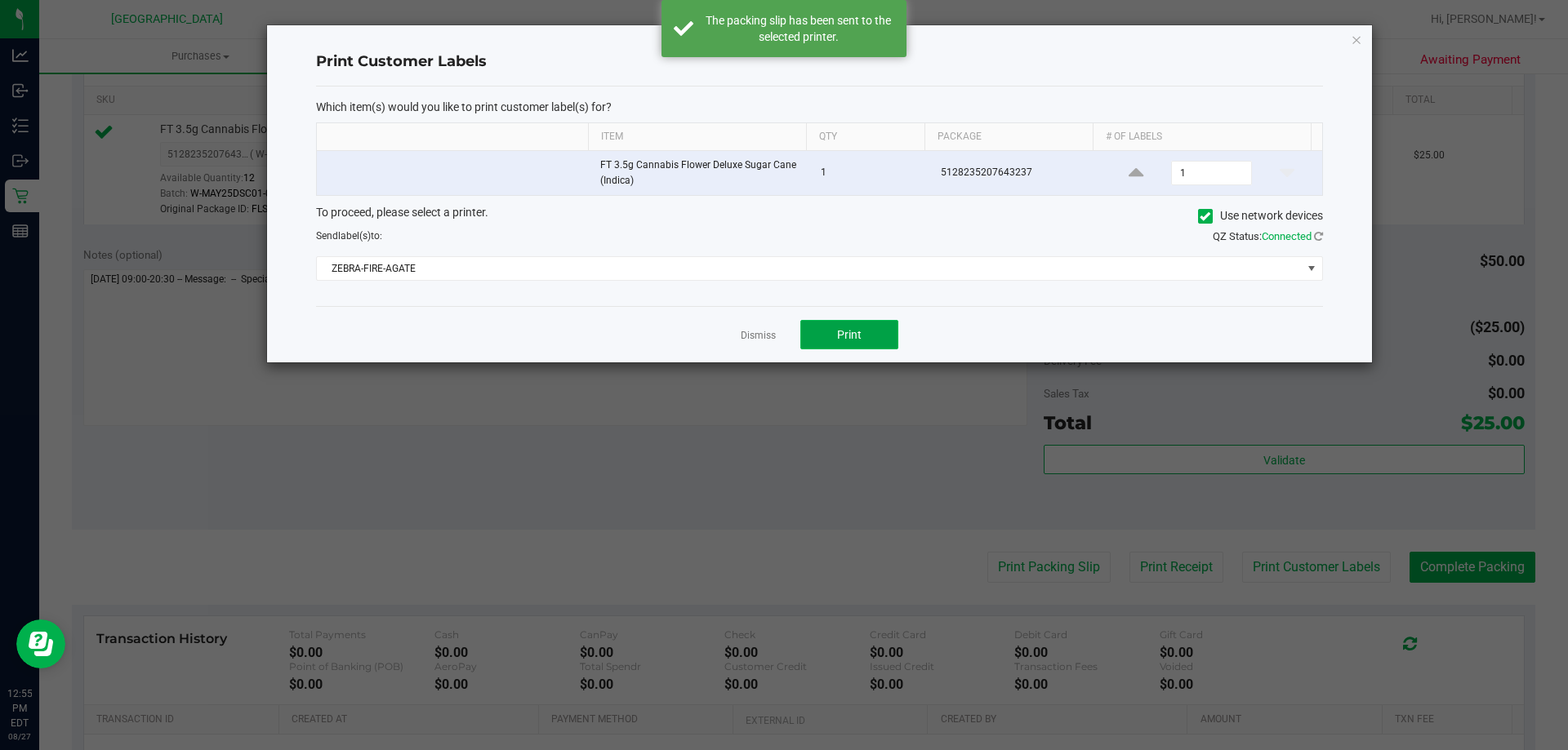
click at [848, 336] on span "Print" at bounding box center [850, 334] width 25 height 13
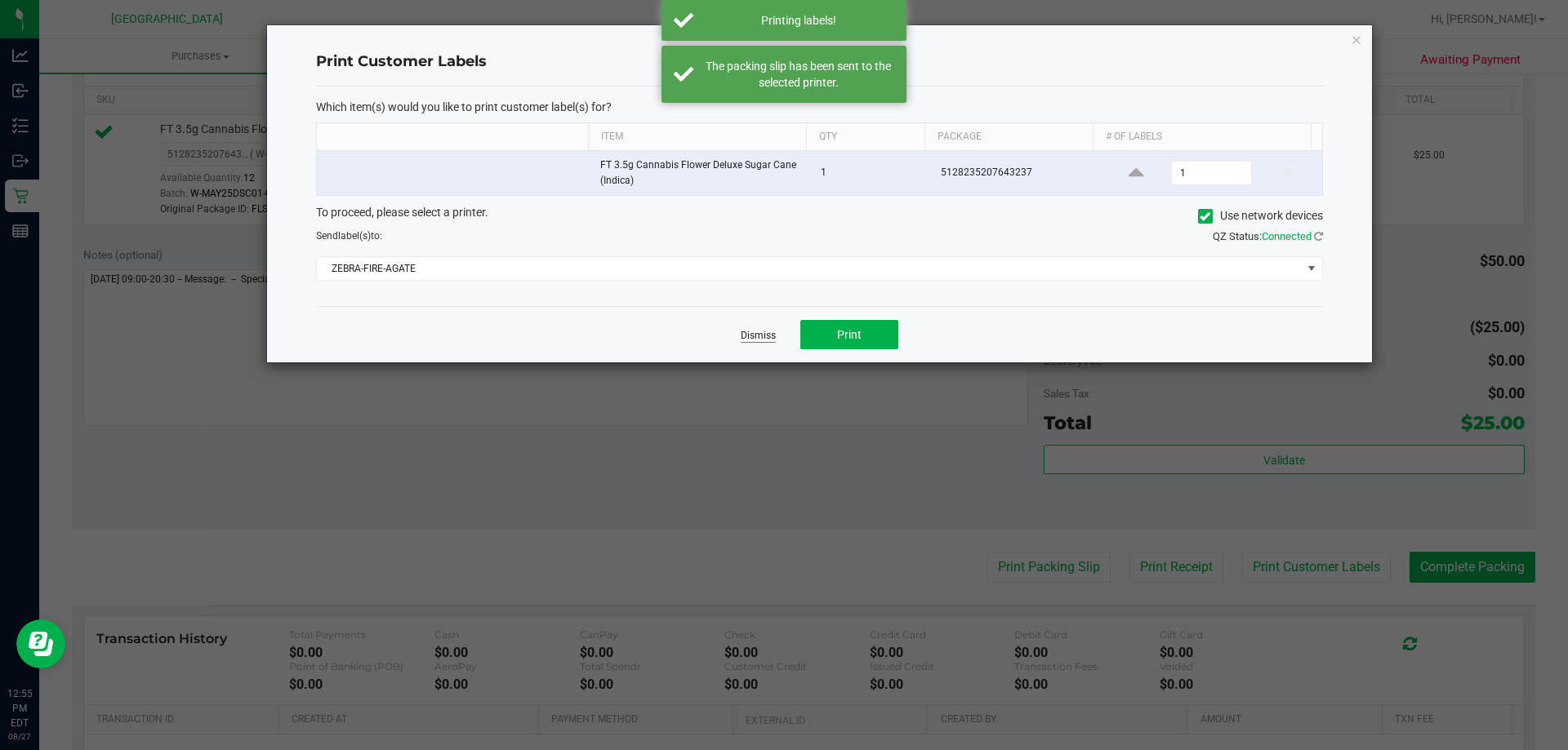
click at [773, 336] on link "Dismiss" at bounding box center [758, 336] width 35 height 14
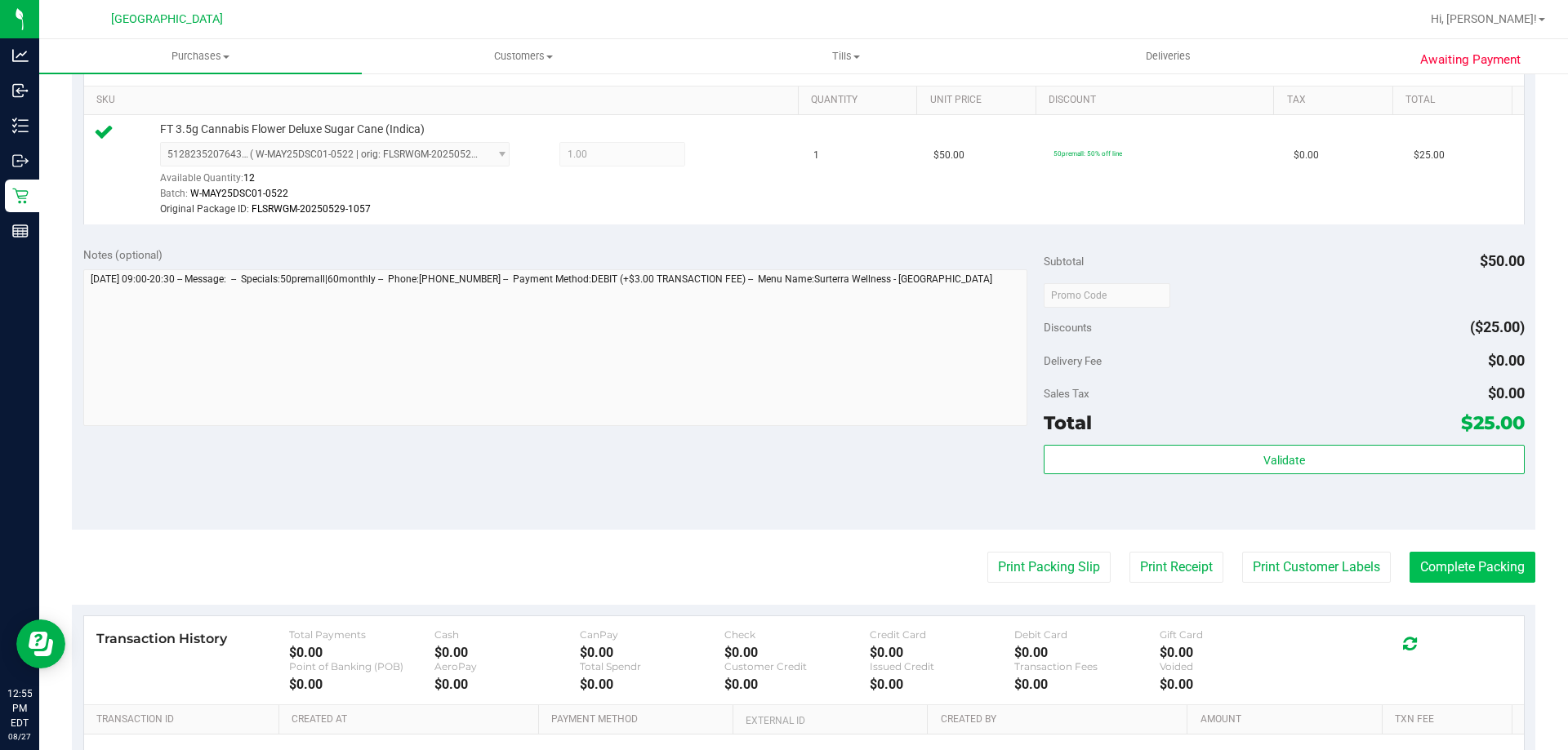
click at [1454, 570] on button "Complete Packing" at bounding box center [1472, 567] width 126 height 31
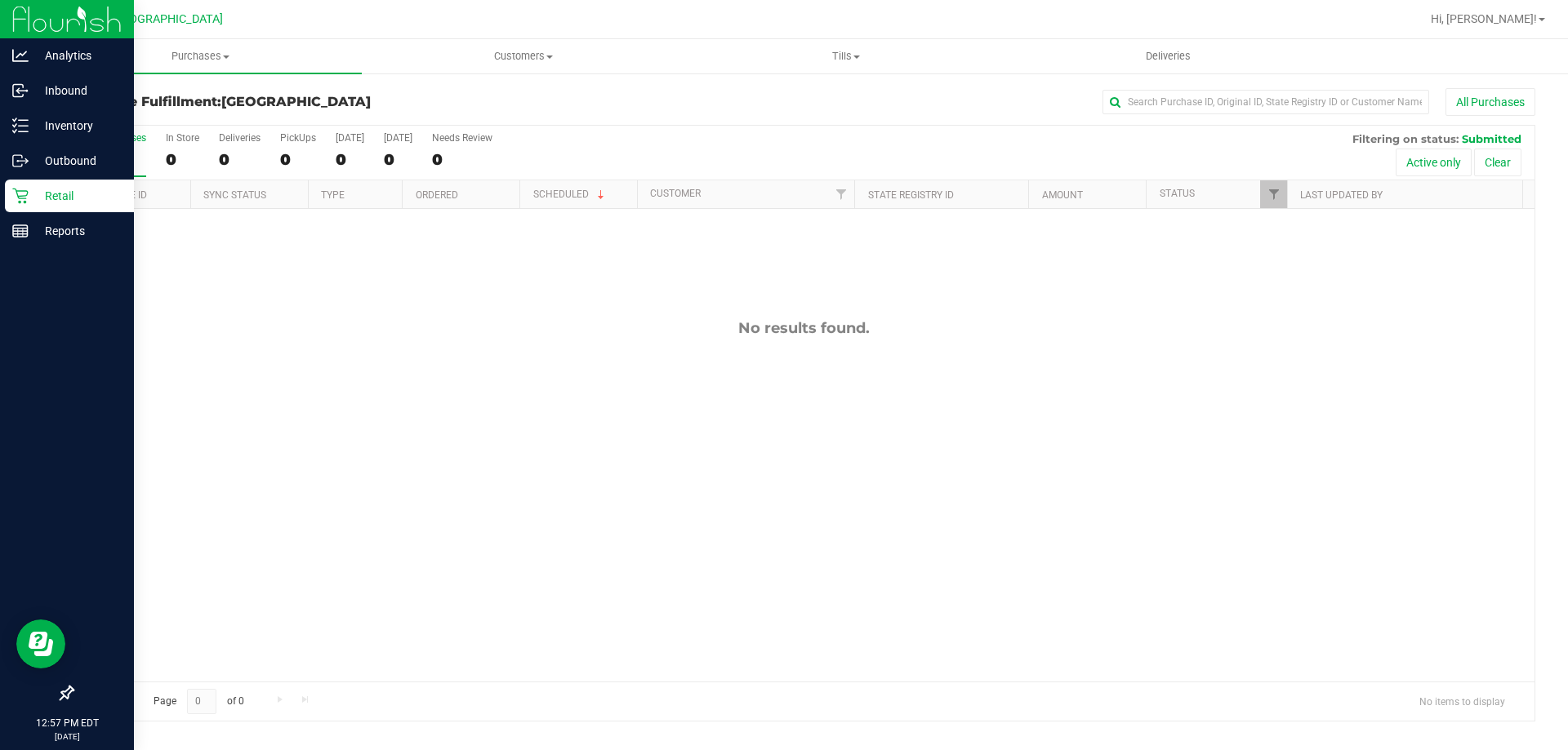
click at [26, 182] on div "Retail" at bounding box center [70, 196] width 129 height 33
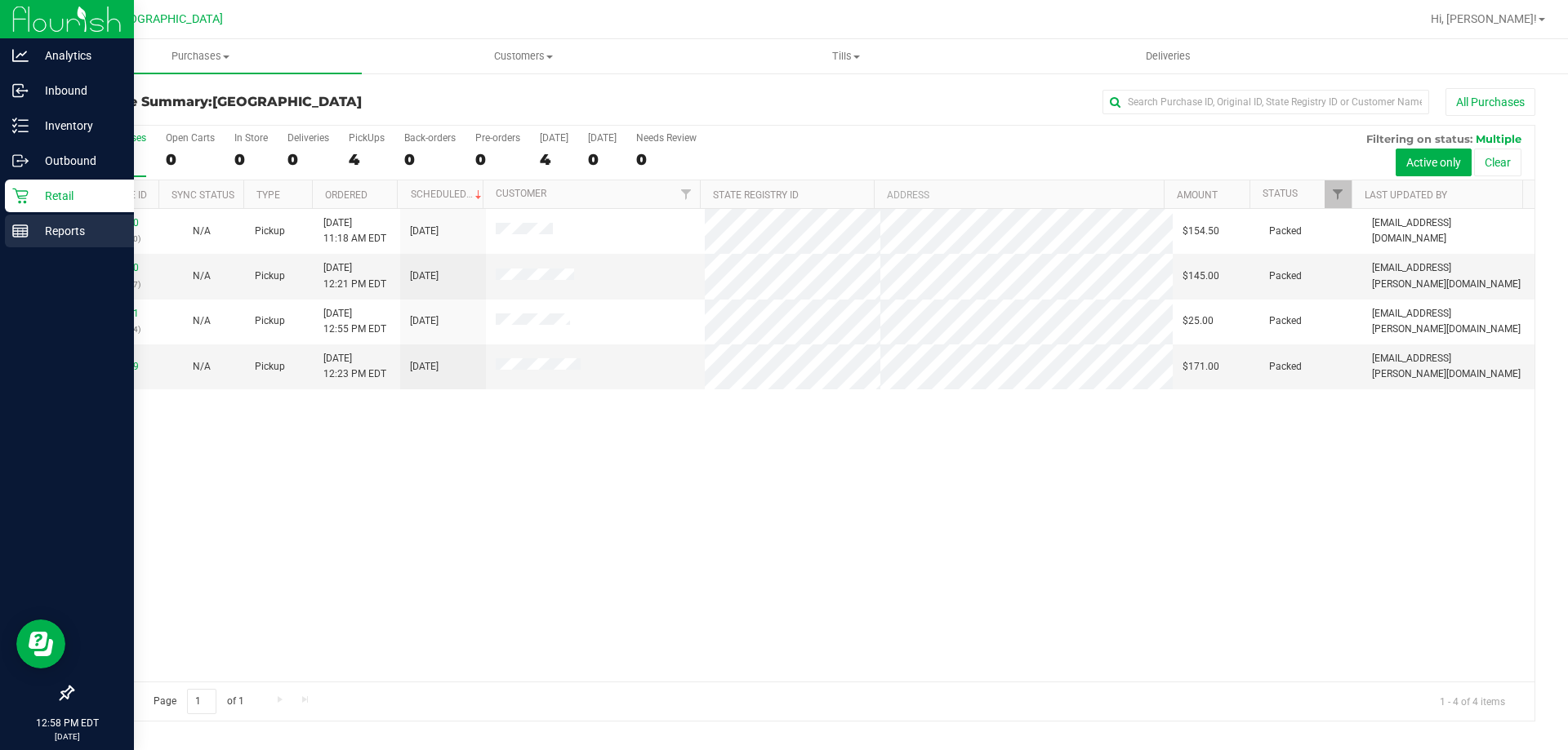
click at [22, 237] on icon at bounding box center [20, 231] width 16 height 16
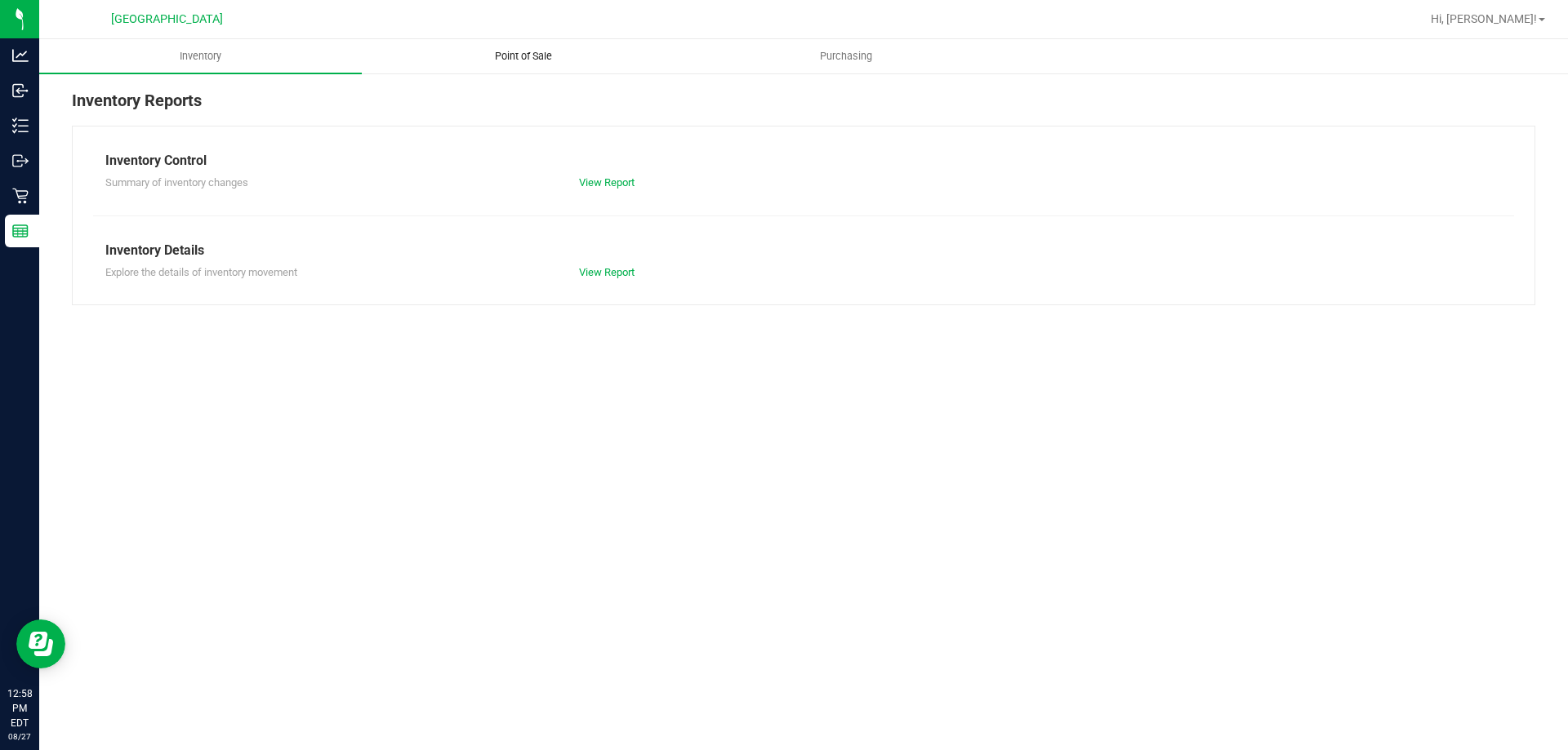
click at [497, 71] on uib-tab-heading "Point of Sale" at bounding box center [523, 56] width 321 height 33
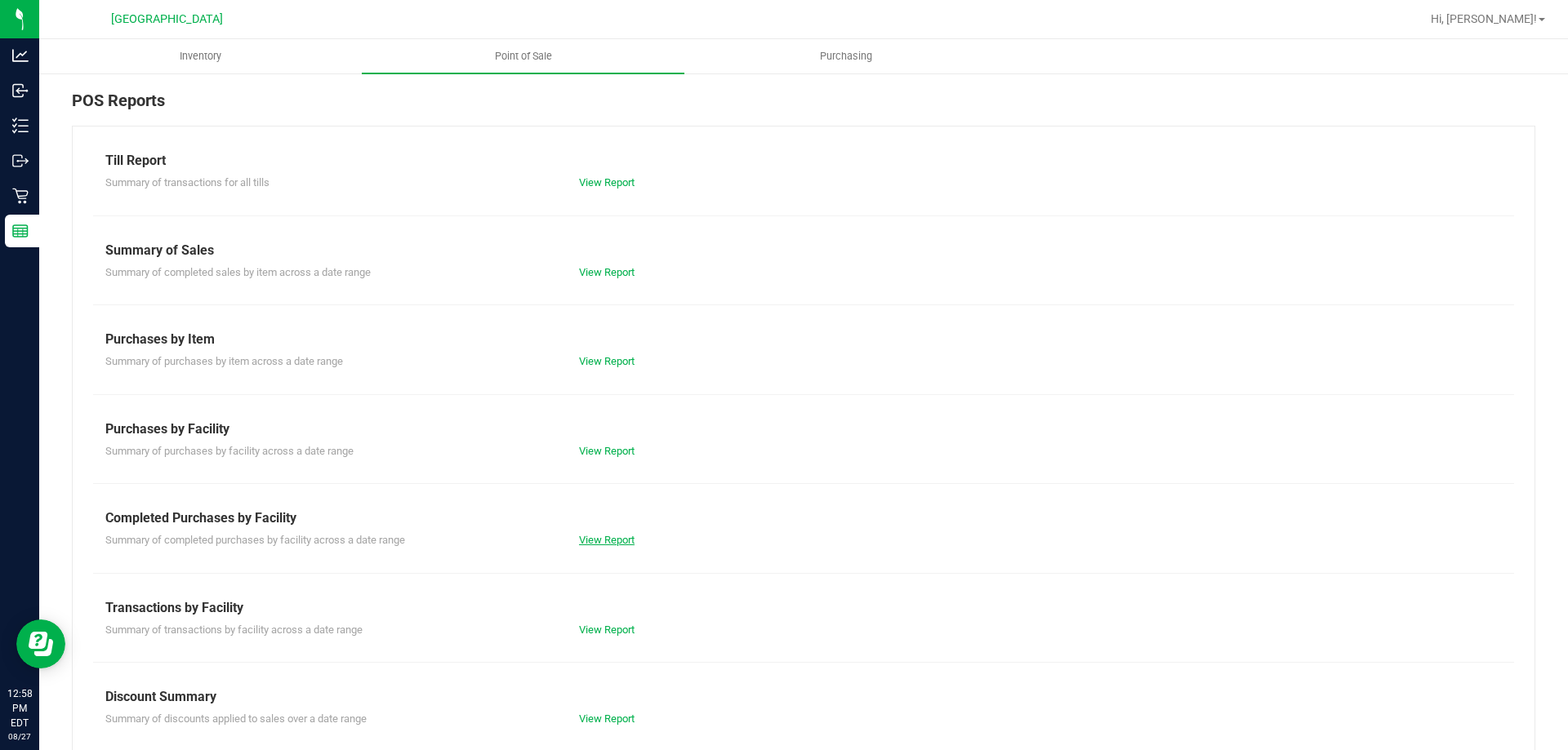
click at [596, 537] on link "View Report" at bounding box center [606, 540] width 56 height 12
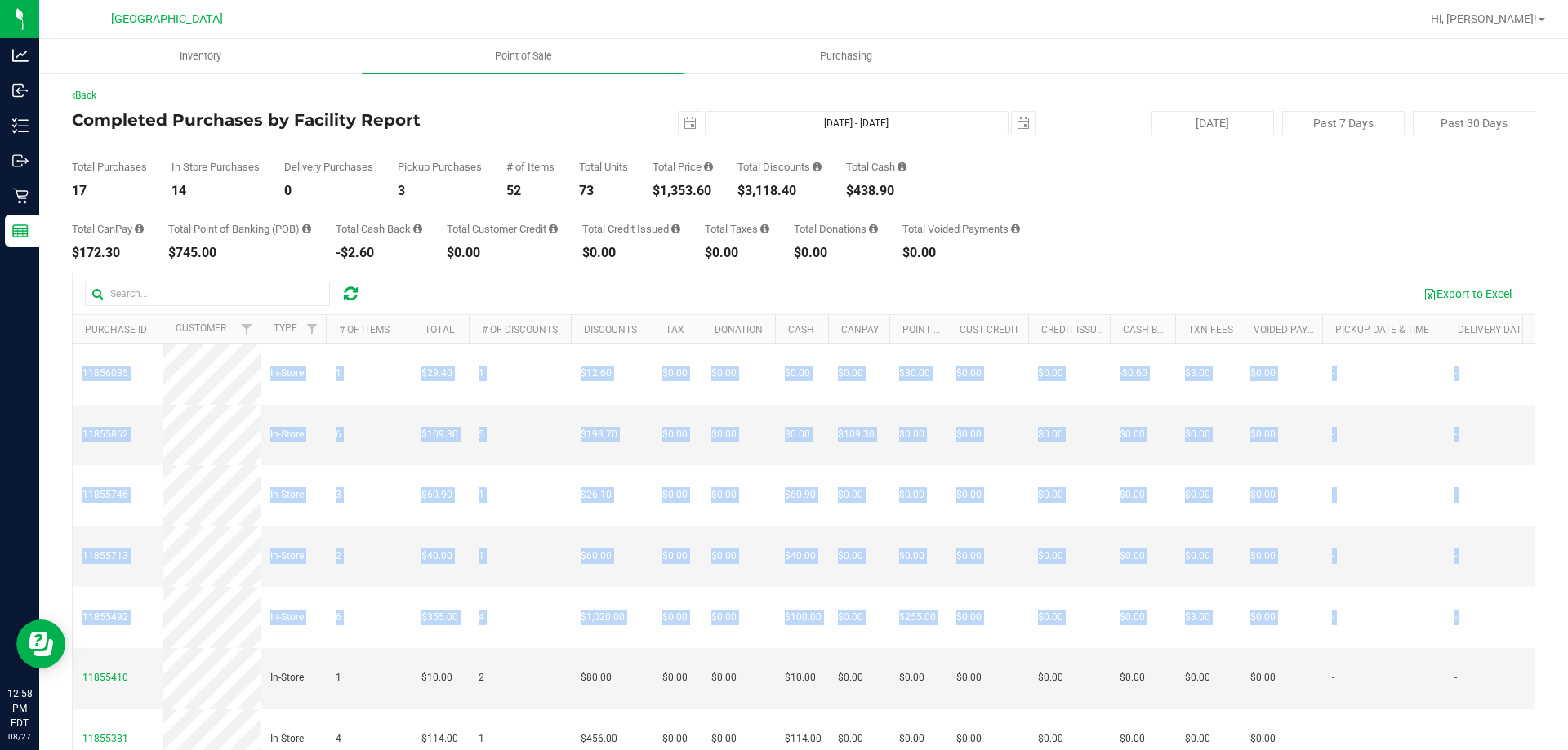
drag, startPoint x: 867, startPoint y: 616, endPoint x: 68, endPoint y: 383, distance: 832.3
click at [68, 383] on div "Back Completed Purchases by Facility Report [DATE] [DATE] - [DATE] [DATE] [DATE…" at bounding box center [803, 472] width 1528 height 800
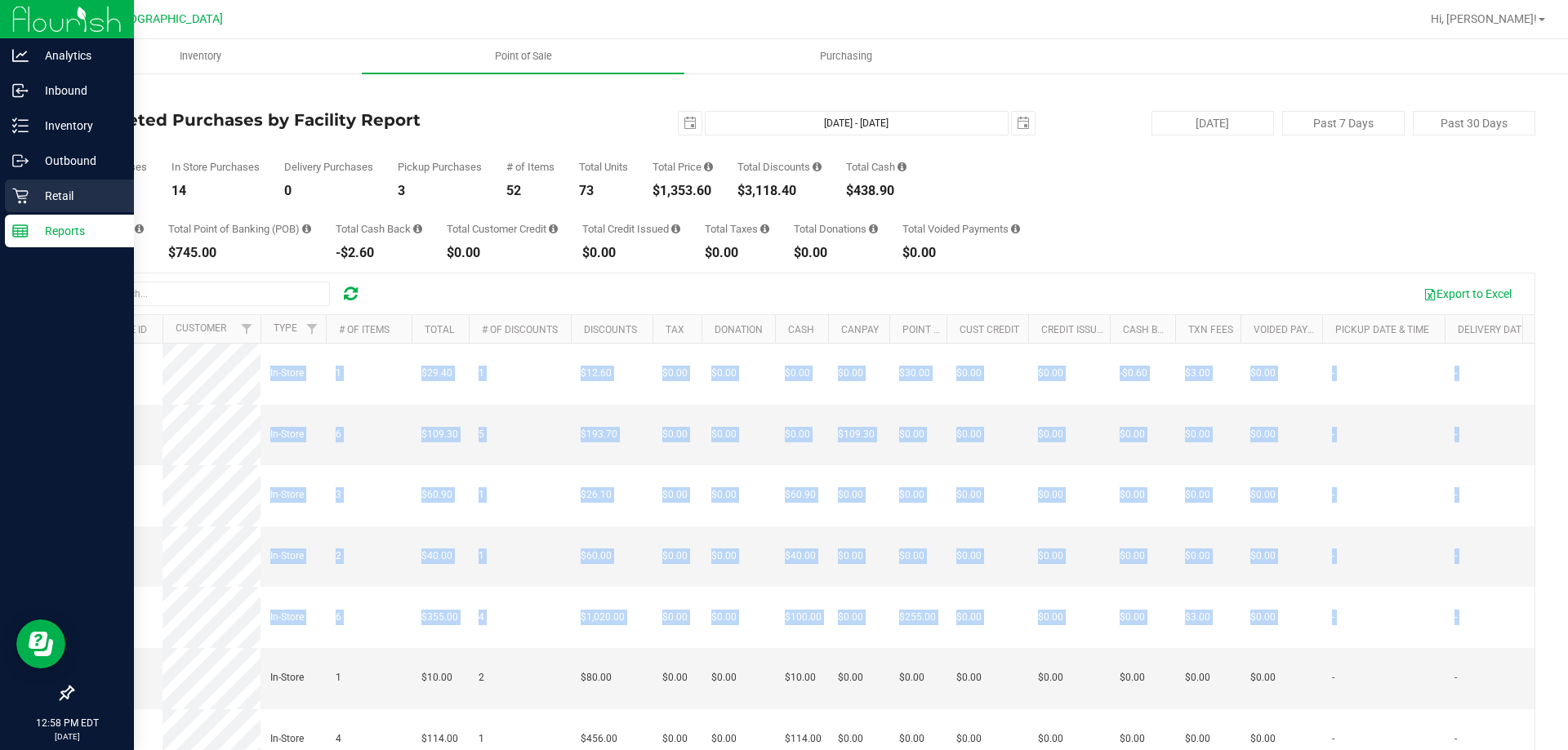
click at [58, 182] on div "Retail" at bounding box center [70, 196] width 129 height 33
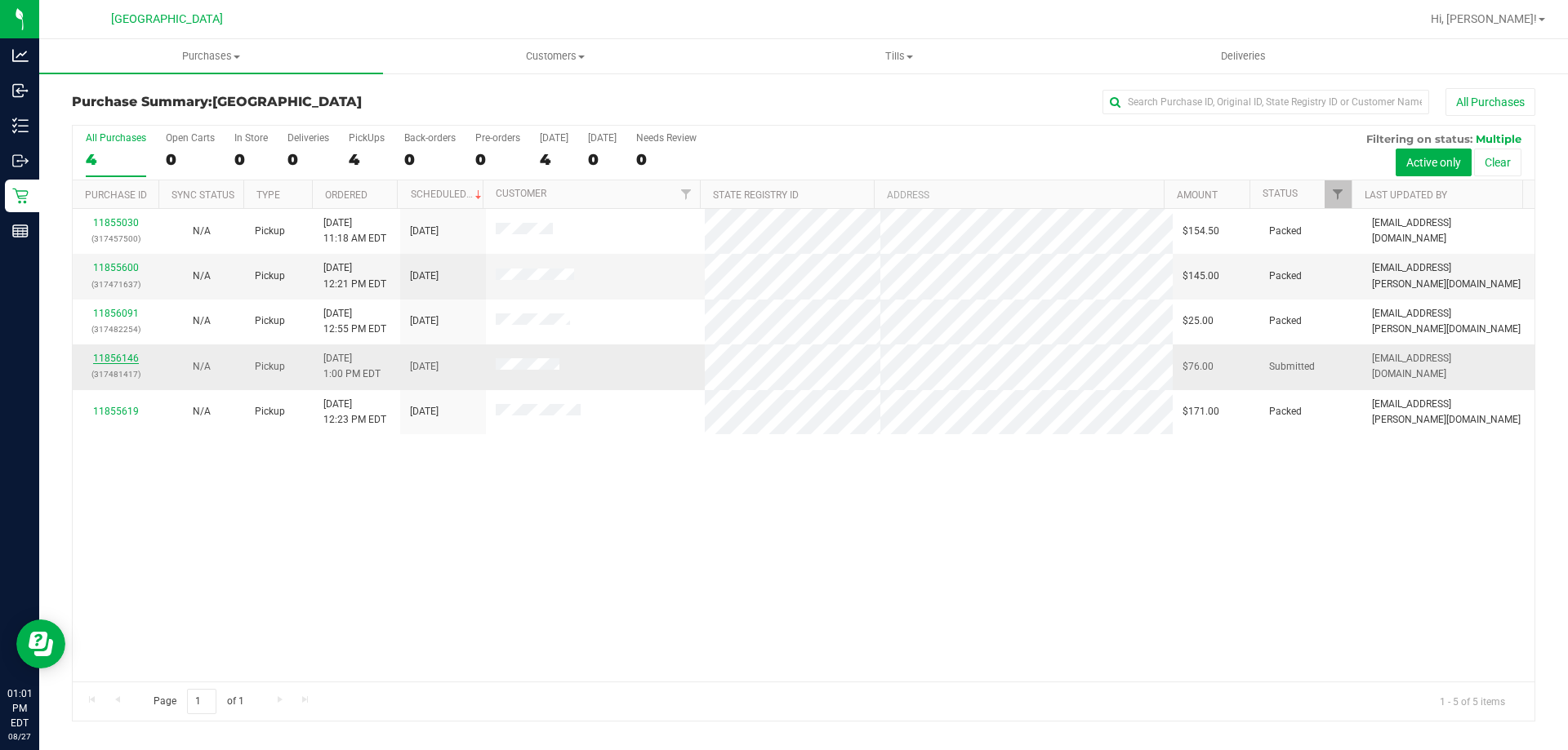
click at [114, 363] on link "11856146" at bounding box center [116, 358] width 46 height 12
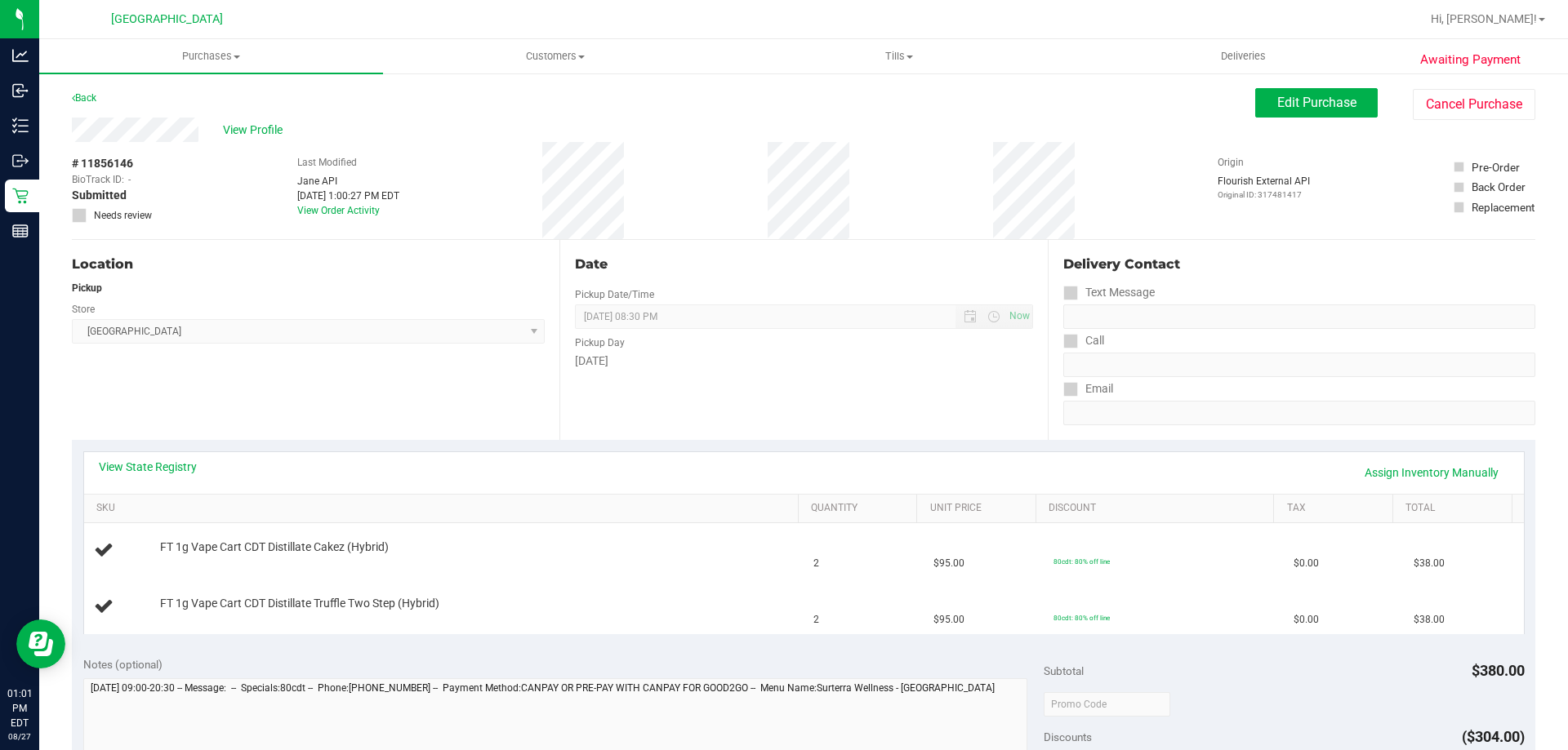
click at [120, 457] on div "View State Registry Assign Inventory Manually" at bounding box center [803, 473] width 1440 height 42
click at [123, 459] on link "View State Registry" at bounding box center [148, 467] width 98 height 16
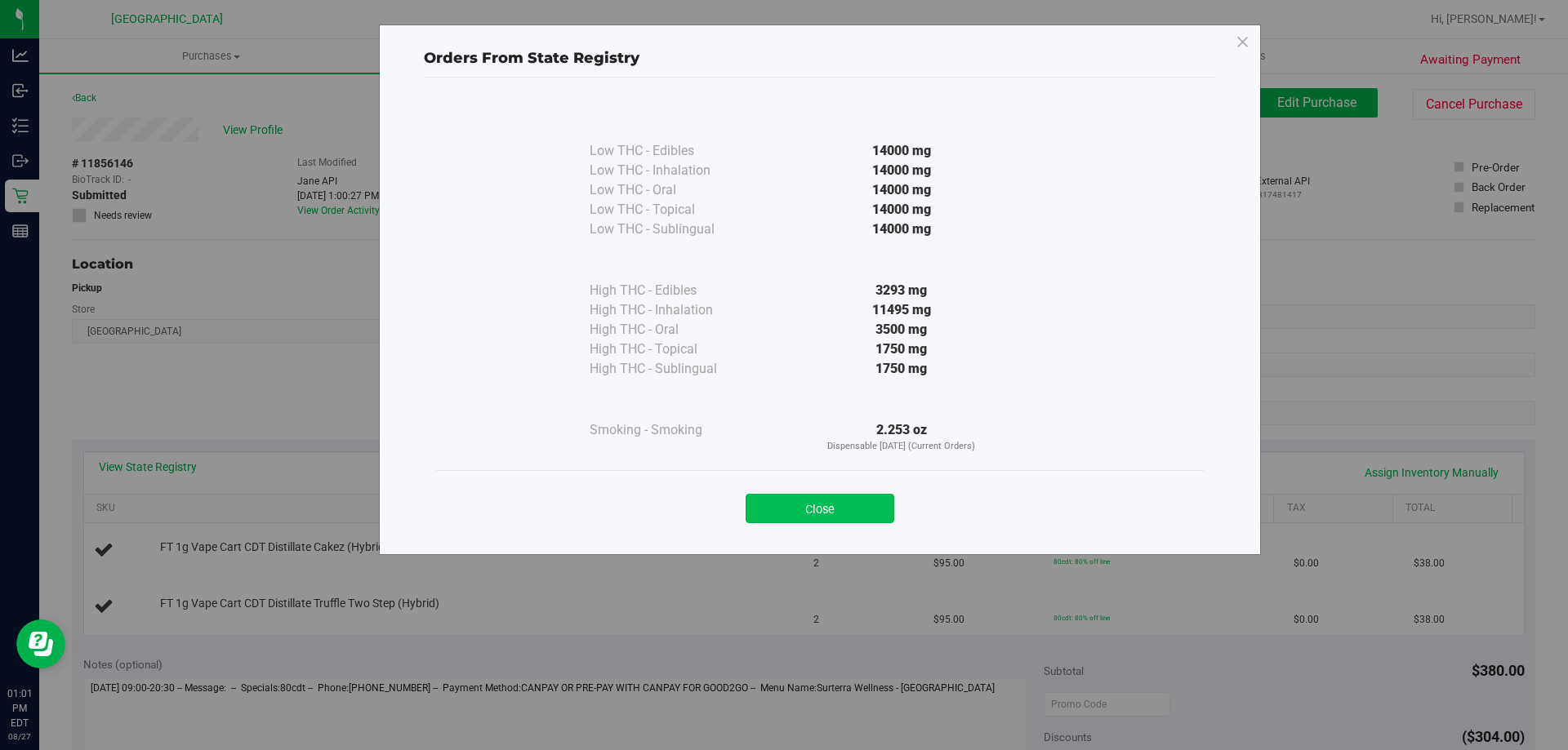
click at [818, 500] on button "Close" at bounding box center [819, 508] width 149 height 29
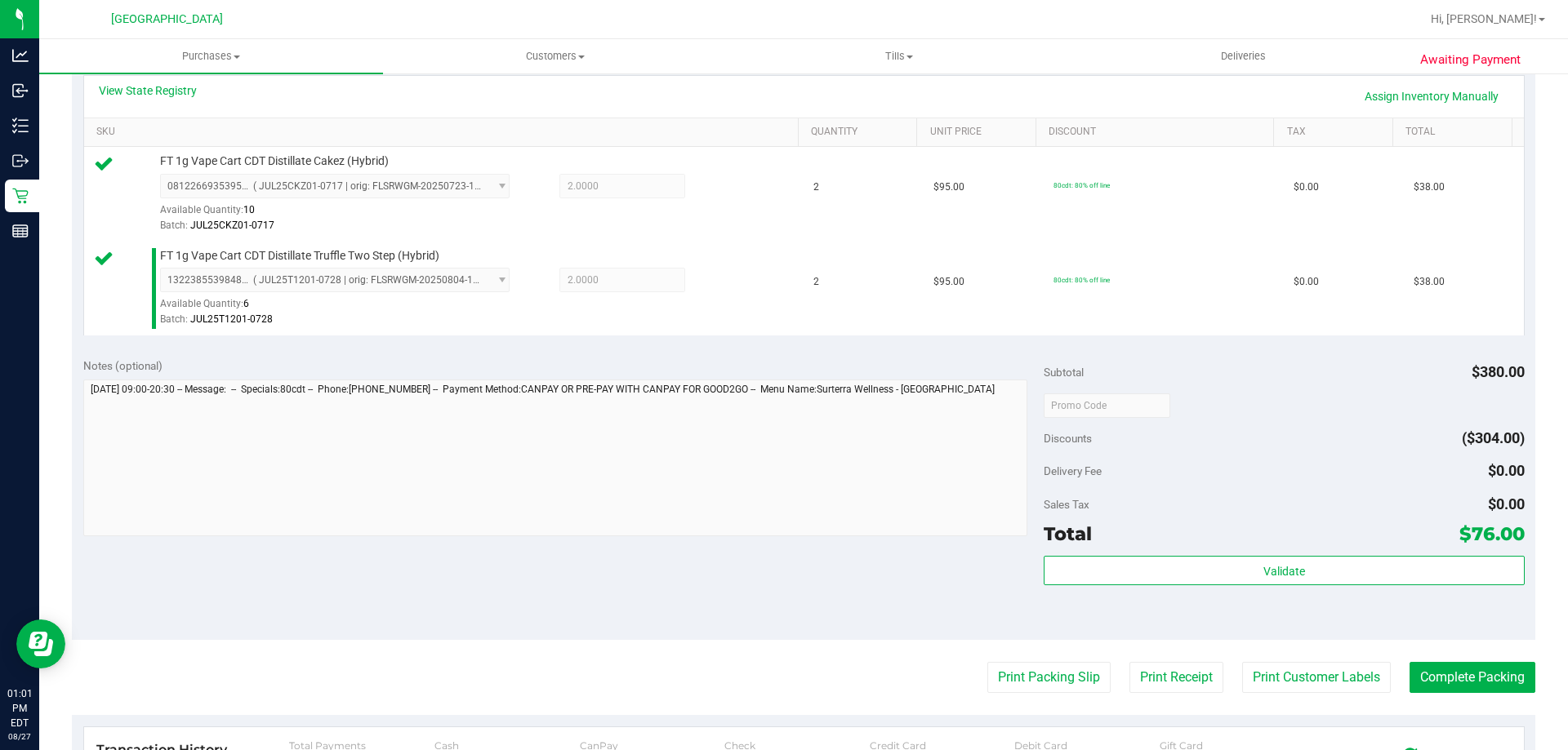
scroll to position [375, 0]
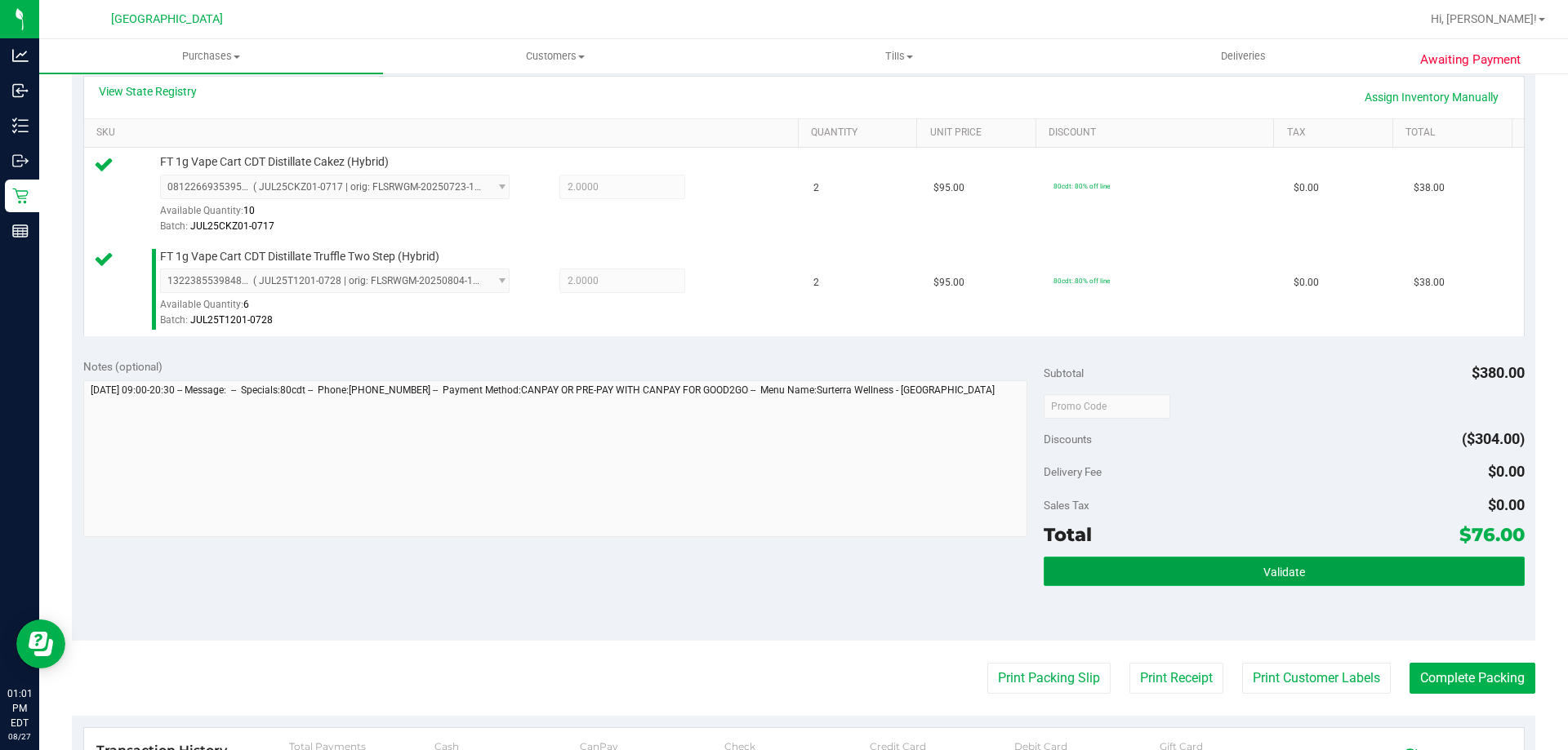
click at [1329, 570] on button "Validate" at bounding box center [1284, 571] width 480 height 29
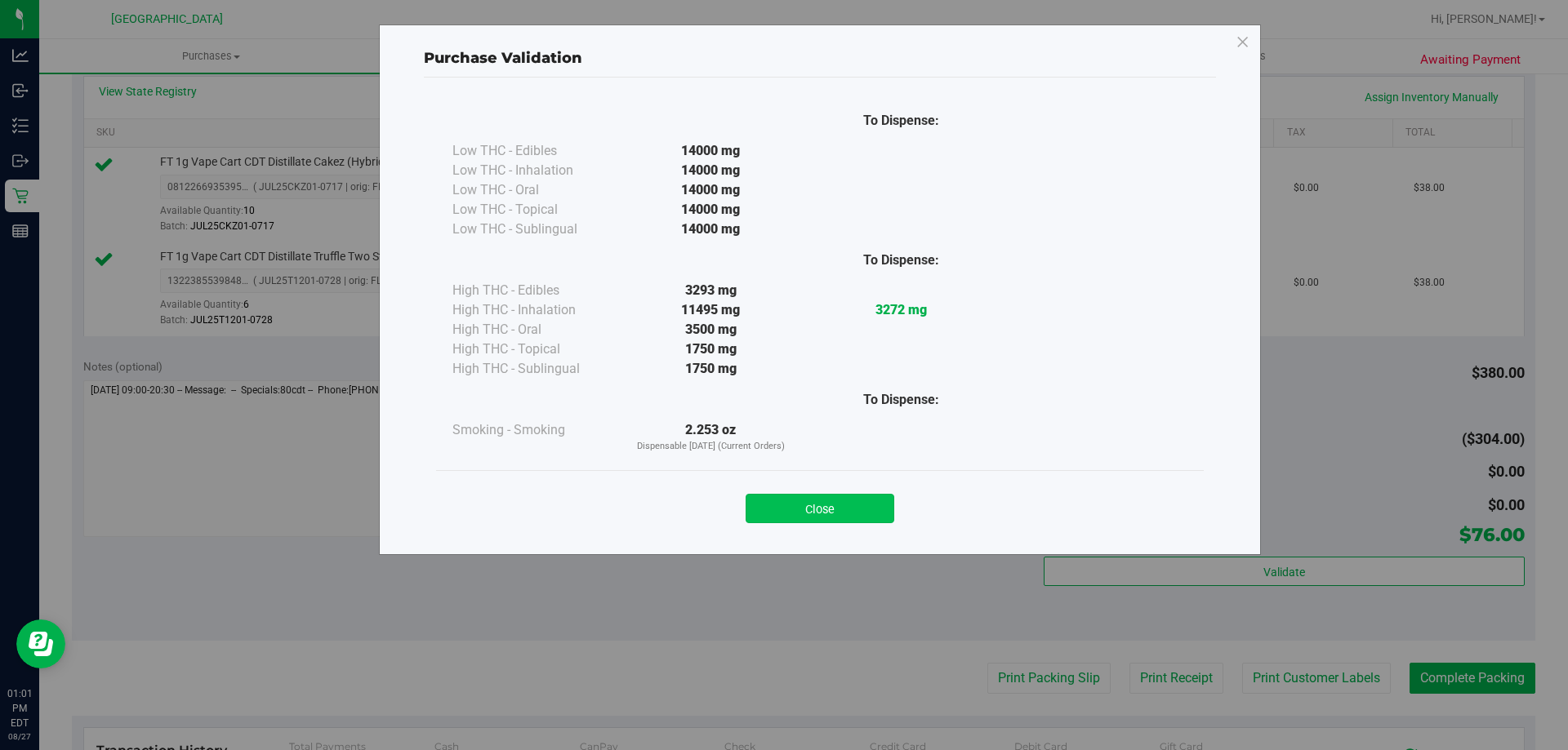
click at [865, 522] on button "Close" at bounding box center [819, 508] width 149 height 29
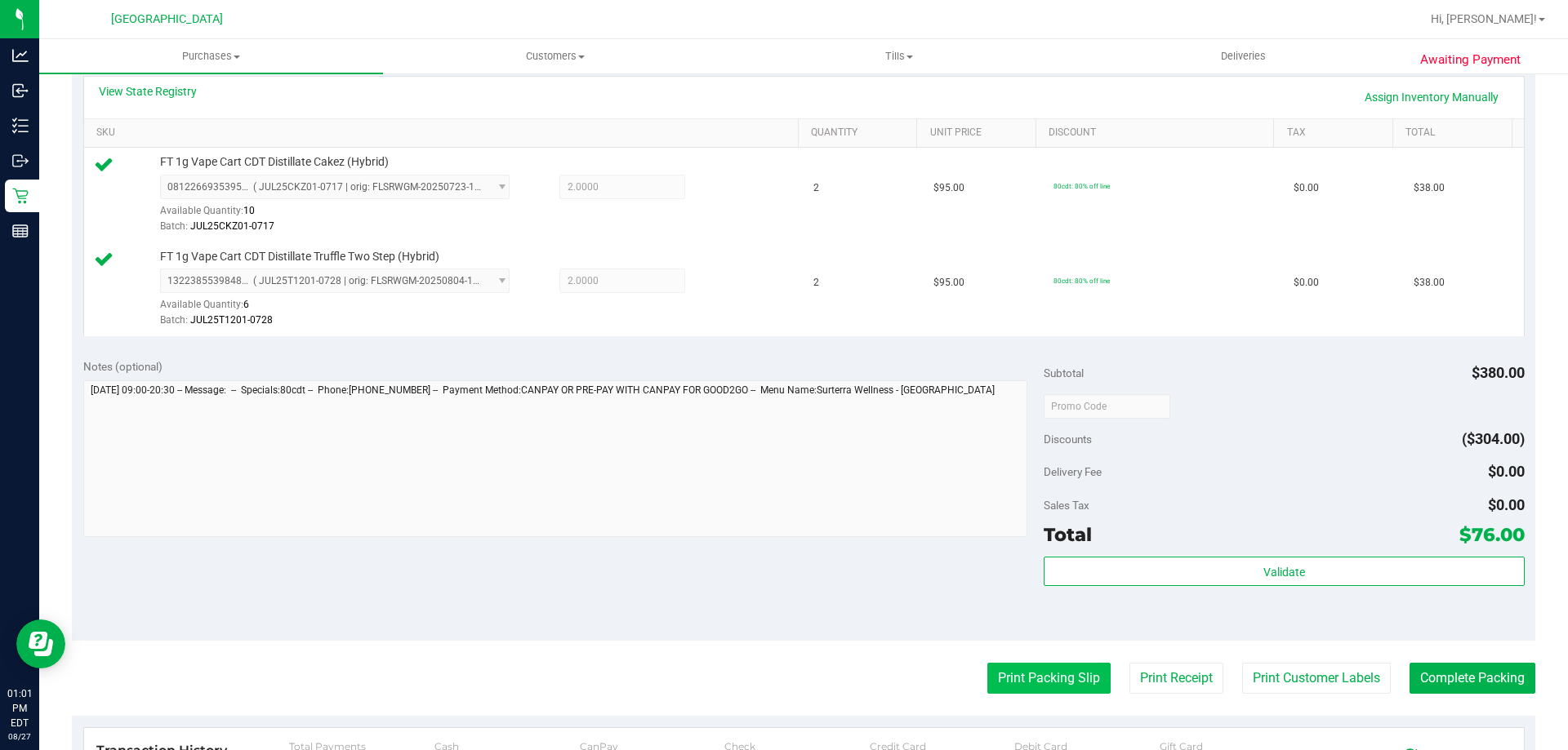
click at [1071, 679] on button "Print Packing Slip" at bounding box center [1048, 677] width 123 height 31
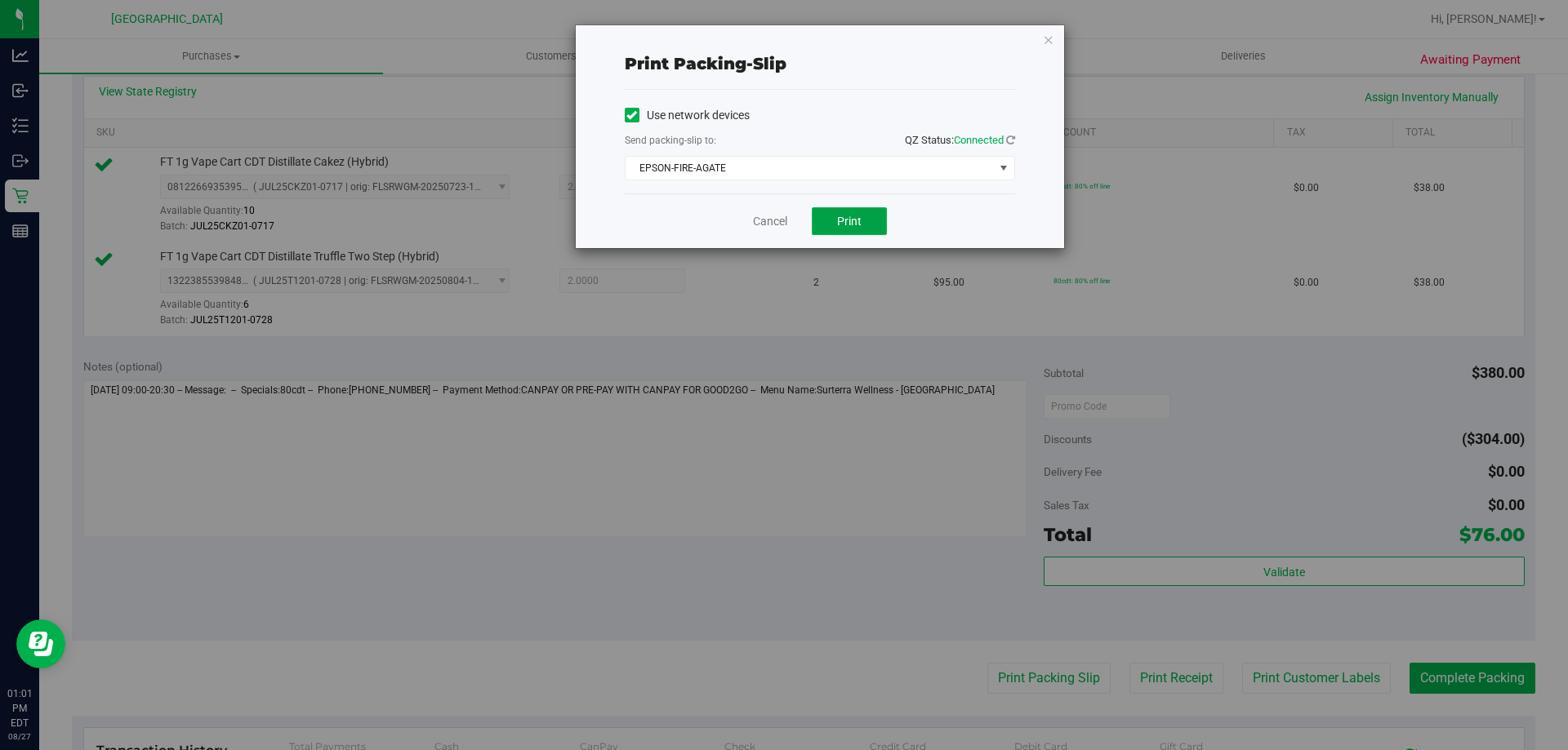
click at [879, 231] on button "Print" at bounding box center [849, 220] width 75 height 27
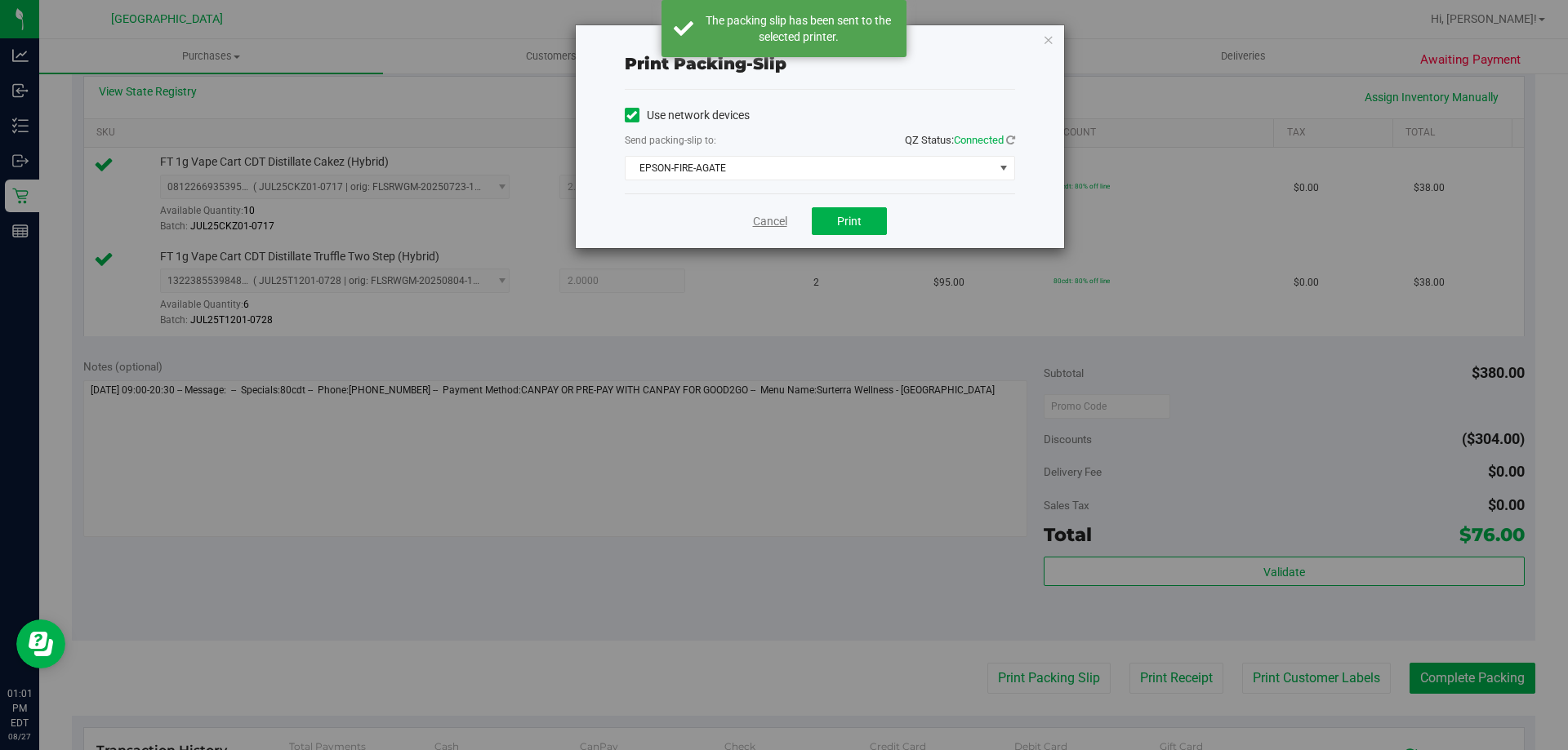
click at [776, 222] on link "Cancel" at bounding box center [770, 221] width 35 height 17
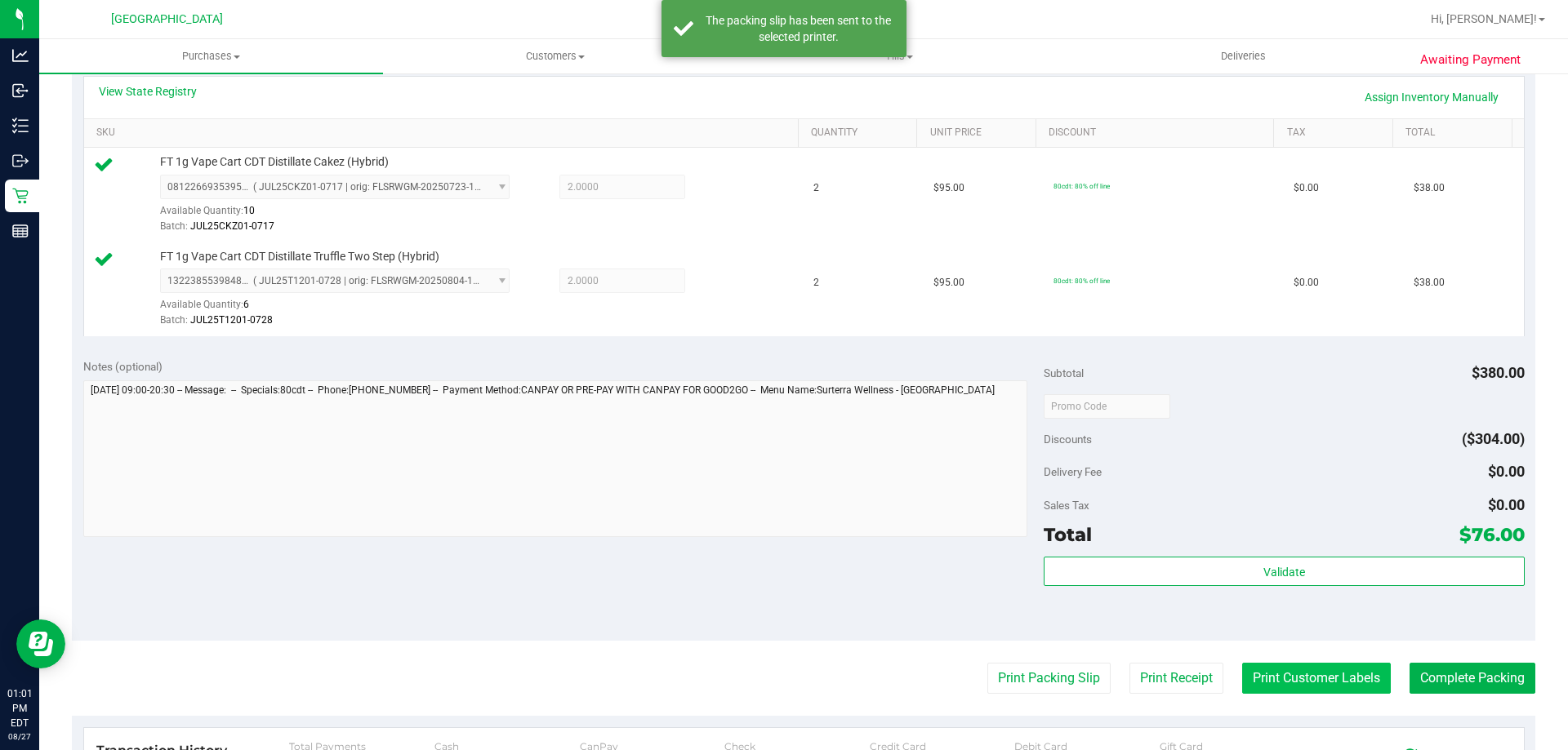
click at [1320, 680] on button "Print Customer Labels" at bounding box center [1316, 677] width 149 height 31
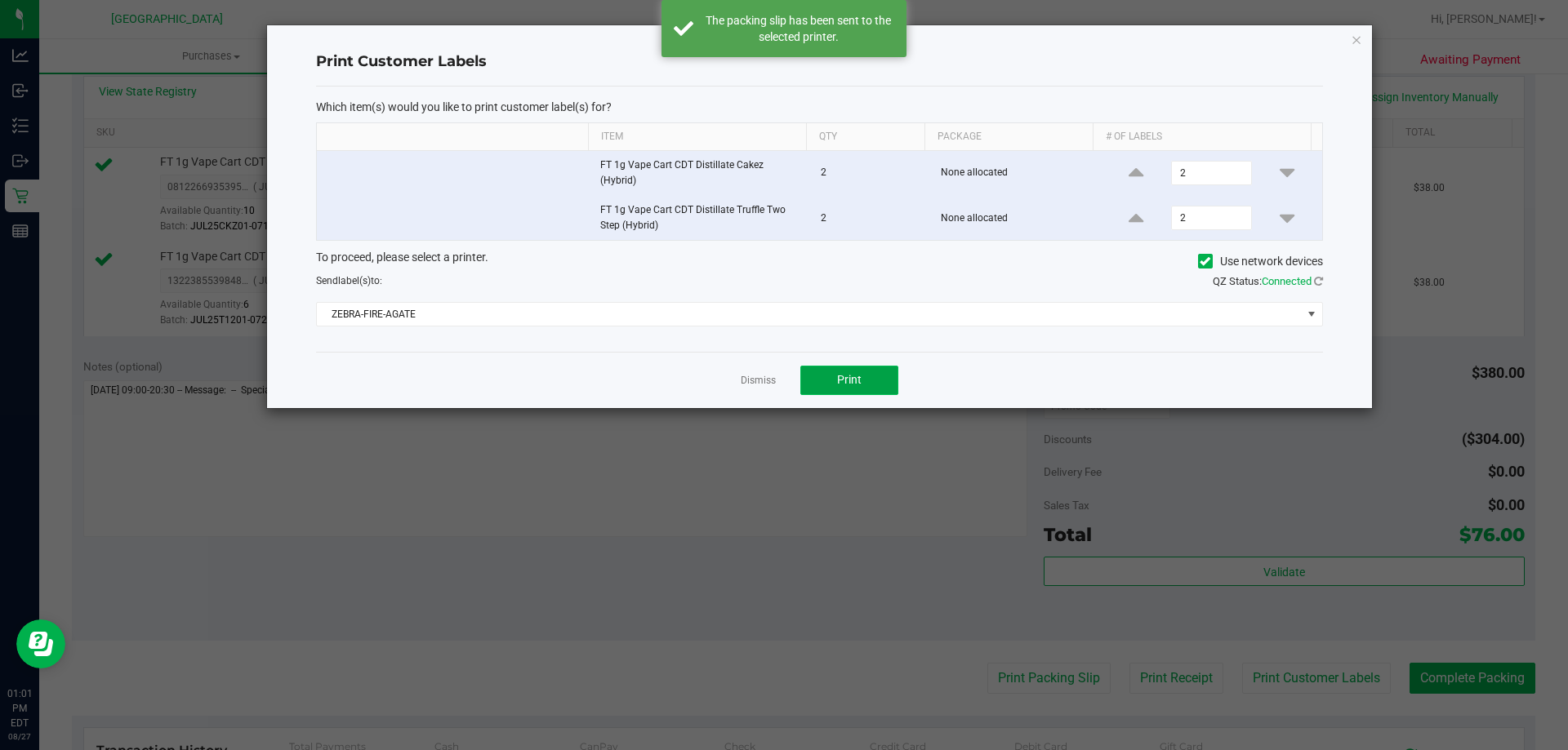
click at [861, 375] on button "Print" at bounding box center [849, 380] width 98 height 29
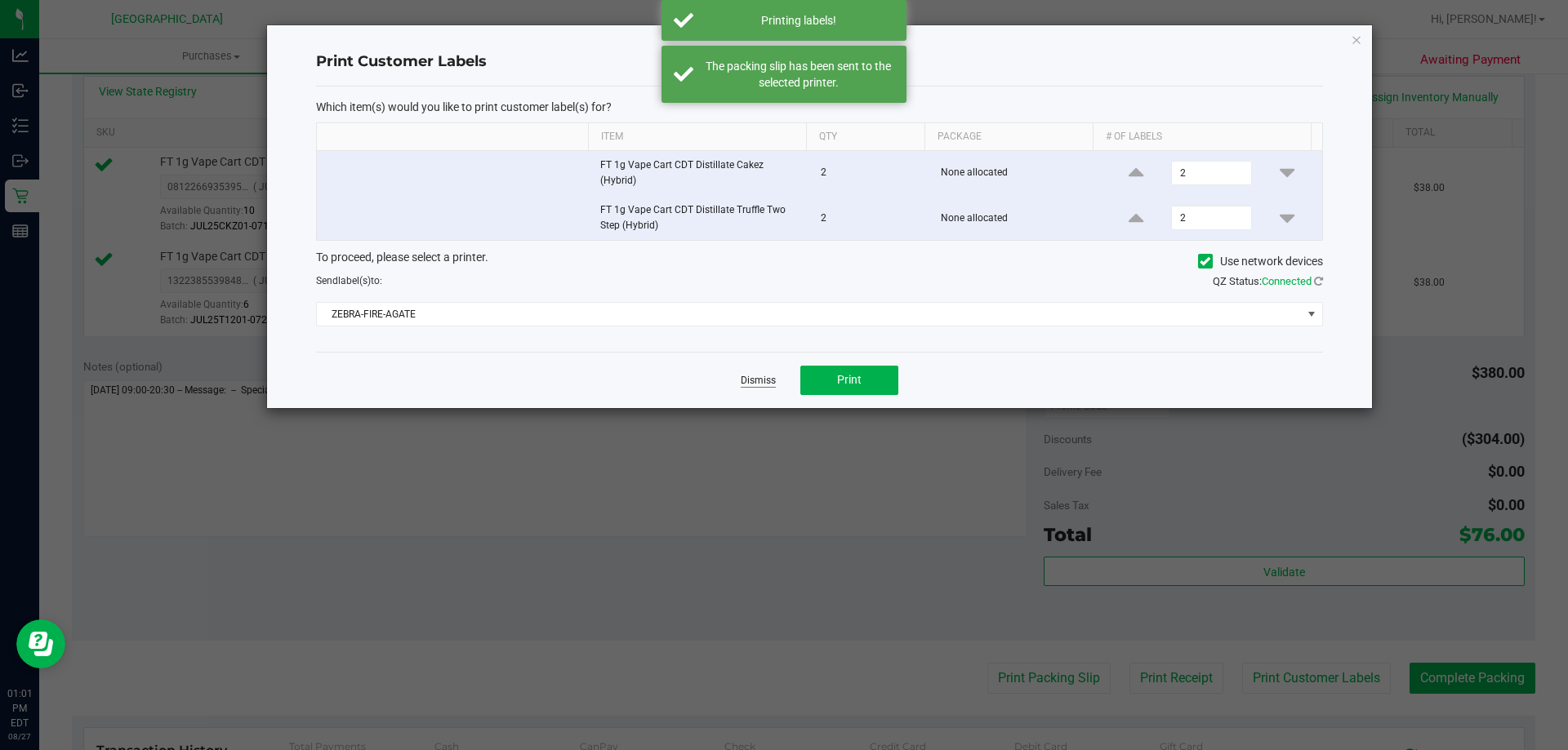
click at [758, 376] on link "Dismiss" at bounding box center [758, 381] width 35 height 14
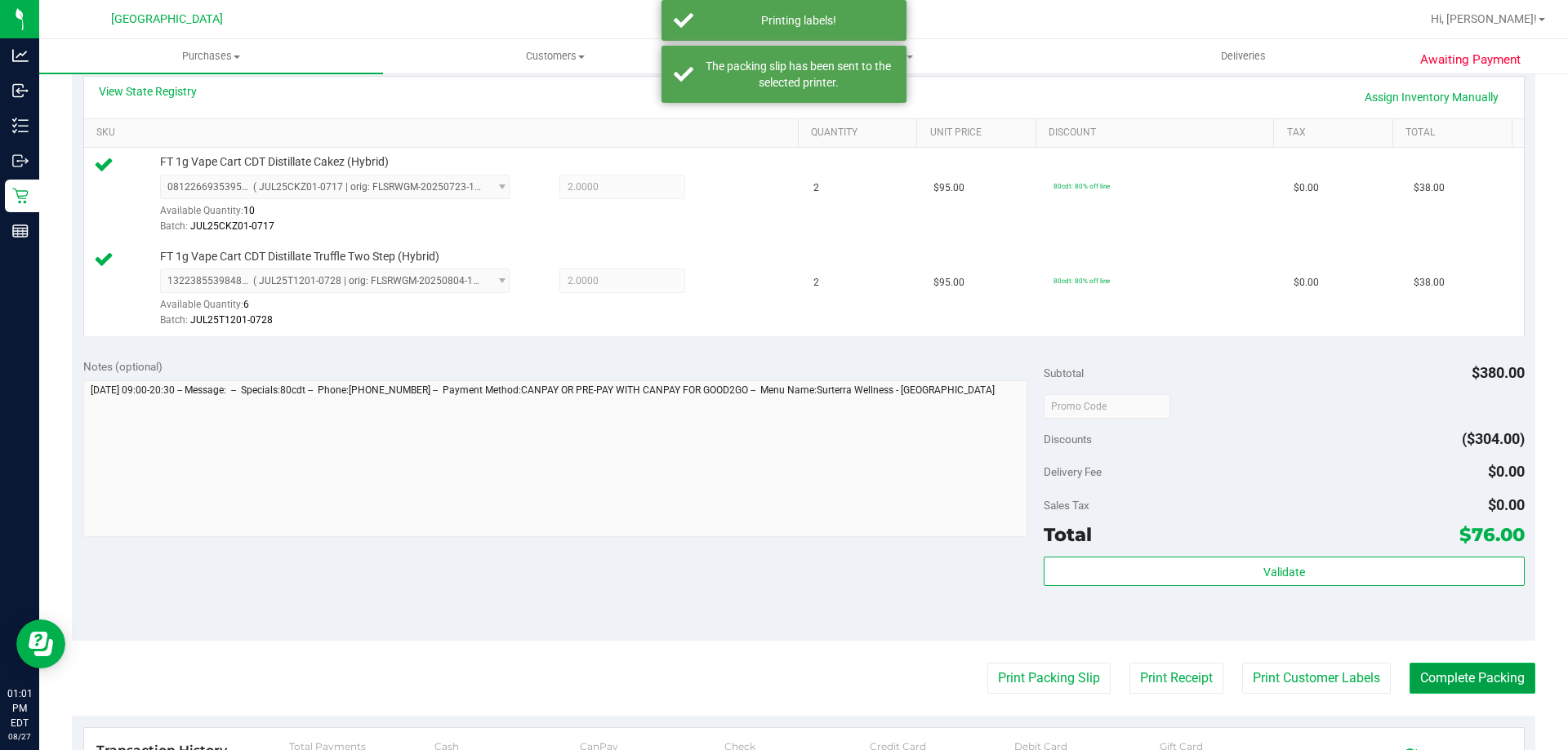
click at [1448, 673] on button "Complete Packing" at bounding box center [1472, 677] width 126 height 31
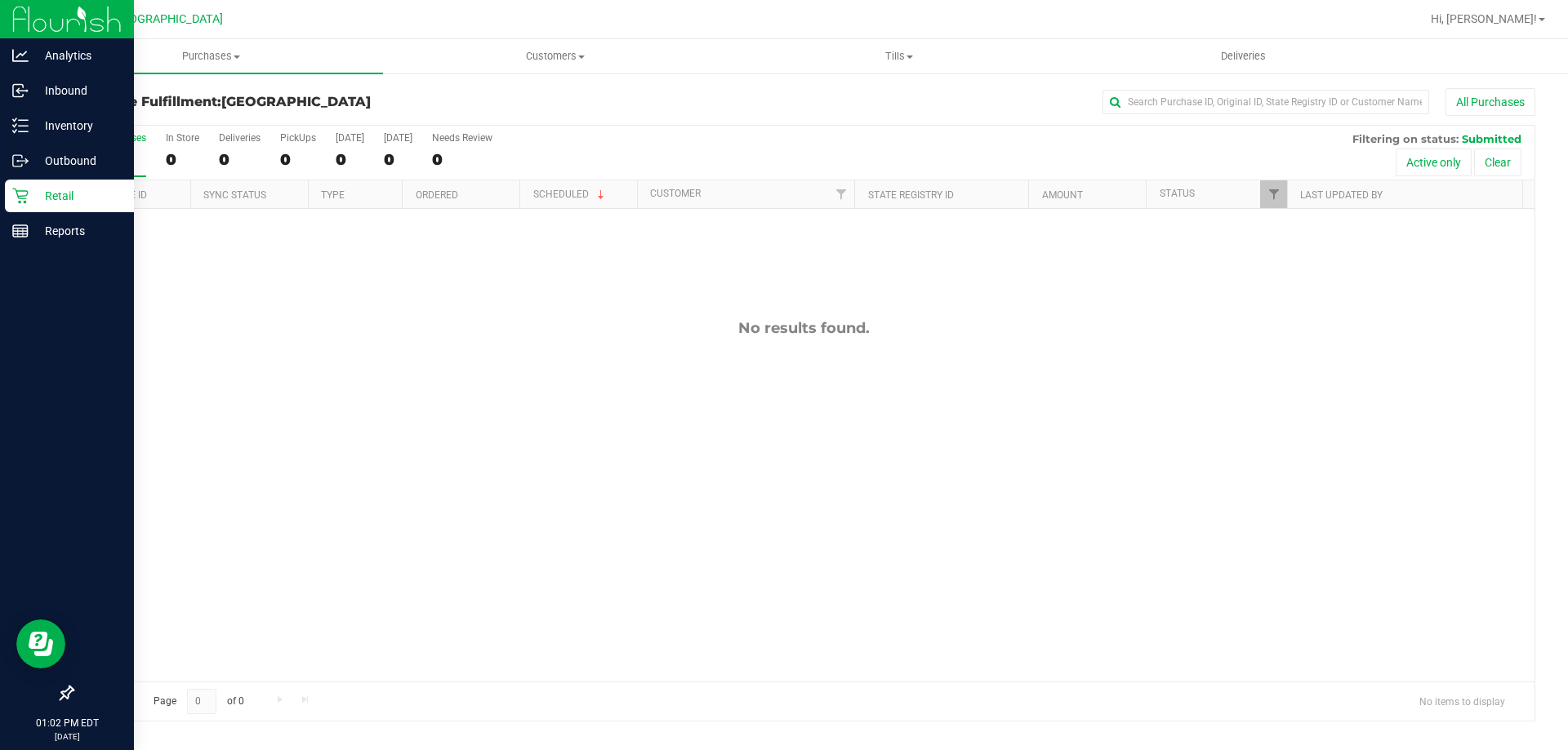
click at [102, 201] on p "Retail" at bounding box center [77, 196] width 98 height 19
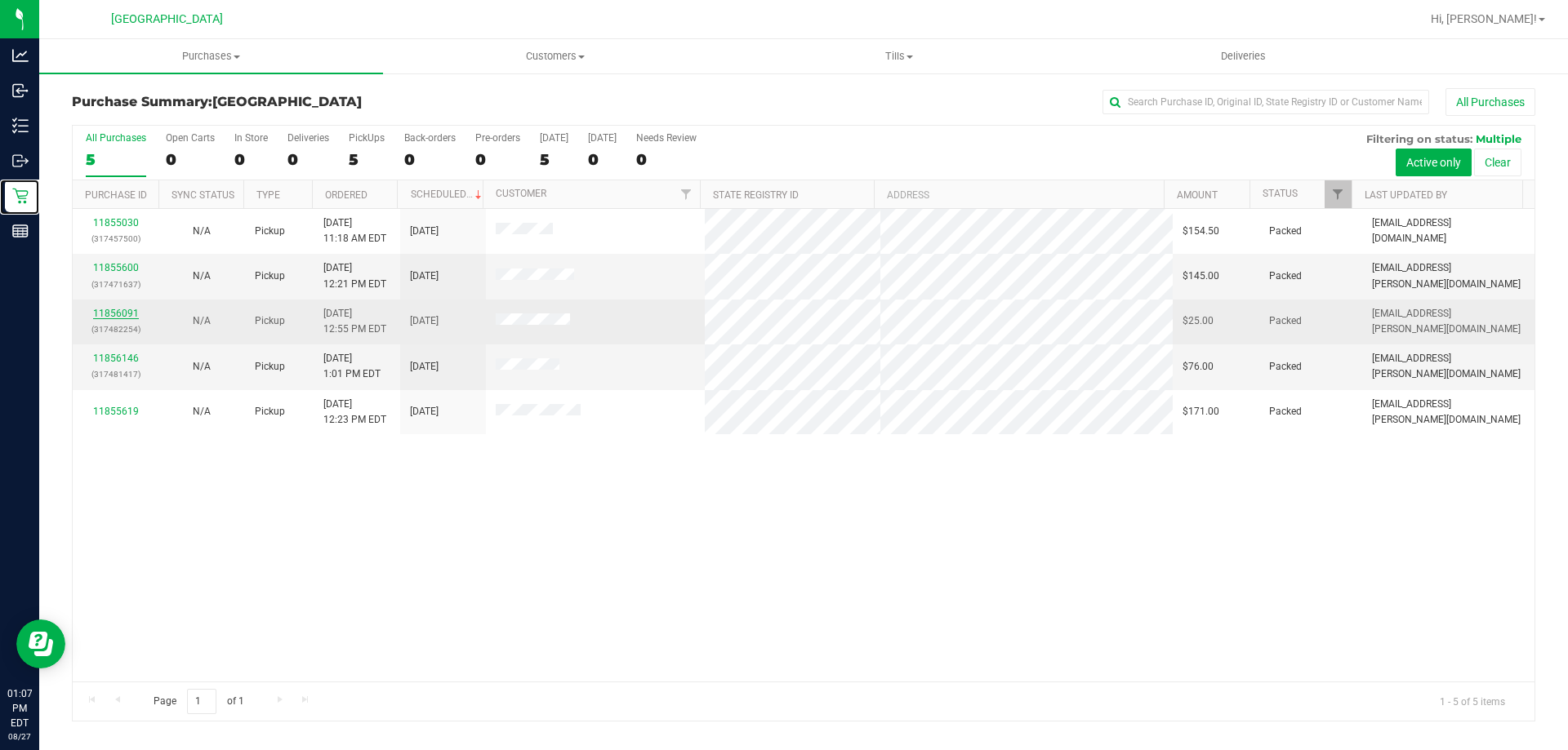
click at [117, 312] on link "11856091" at bounding box center [116, 313] width 46 height 12
